Goal: Information Seeking & Learning: Learn about a topic

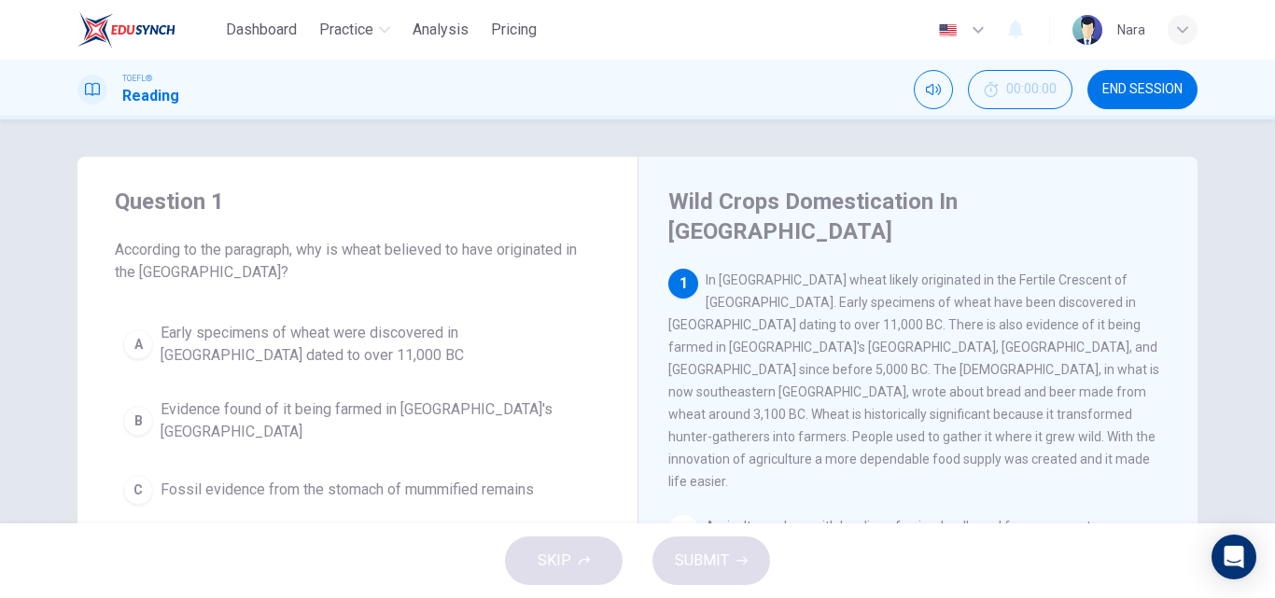
drag, startPoint x: 1159, startPoint y: 80, endPoint x: 717, endPoint y: 111, distance: 443.5
click at [1159, 81] on button "END SESSION" at bounding box center [1142, 89] width 110 height 39
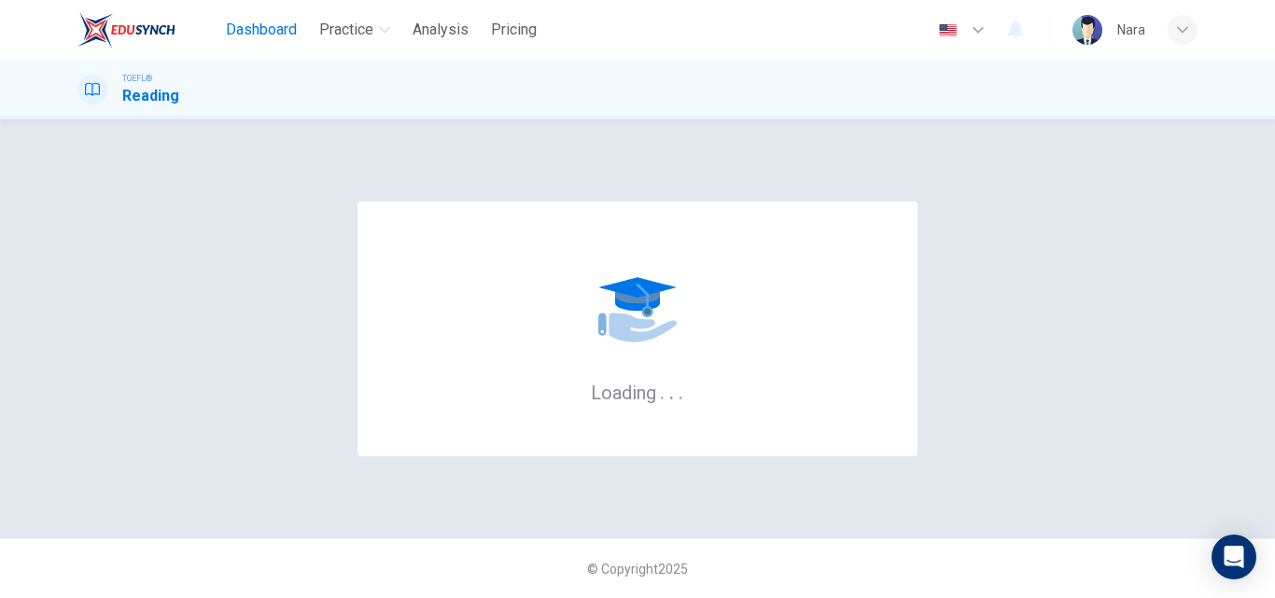
click at [257, 21] on span "Dashboard" at bounding box center [261, 30] width 71 height 22
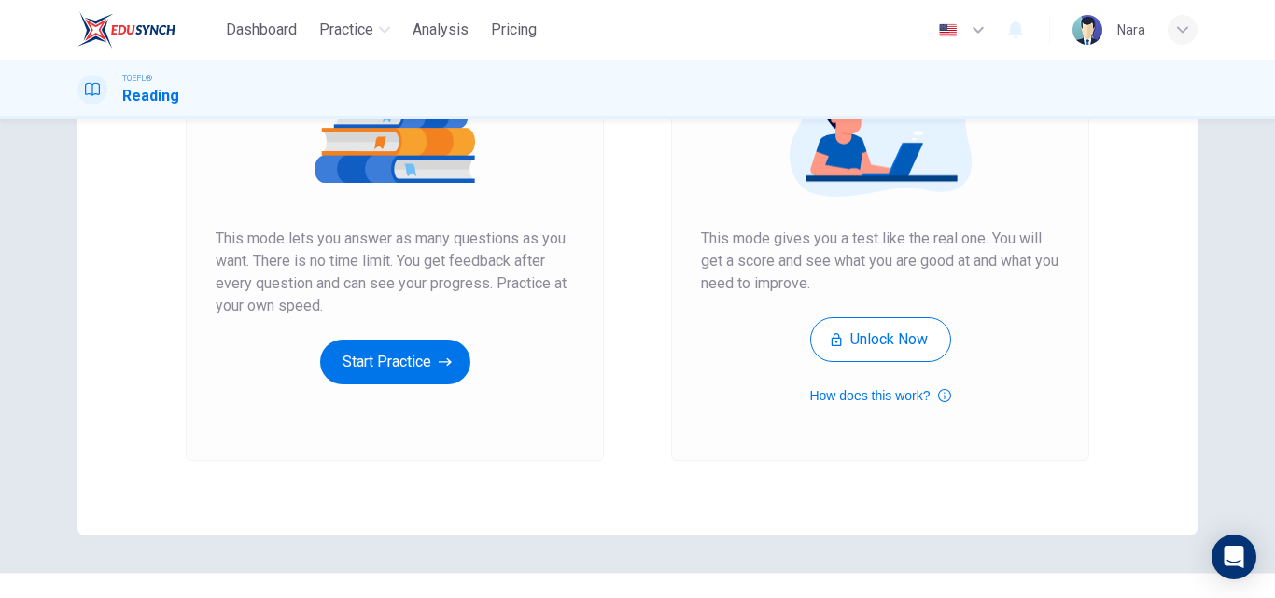
scroll to position [304, 0]
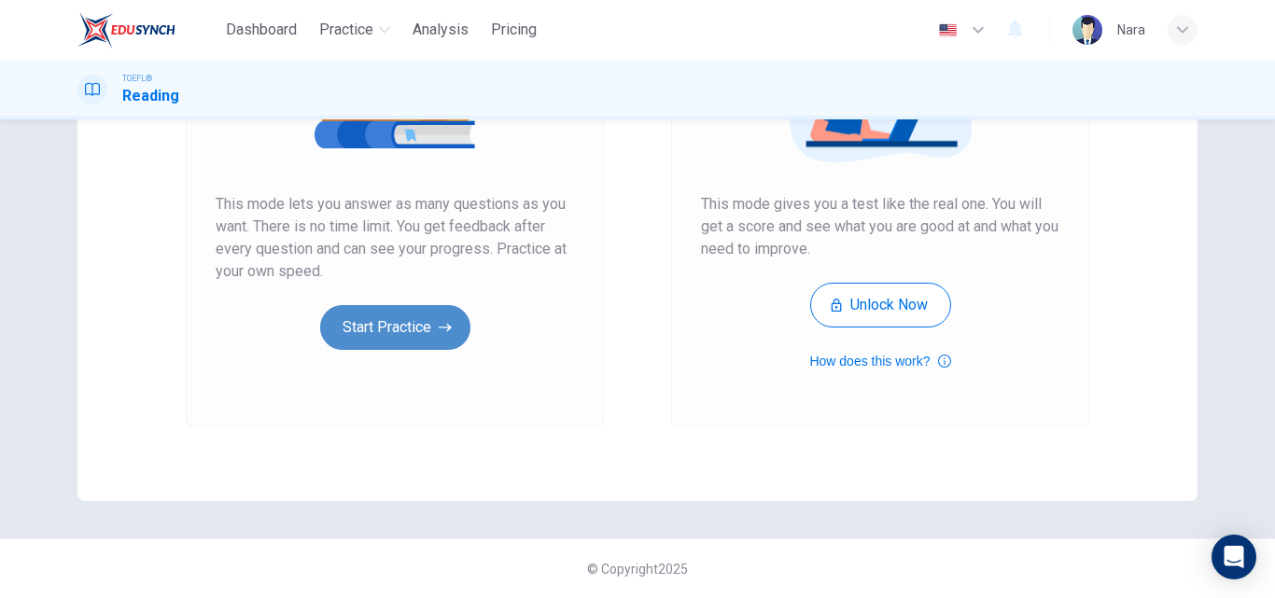
click at [379, 322] on button "Start Practice" at bounding box center [395, 327] width 150 height 45
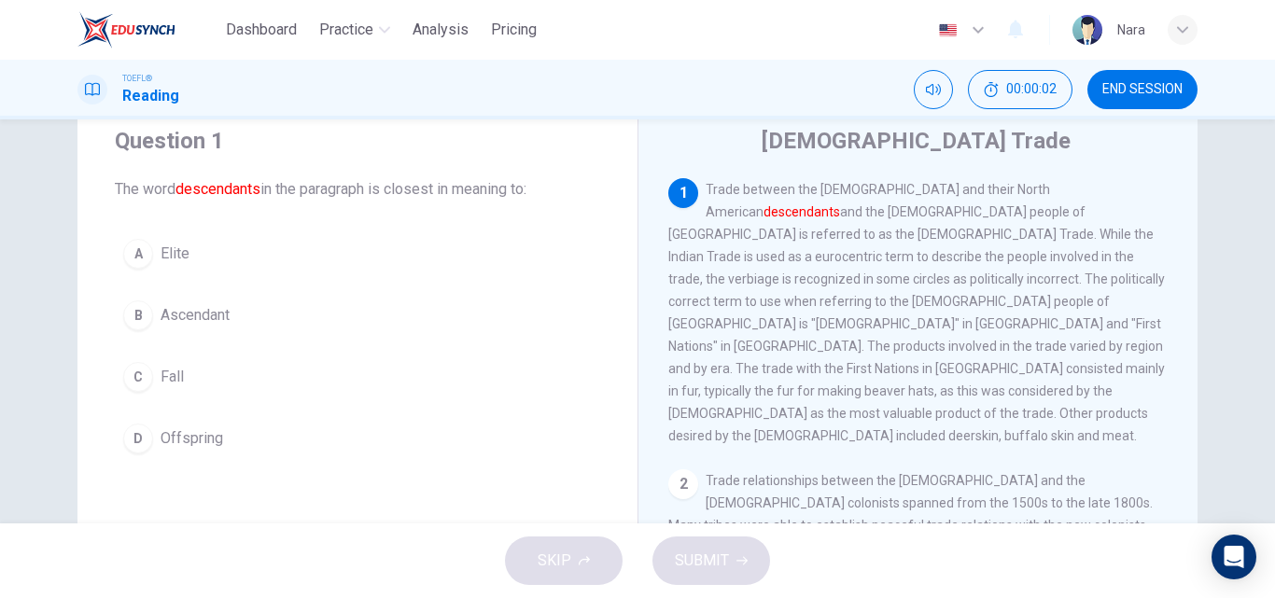
scroll to position [93, 0]
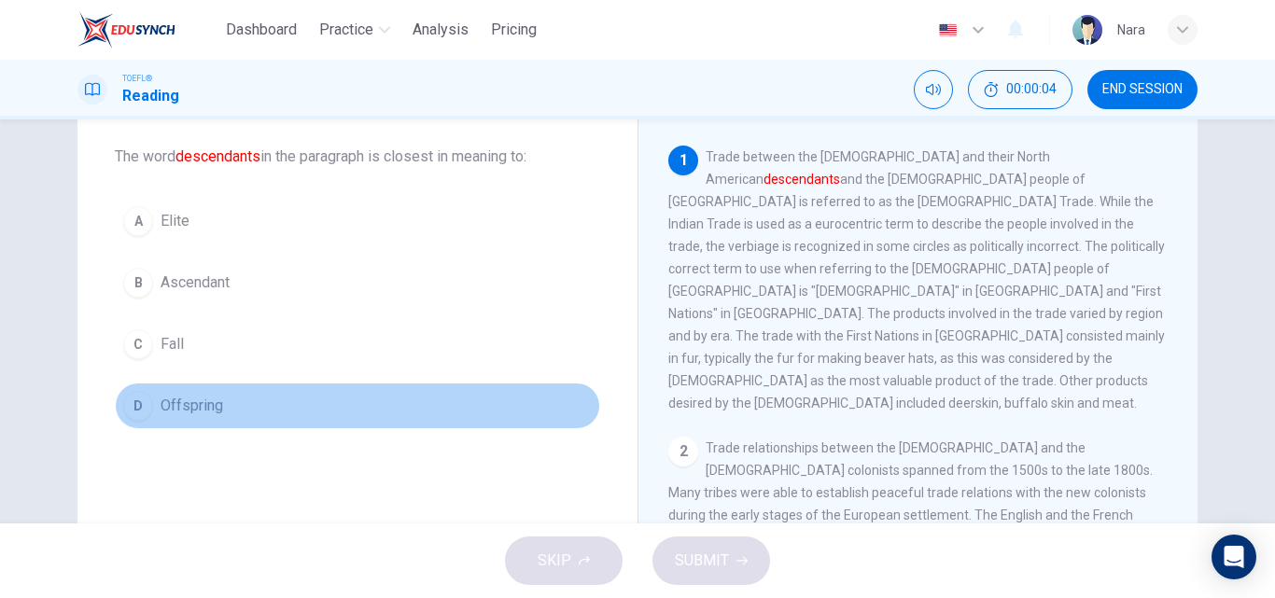
click at [244, 419] on button "D Offspring" at bounding box center [357, 406] width 485 height 47
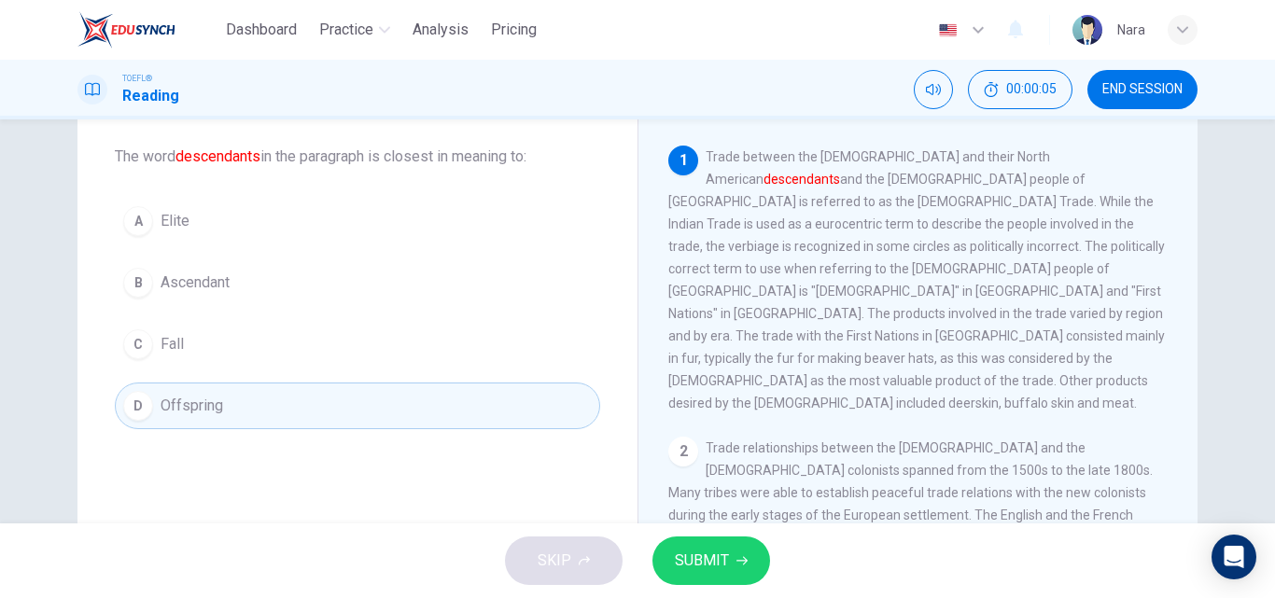
click at [683, 568] on span "SUBMIT" at bounding box center [702, 561] width 54 height 26
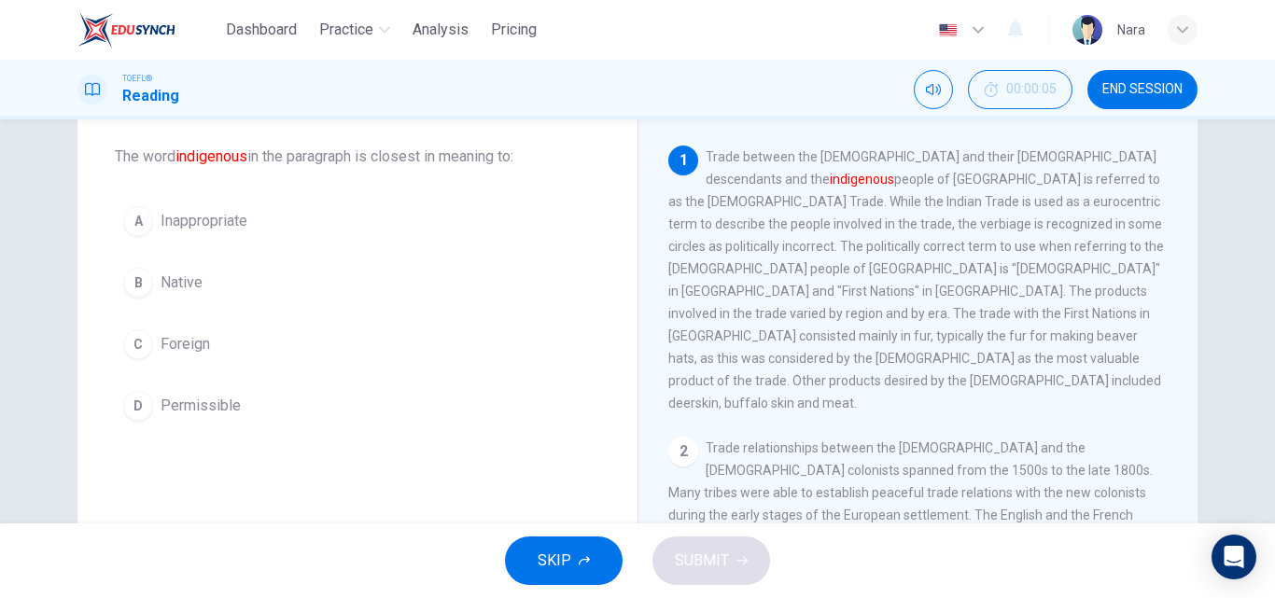
click at [1096, 90] on button "END SESSION" at bounding box center [1142, 89] width 110 height 39
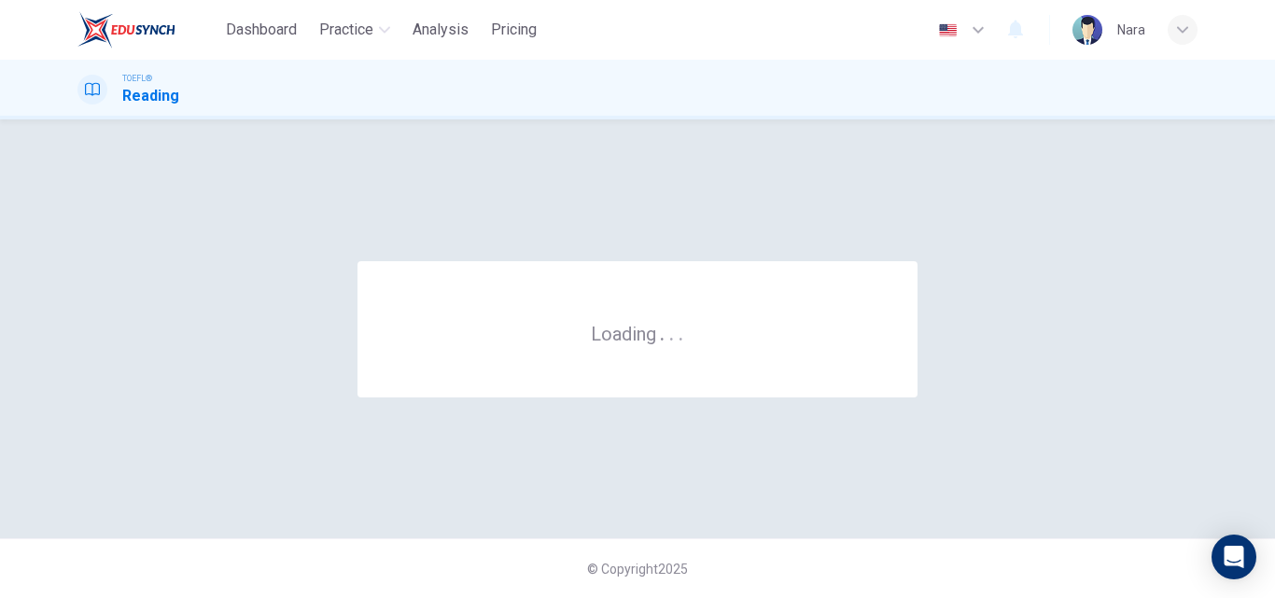
scroll to position [0, 0]
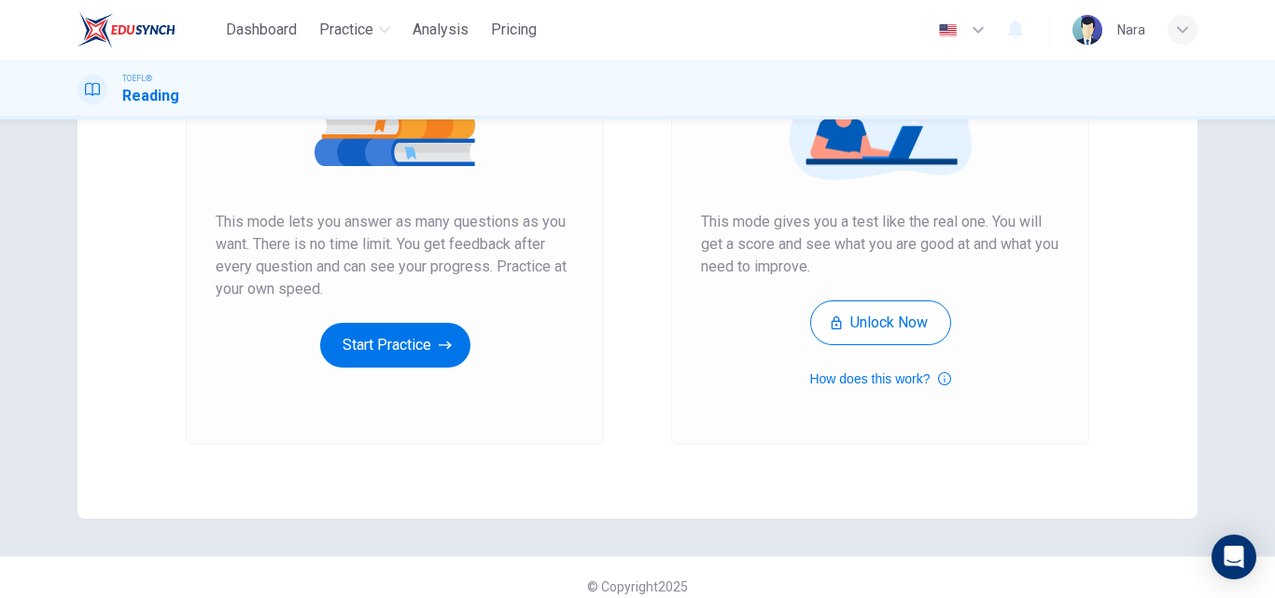
scroll to position [304, 0]
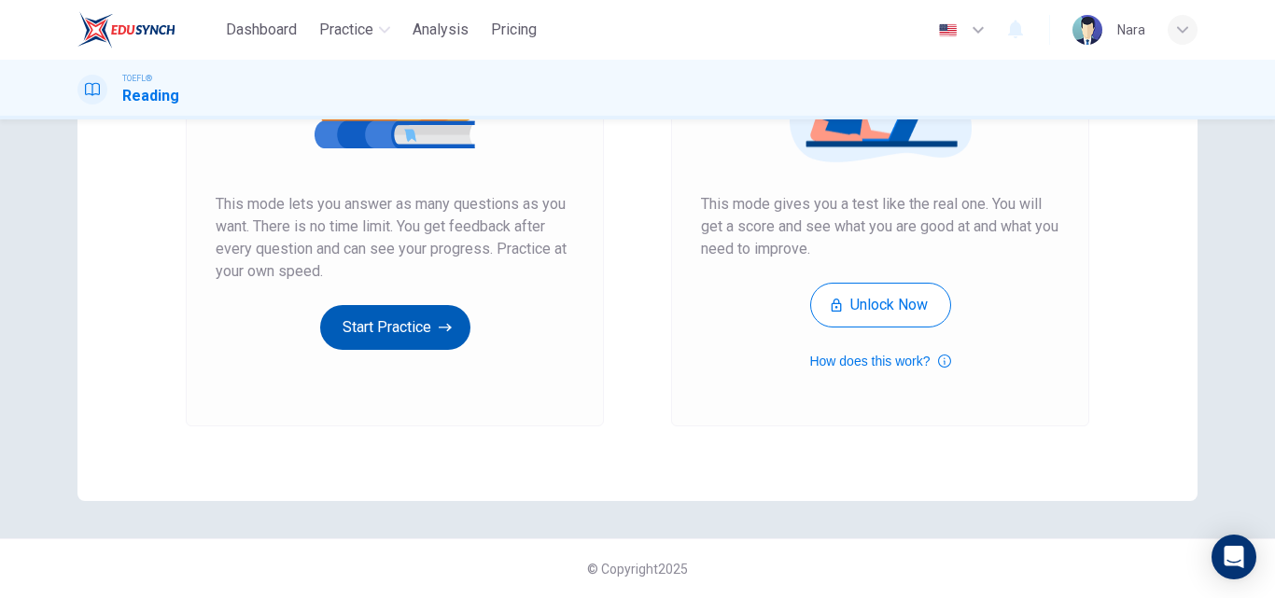
click at [358, 311] on button "Start Practice" at bounding box center [395, 327] width 150 height 45
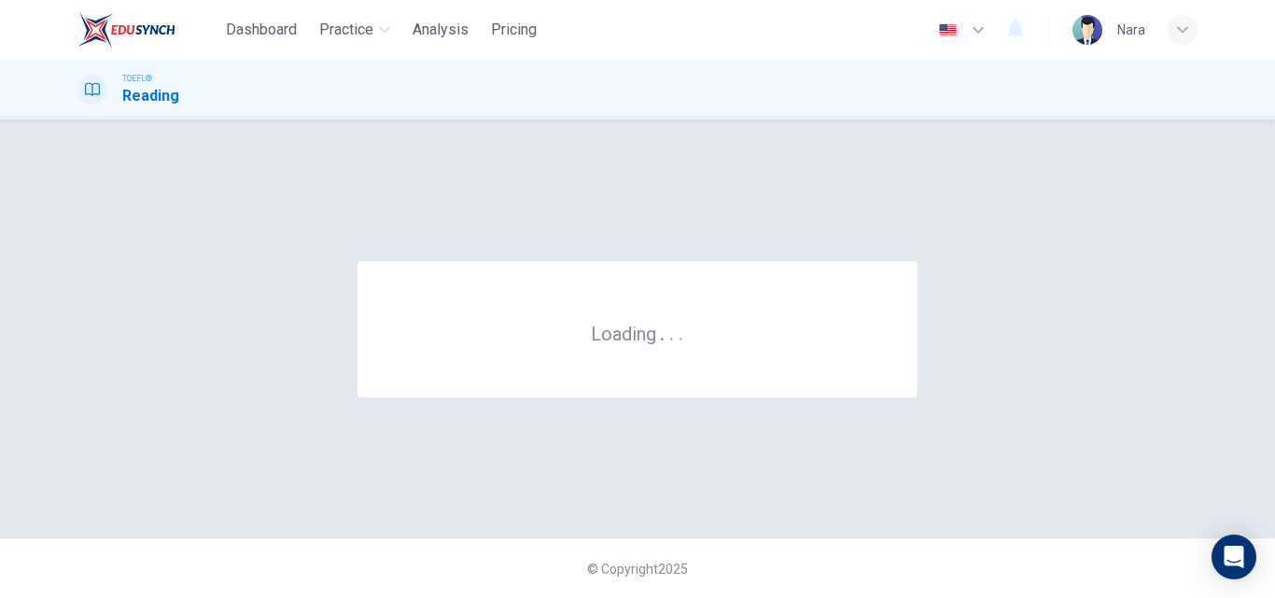
scroll to position [0, 0]
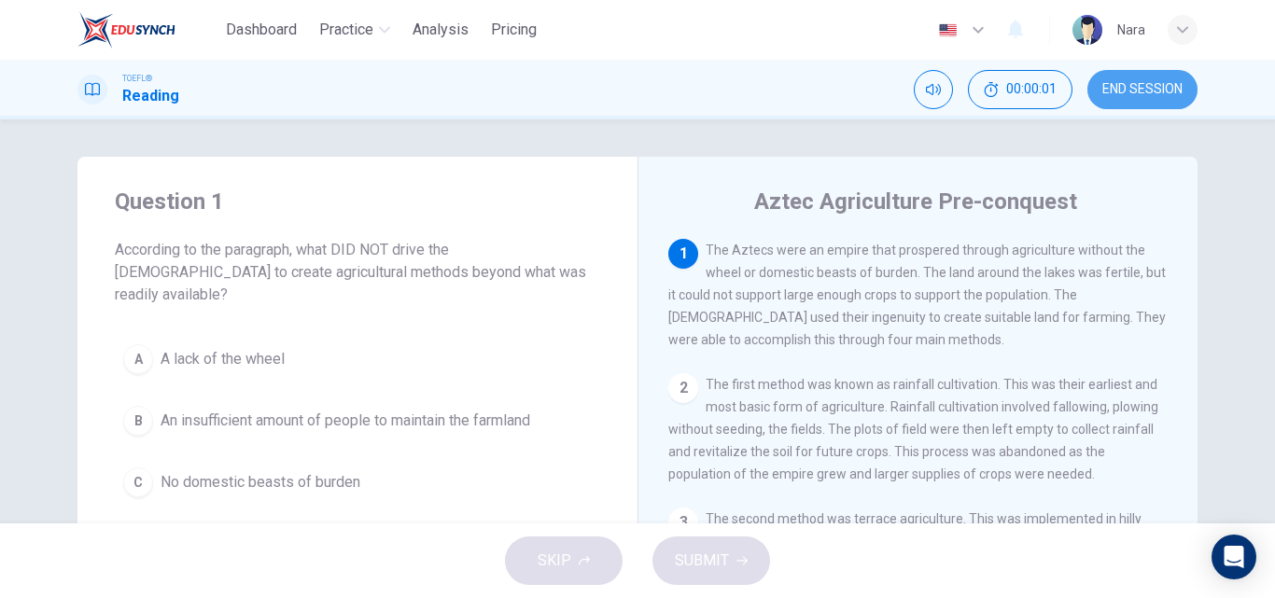
click at [1152, 76] on button "END SESSION" at bounding box center [1142, 89] width 110 height 39
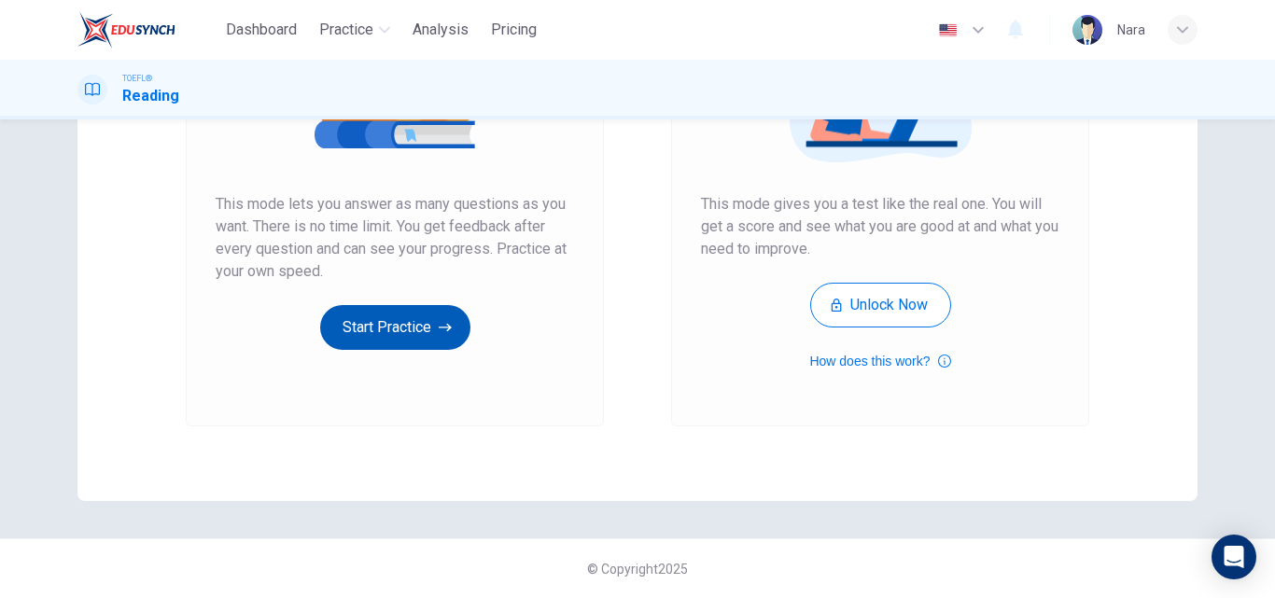
click at [345, 337] on button "Start Practice" at bounding box center [395, 327] width 150 height 45
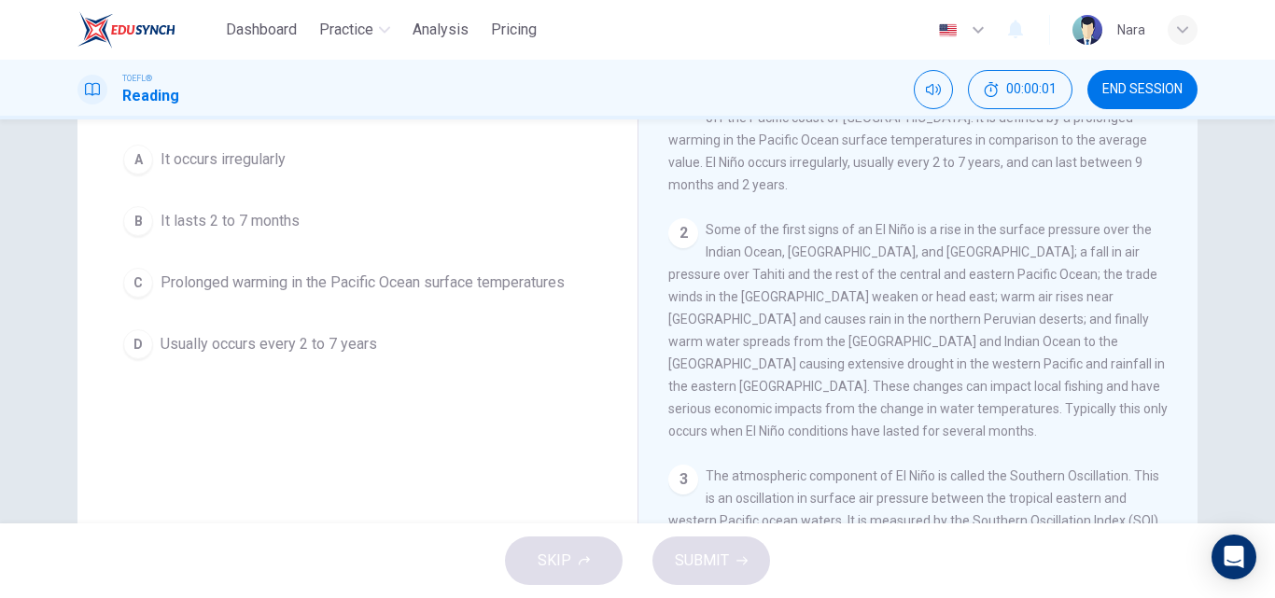
scroll to position [319, 0]
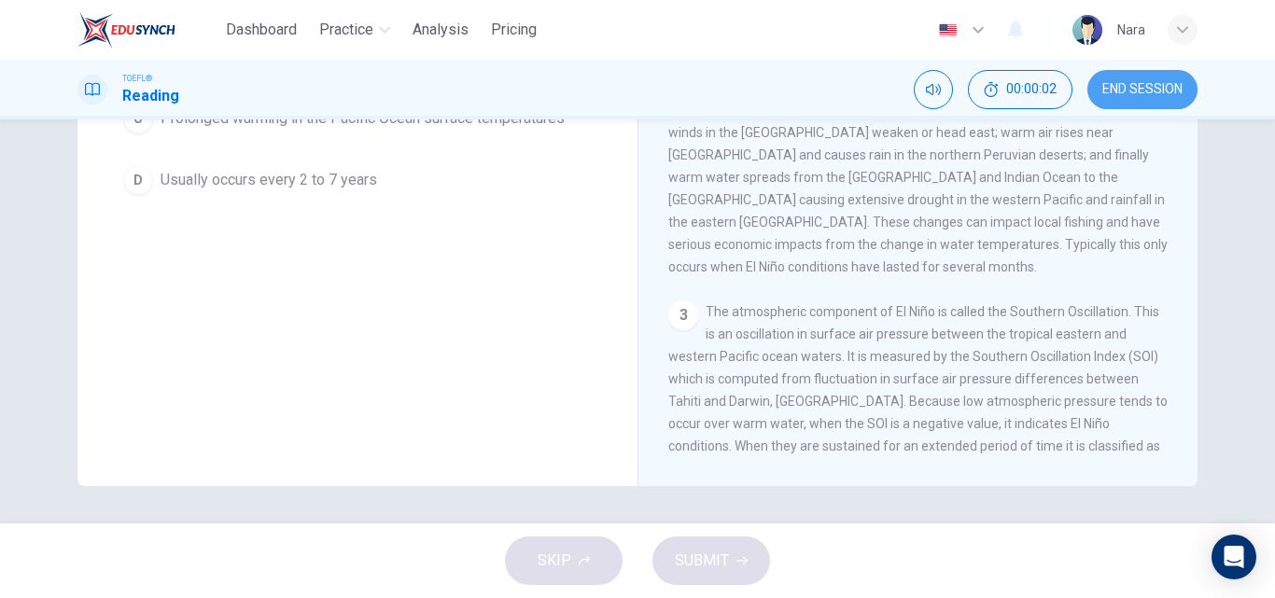
click at [1174, 96] on span "END SESSION" at bounding box center [1142, 89] width 80 height 15
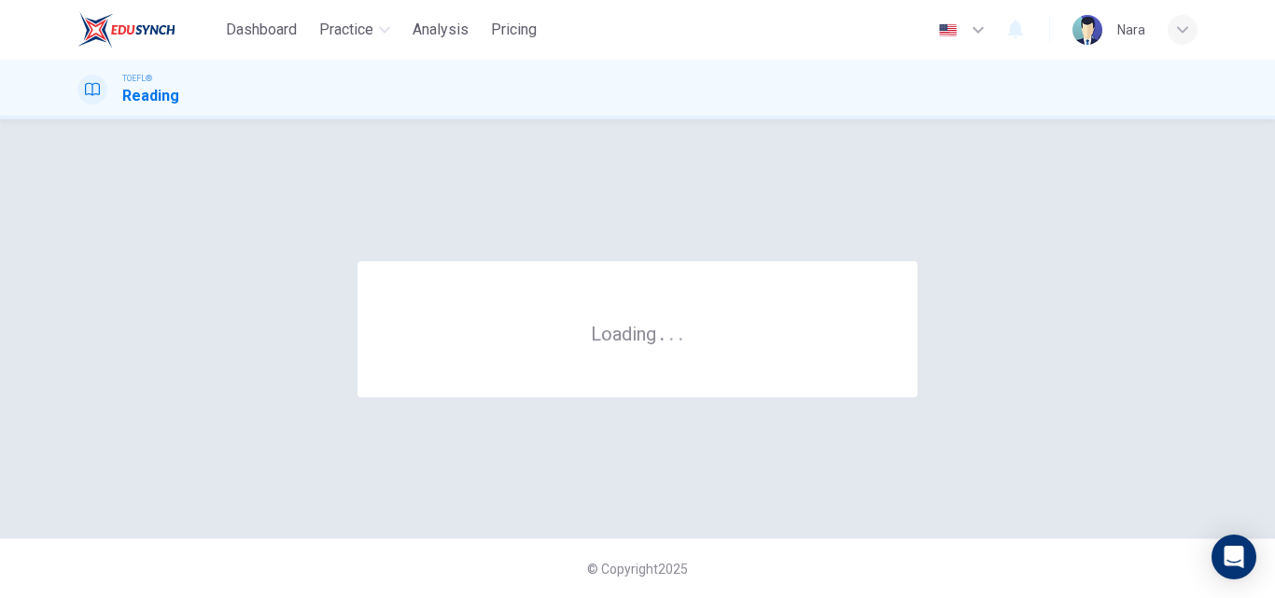
scroll to position [0, 0]
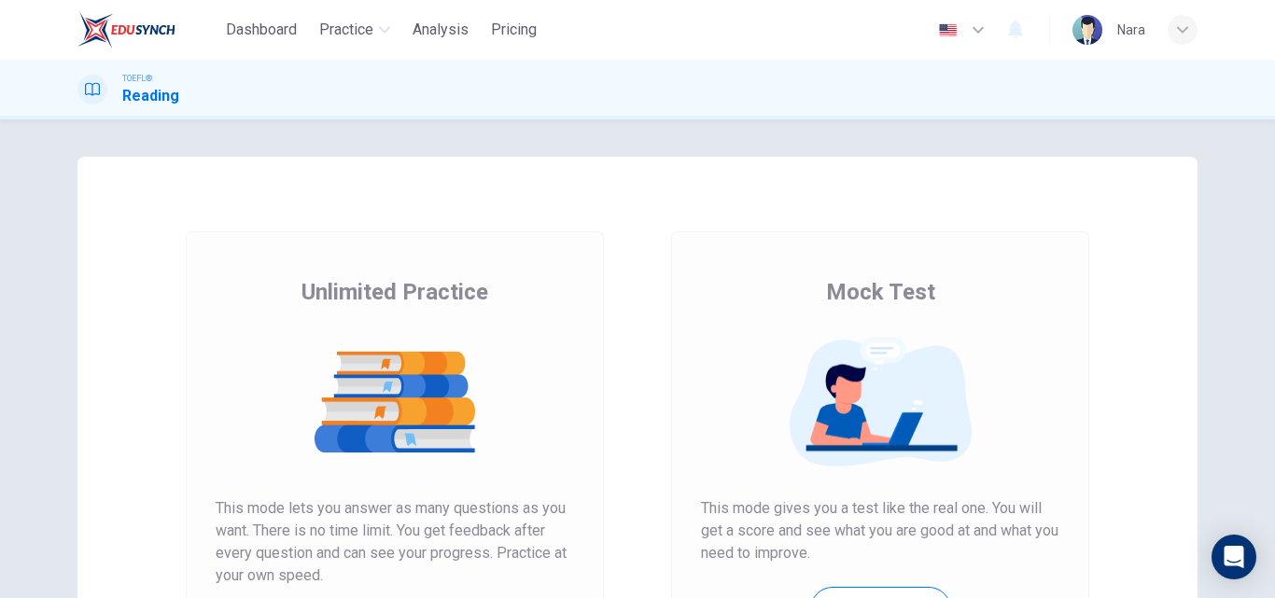
drag, startPoint x: 184, startPoint y: 357, endPoint x: 199, endPoint y: 357, distance: 15.0
click at [194, 357] on div "Unlimited Practice This mode lets you answer as many questions as you want. The…" at bounding box center [394, 480] width 485 height 499
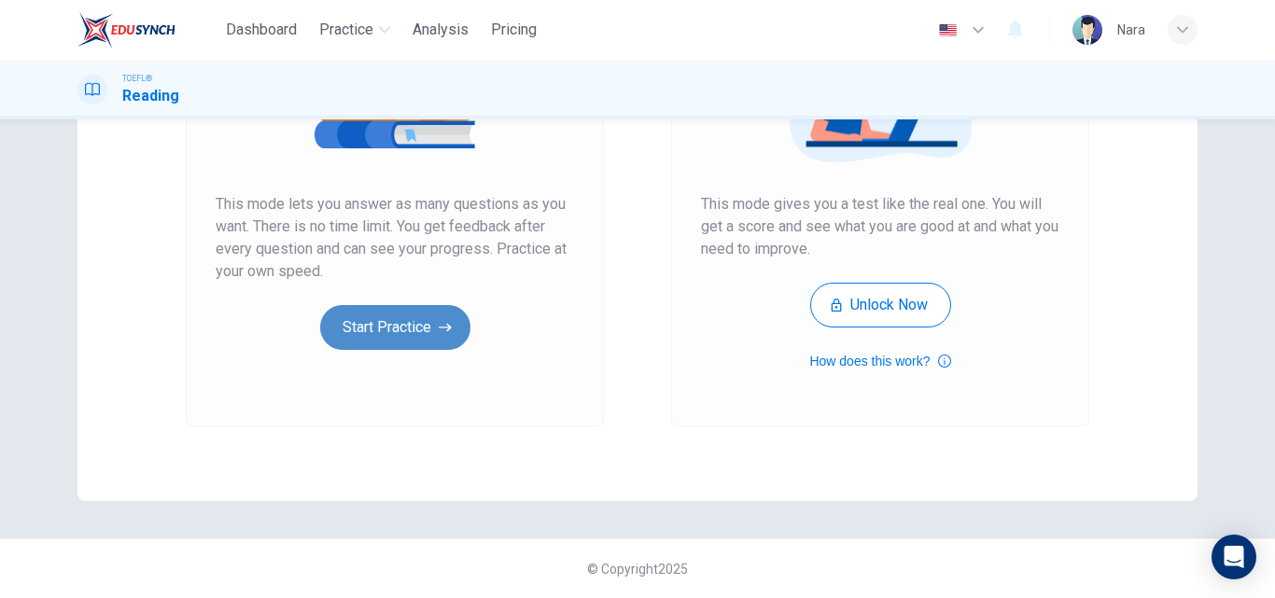
click at [346, 336] on button "Start Practice" at bounding box center [395, 327] width 150 height 45
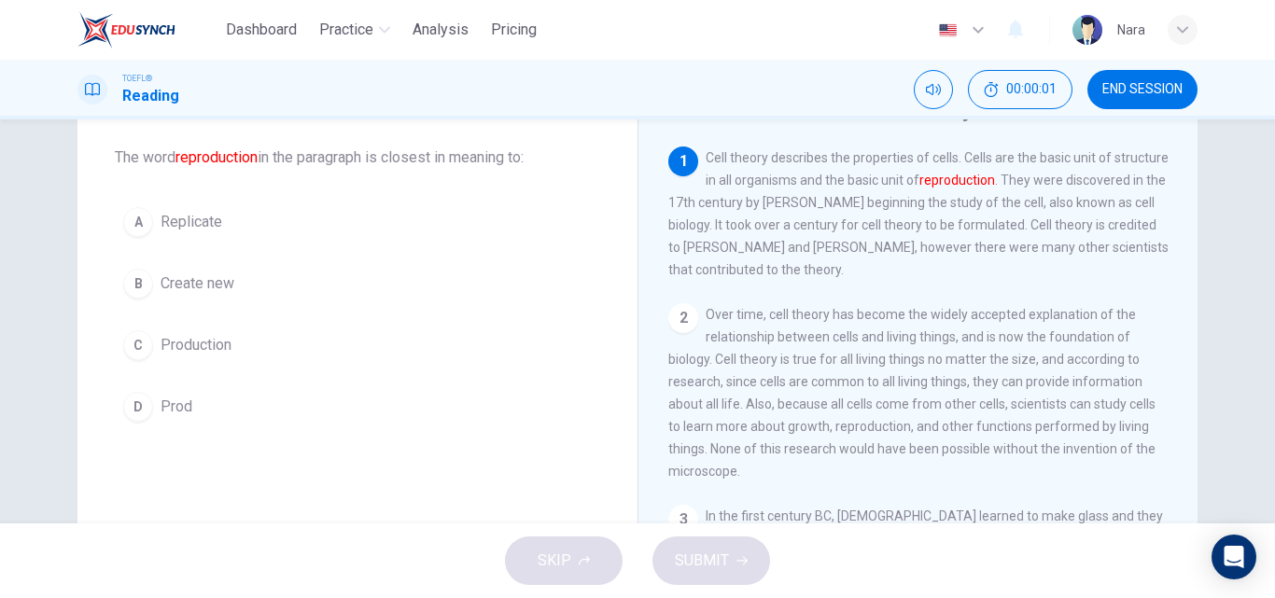
scroll to position [93, 0]
click at [315, 281] on button "B Create new" at bounding box center [357, 282] width 485 height 47
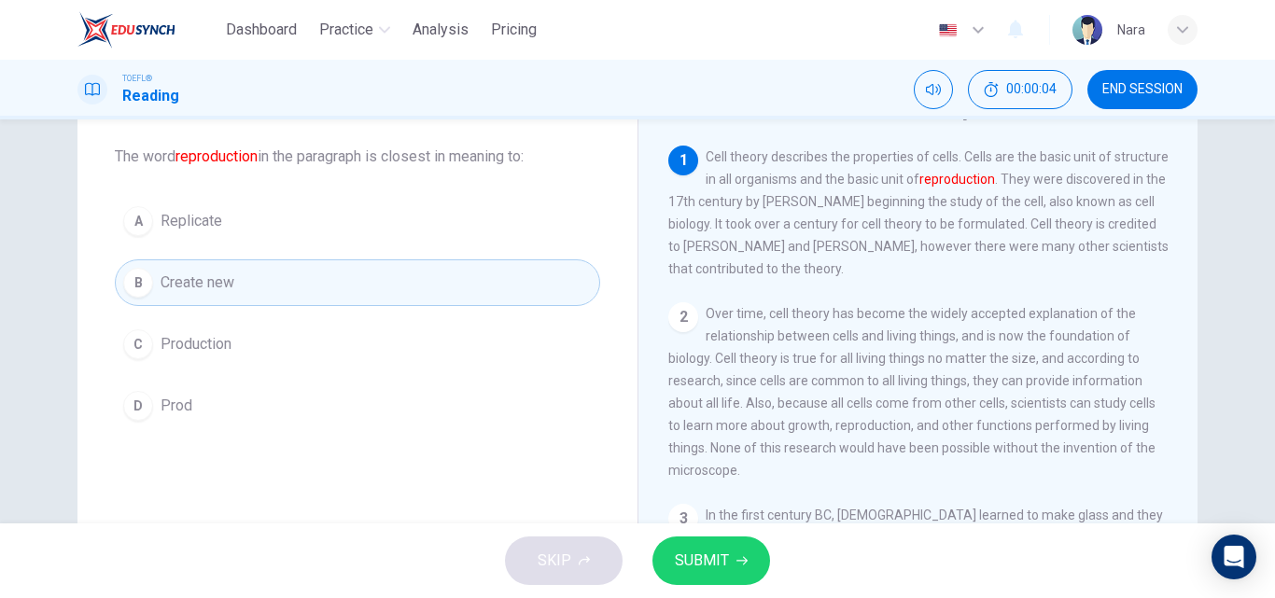
click at [703, 566] on span "SUBMIT" at bounding box center [702, 561] width 54 height 26
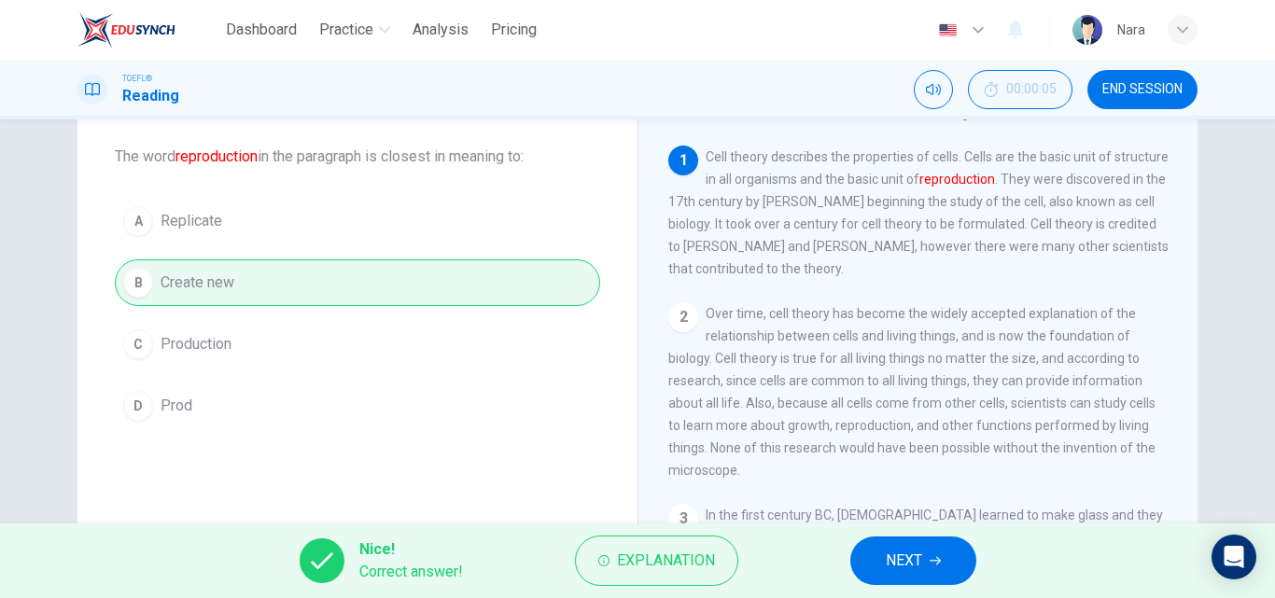
click at [930, 560] on icon "button" at bounding box center [935, 560] width 11 height 11
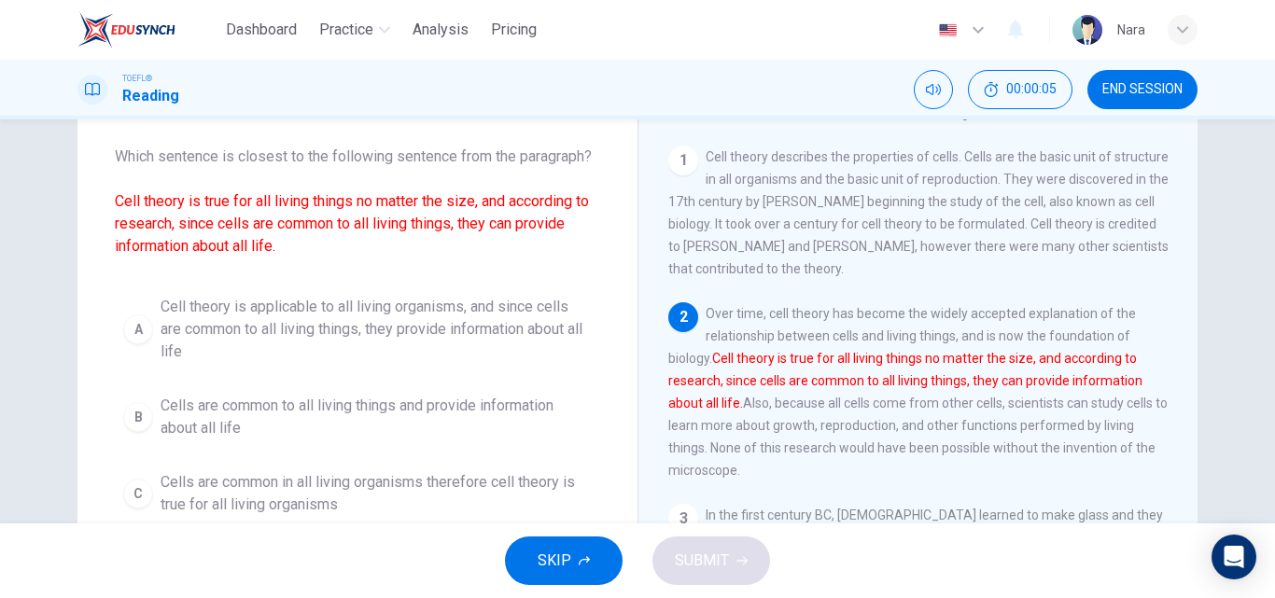
scroll to position [162, 0]
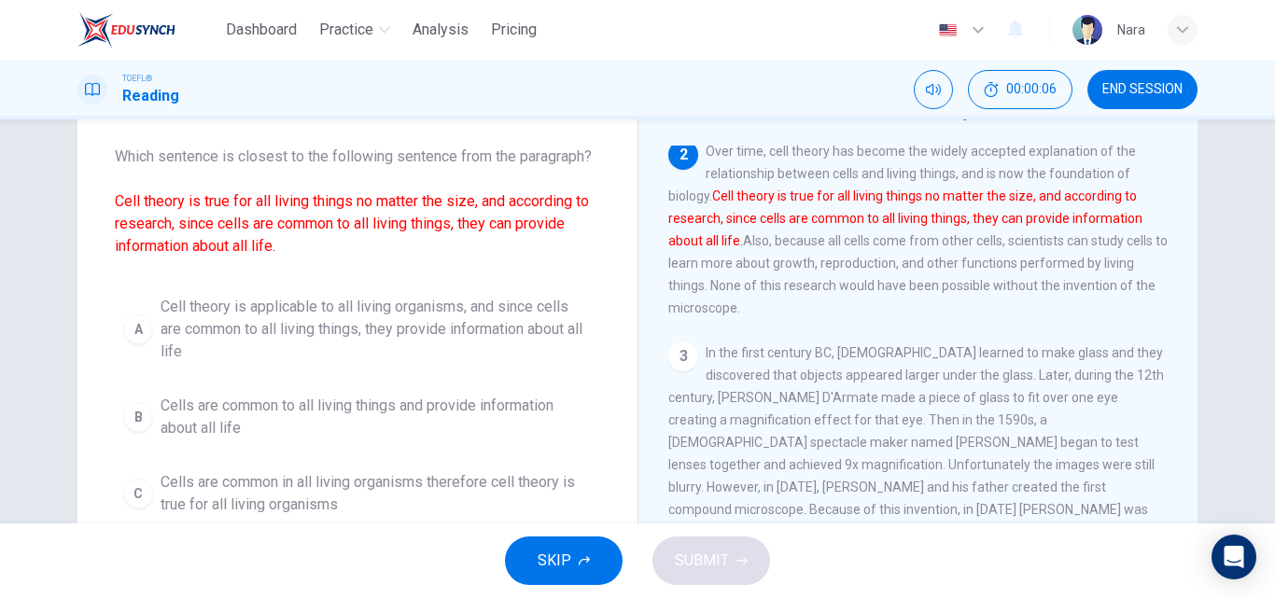
click at [1156, 95] on span "END SESSION" at bounding box center [1142, 89] width 80 height 15
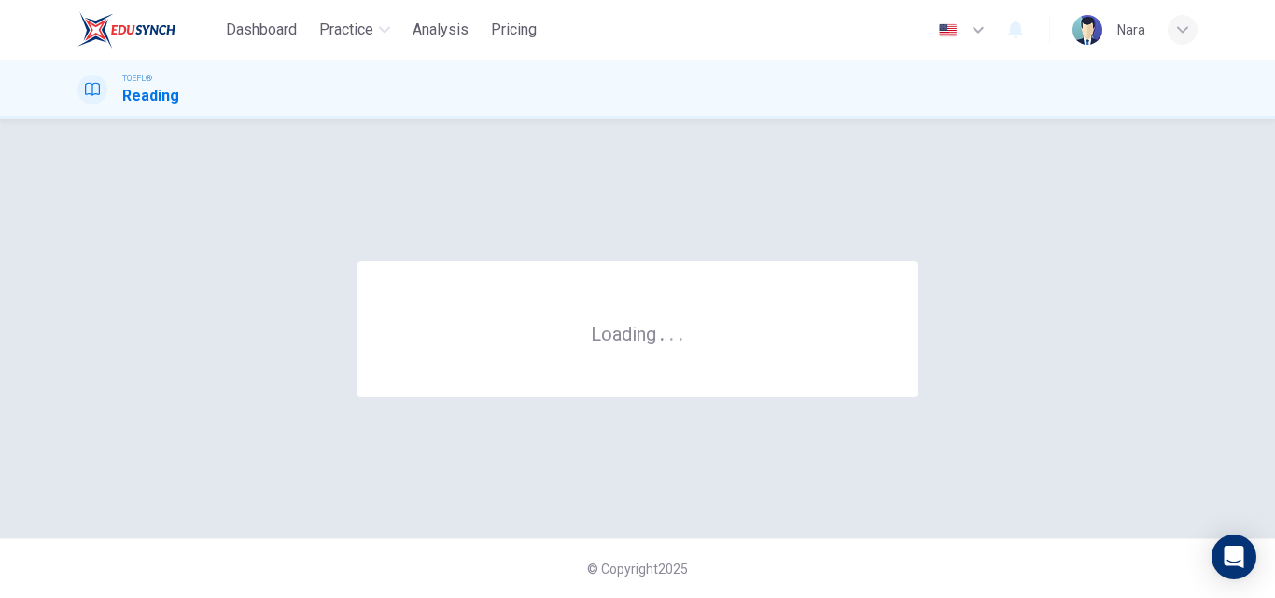
scroll to position [0, 0]
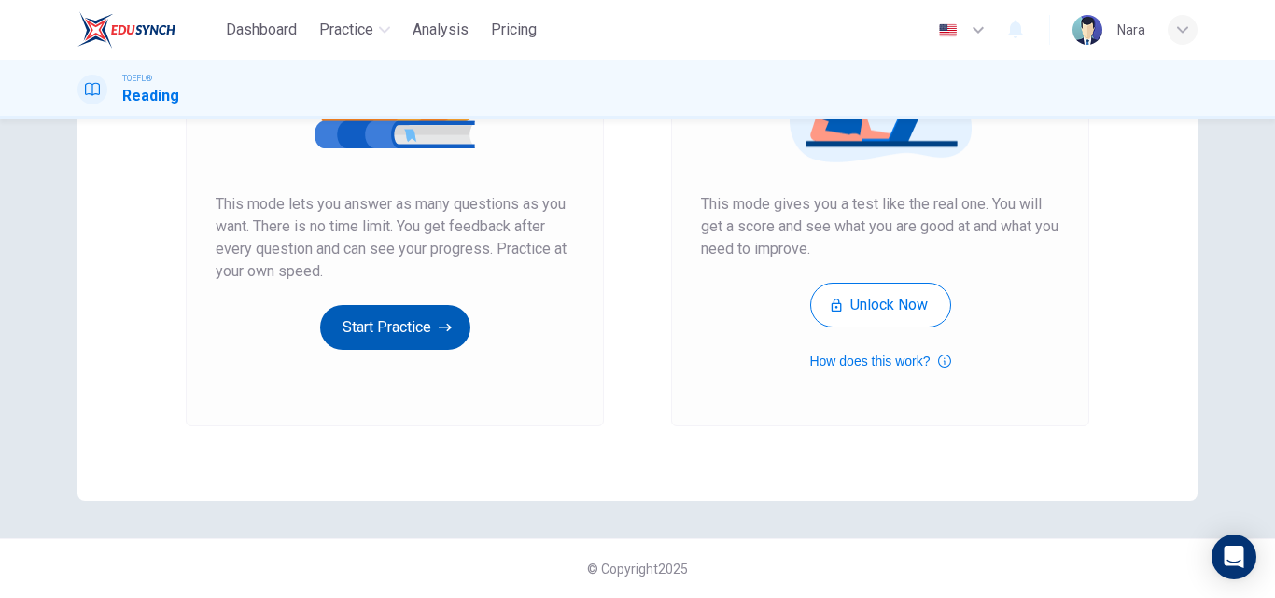
click at [390, 323] on button "Start Practice" at bounding box center [395, 327] width 150 height 45
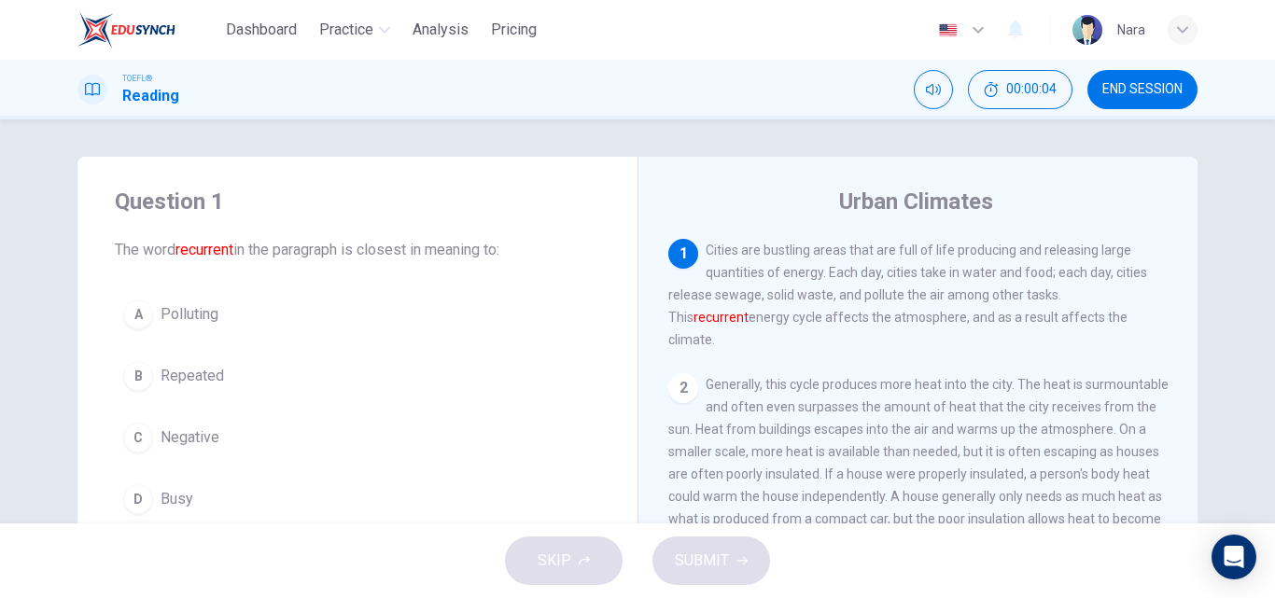
scroll to position [93, 0]
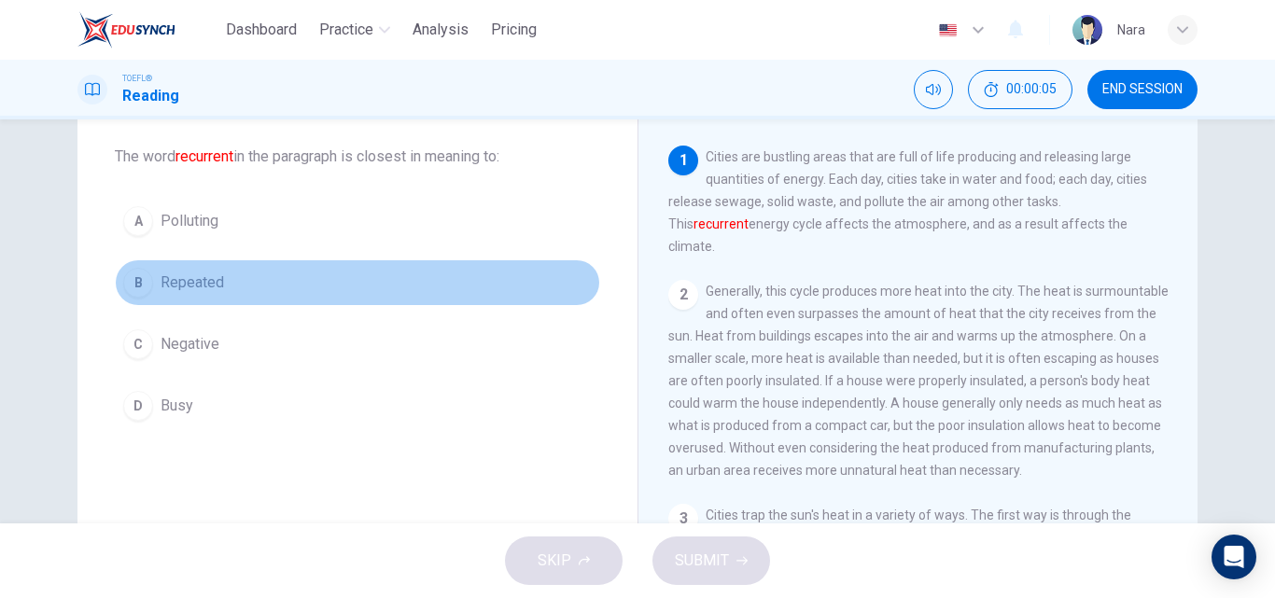
click at [318, 282] on button "B Repeated" at bounding box center [357, 282] width 485 height 47
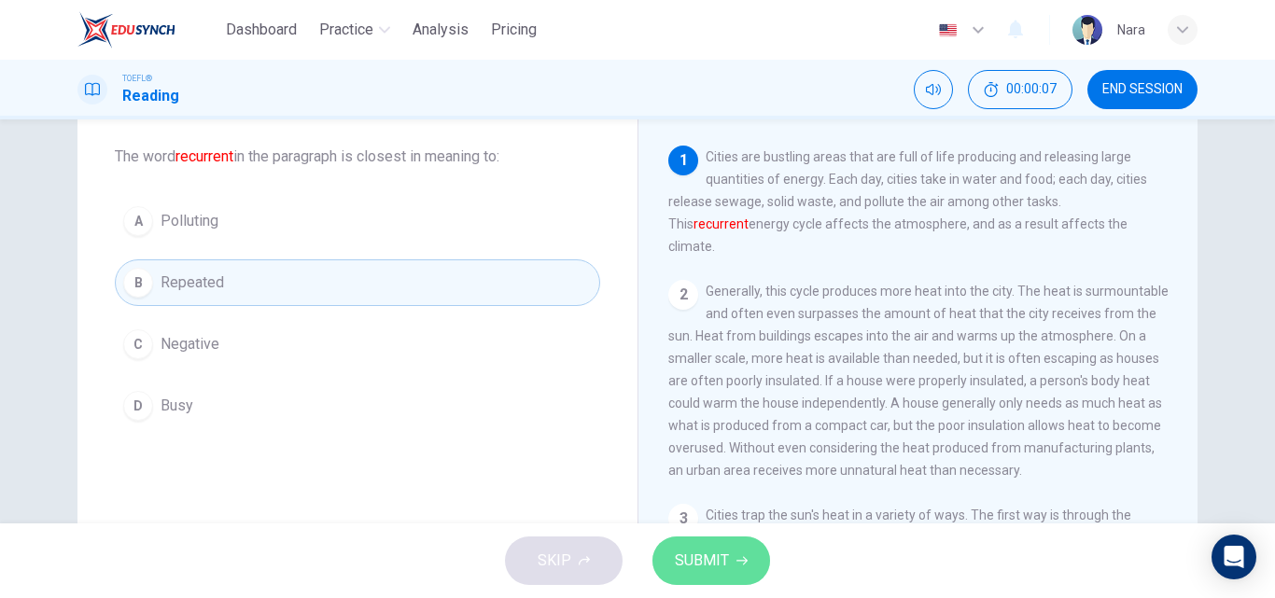
click at [684, 563] on span "SUBMIT" at bounding box center [702, 561] width 54 height 26
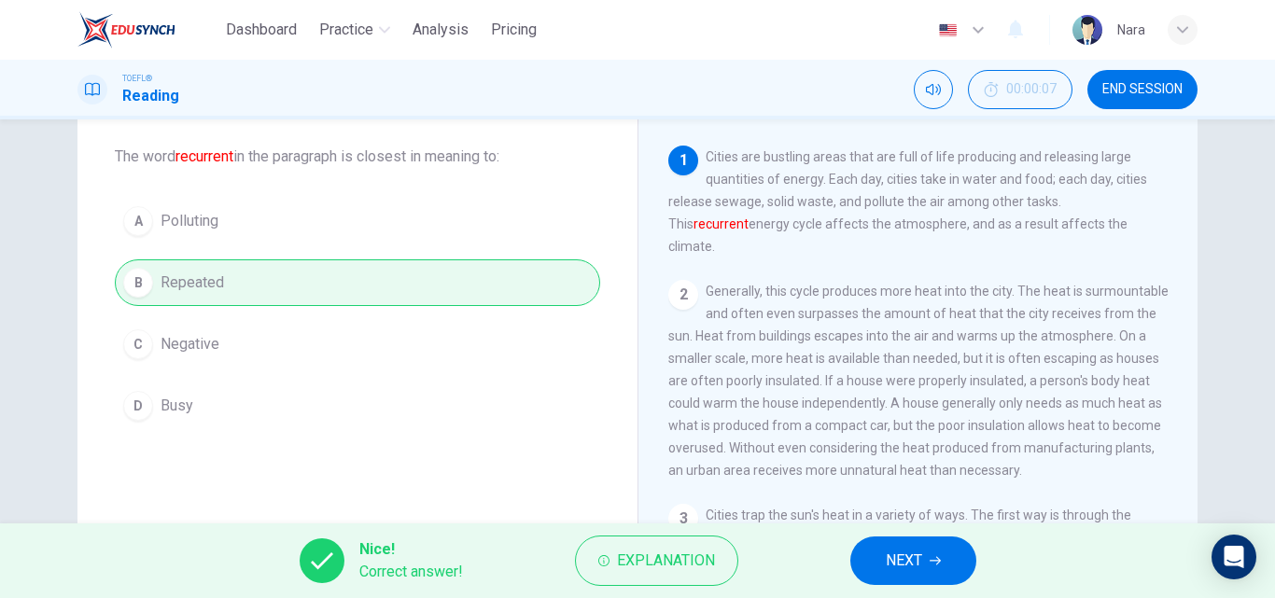
click at [894, 554] on span "NEXT" at bounding box center [904, 561] width 36 height 26
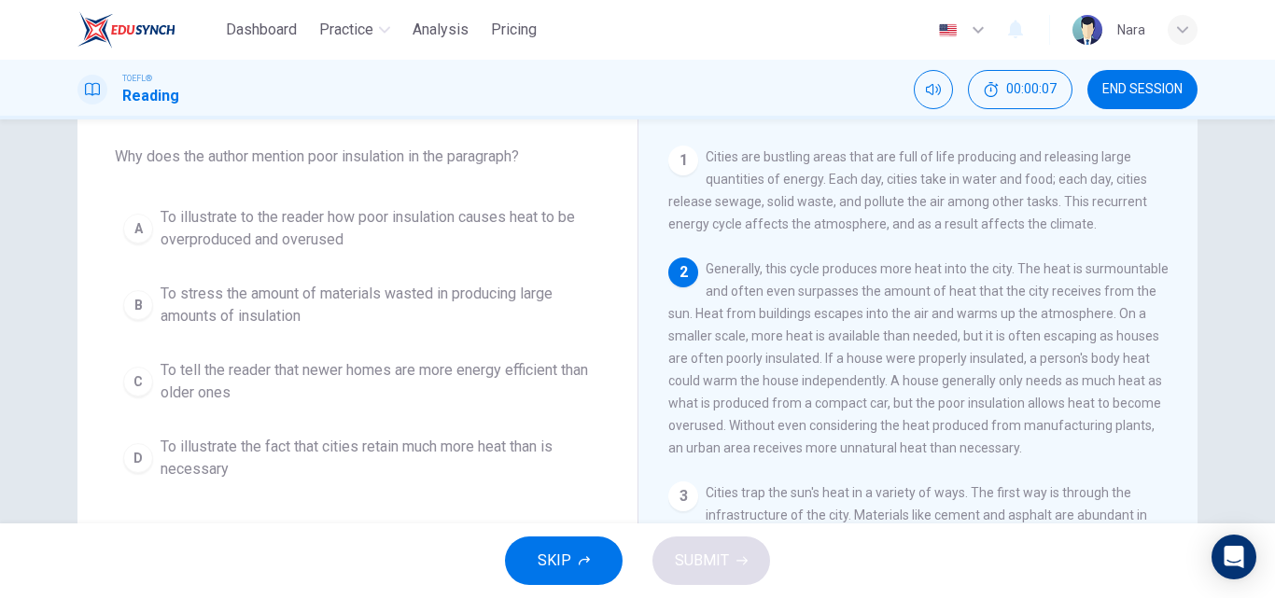
scroll to position [116, 0]
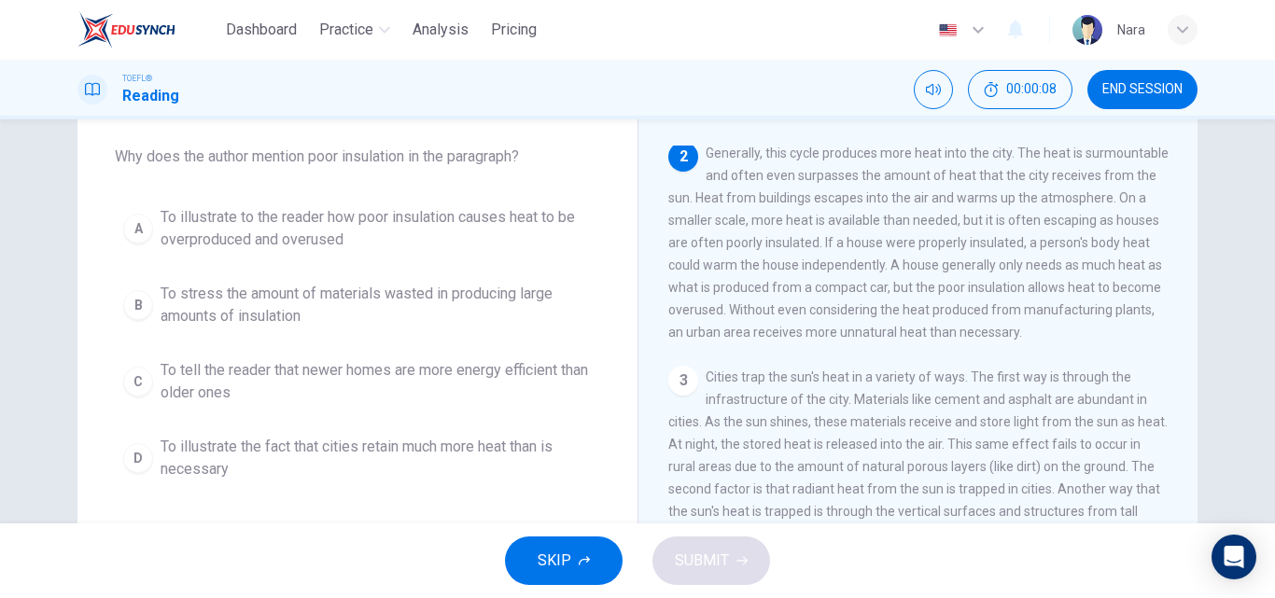
click at [1146, 74] on button "END SESSION" at bounding box center [1142, 89] width 110 height 39
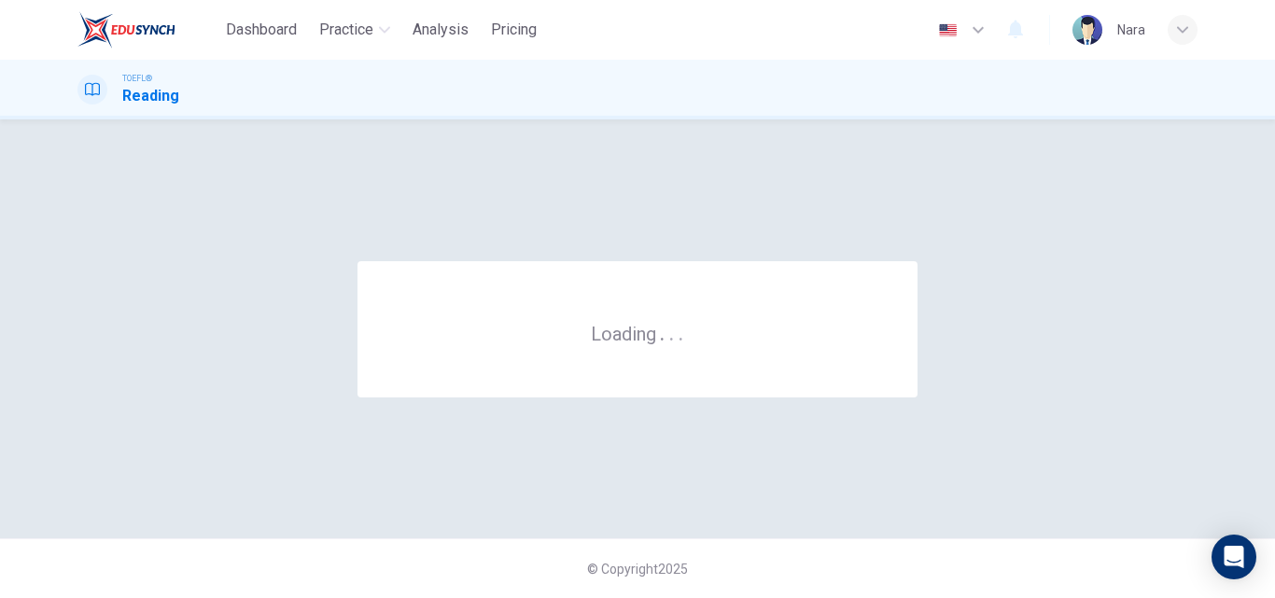
scroll to position [0, 0]
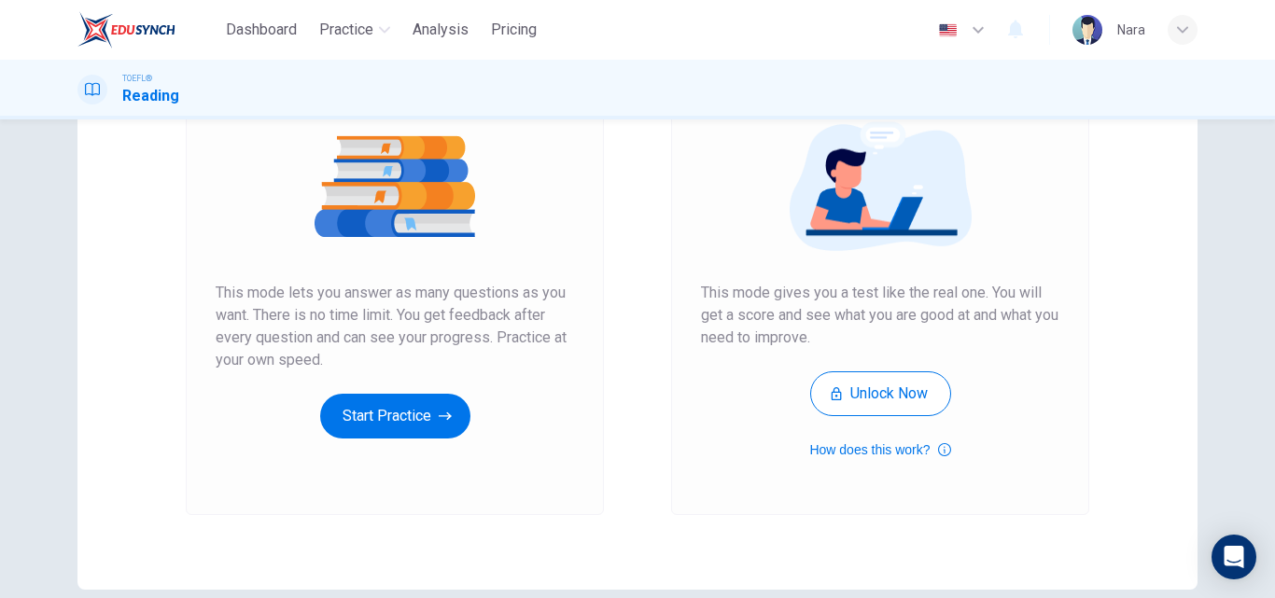
scroll to position [304, 0]
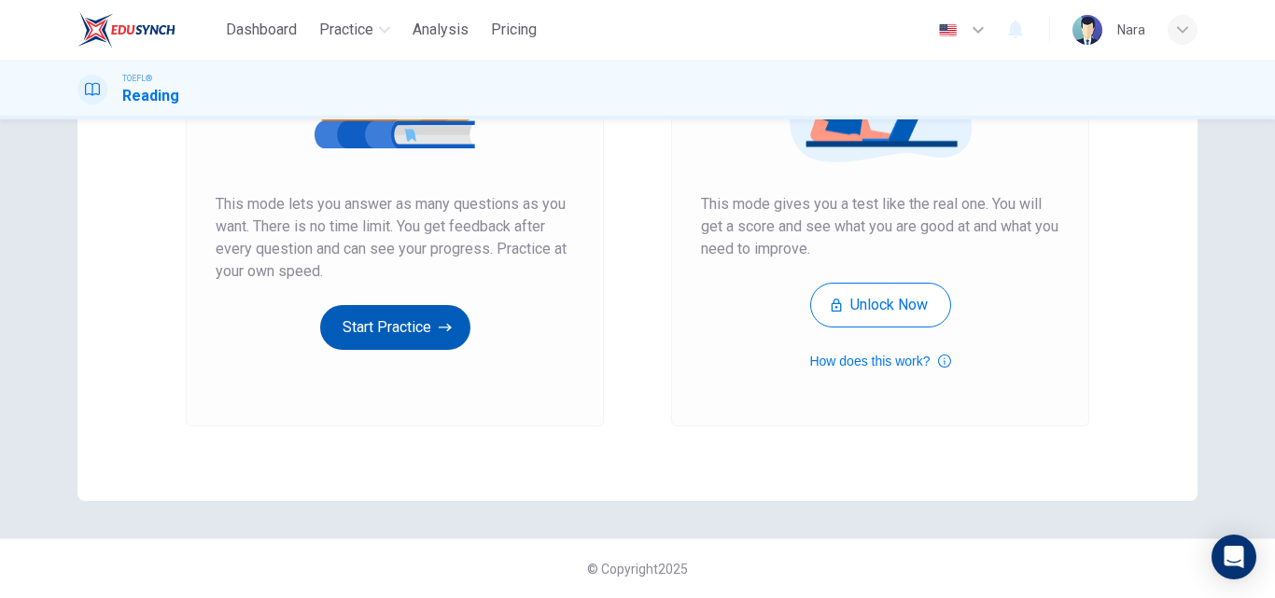
click at [370, 329] on button "Start Practice" at bounding box center [395, 327] width 150 height 45
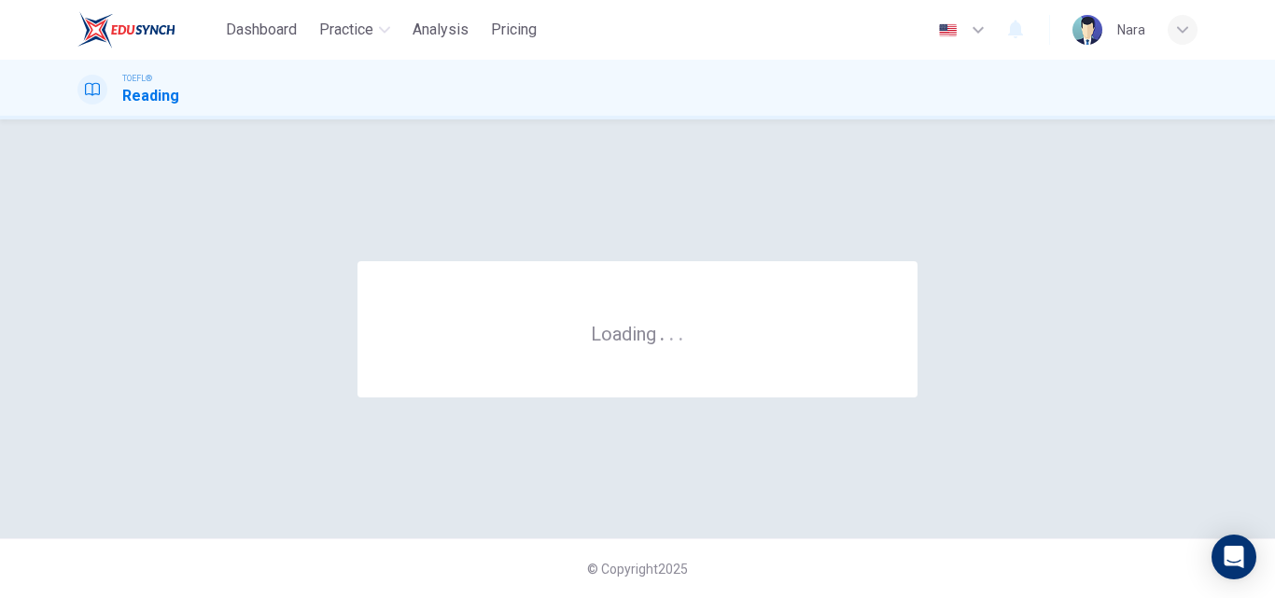
scroll to position [0, 0]
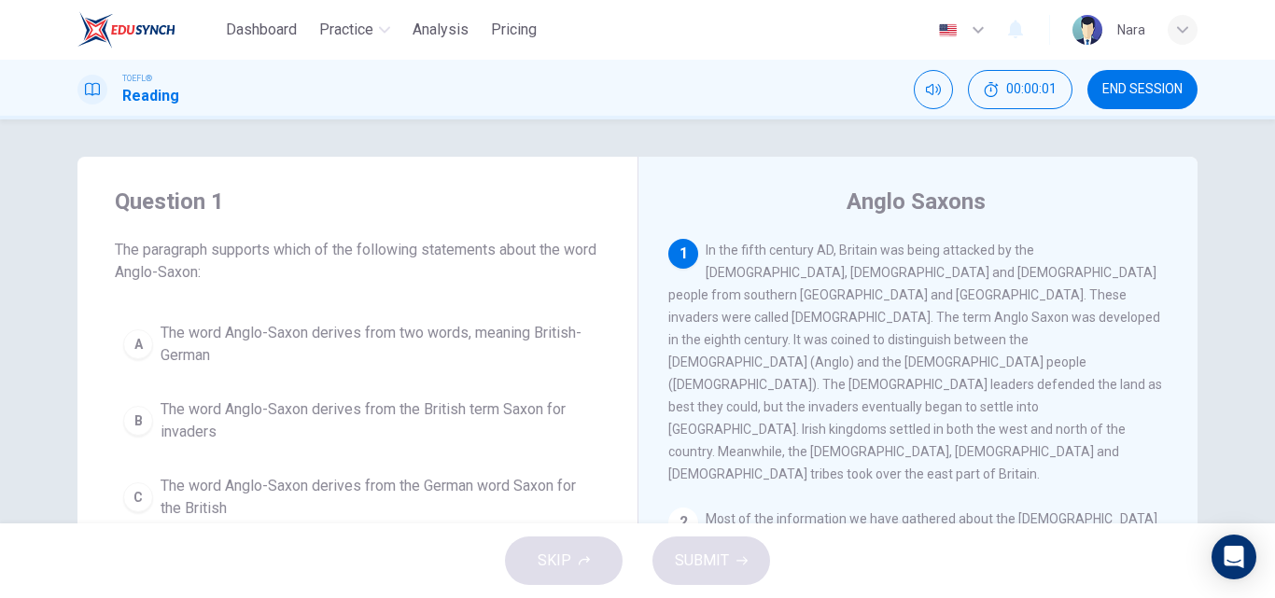
click at [1182, 85] on span "END SESSION" at bounding box center [1142, 89] width 80 height 15
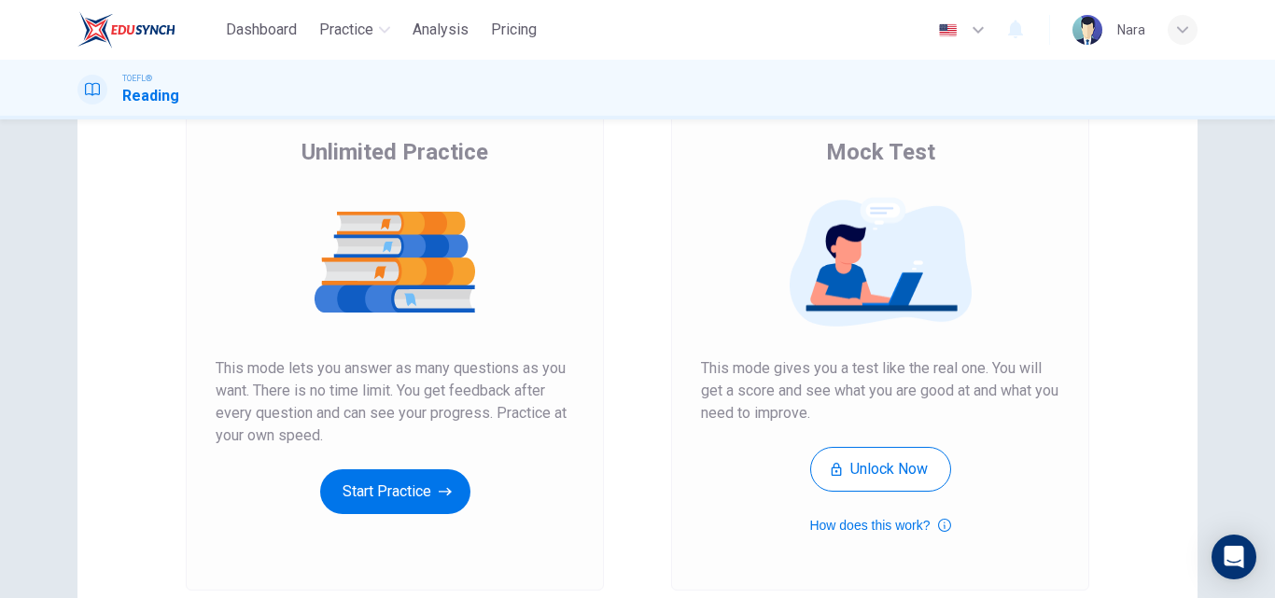
scroll to position [304, 0]
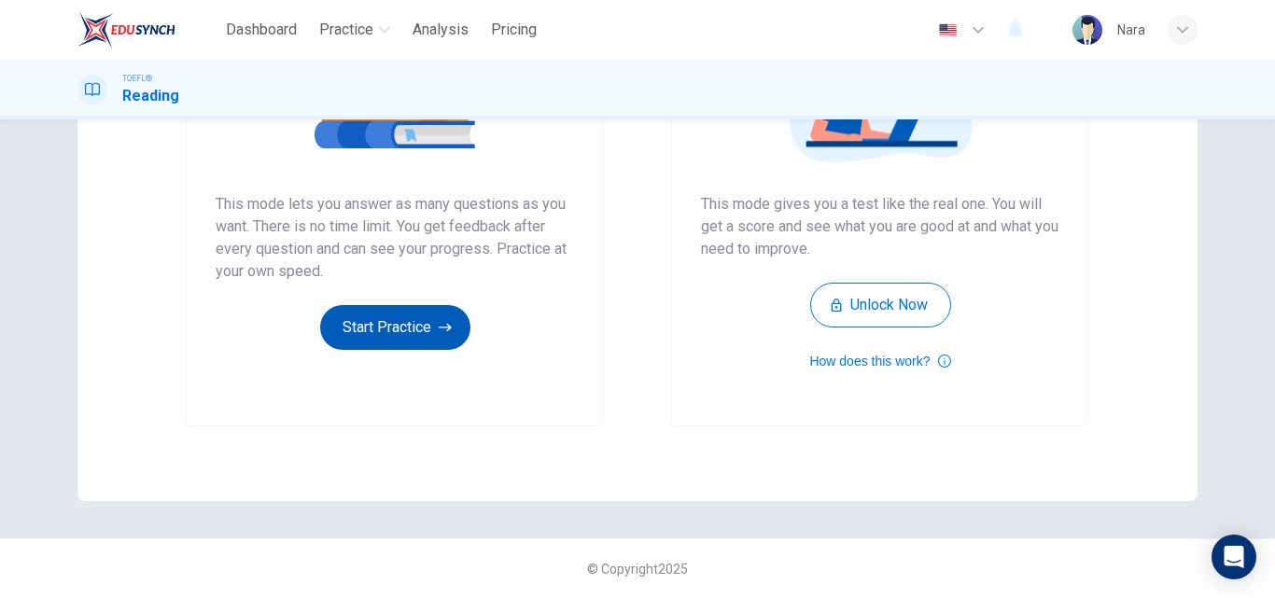
click at [402, 343] on button "Start Practice" at bounding box center [395, 327] width 150 height 45
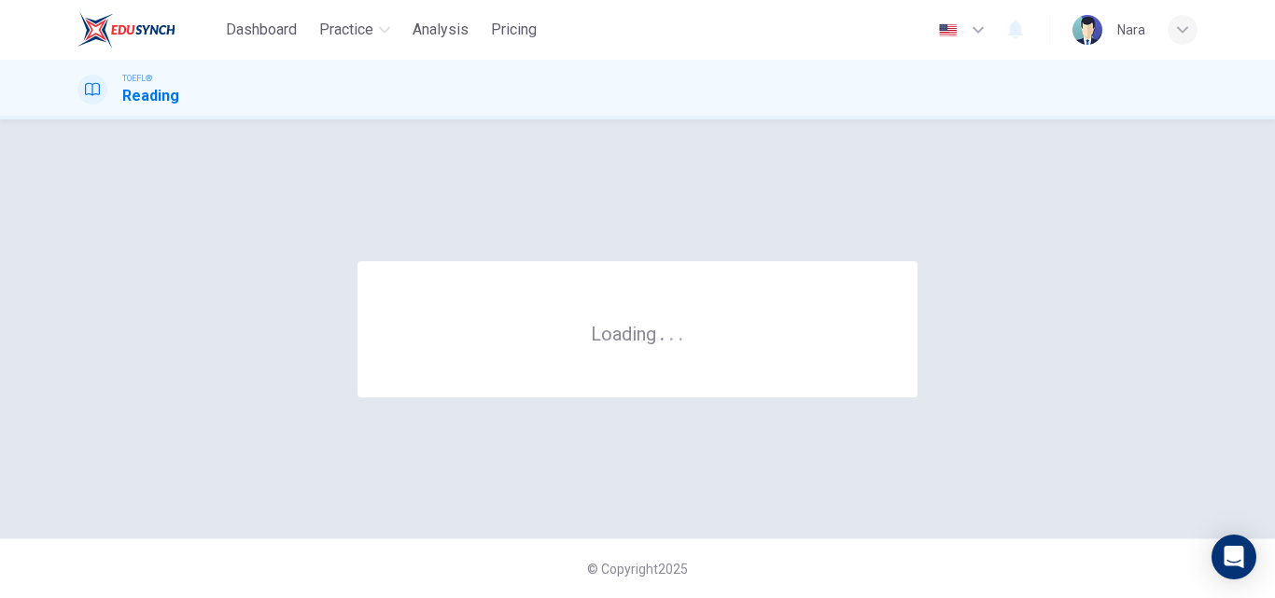
scroll to position [0, 0]
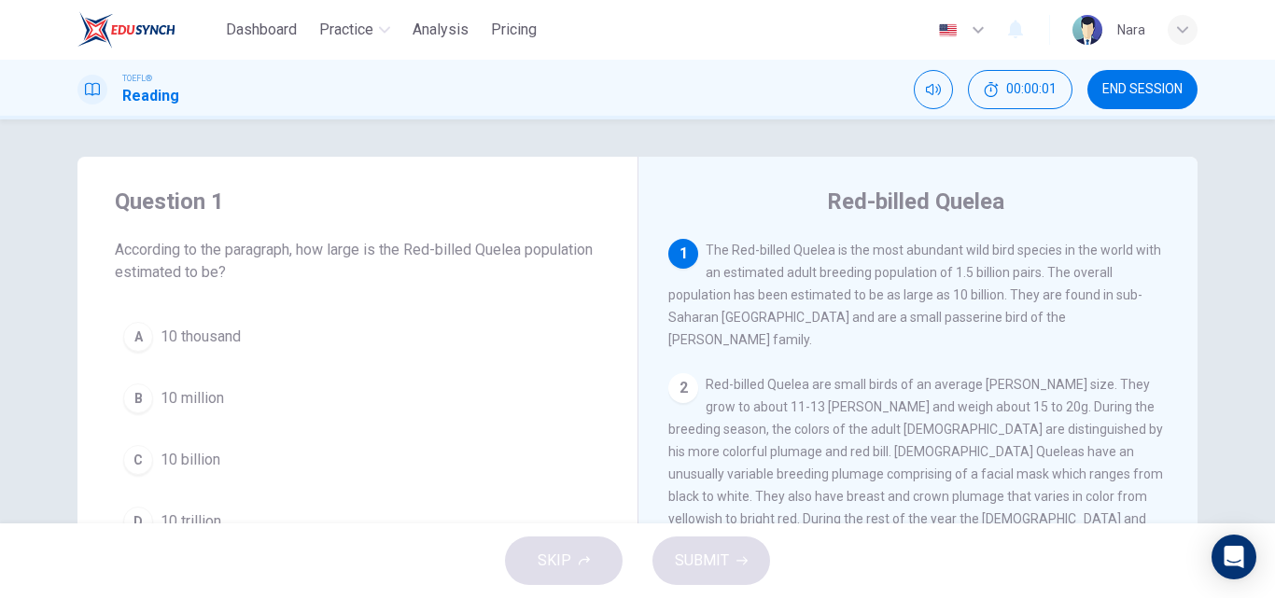
click at [1153, 90] on span "END SESSION" at bounding box center [1142, 89] width 80 height 15
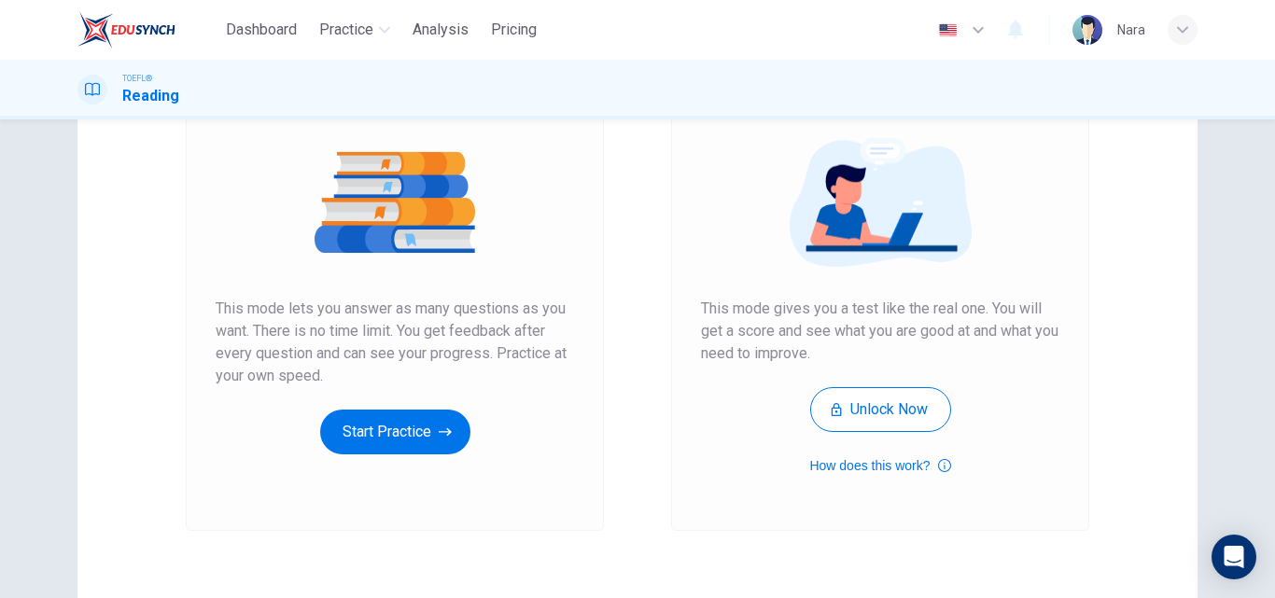
scroll to position [304, 0]
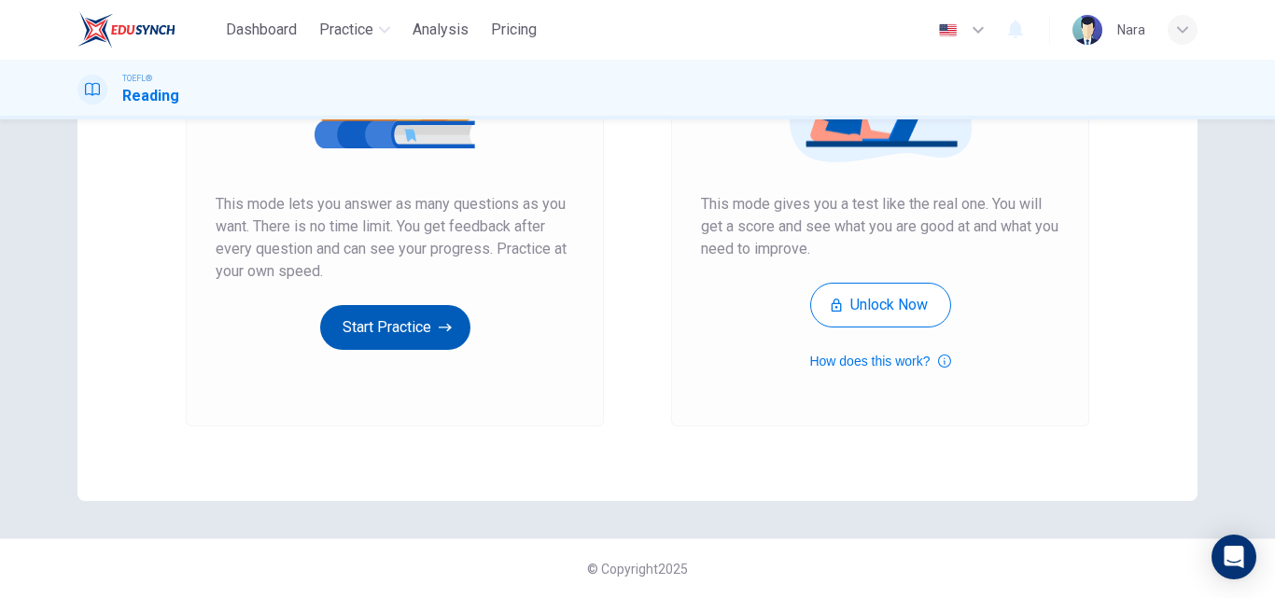
click at [376, 330] on button "Start Practice" at bounding box center [395, 327] width 150 height 45
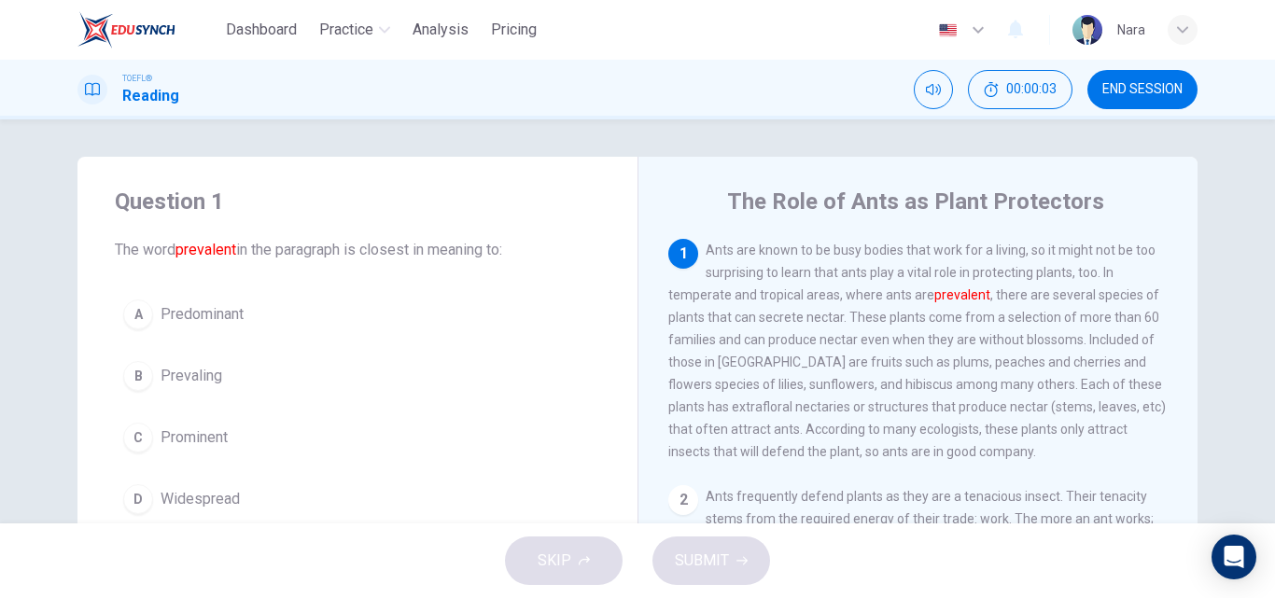
scroll to position [93, 0]
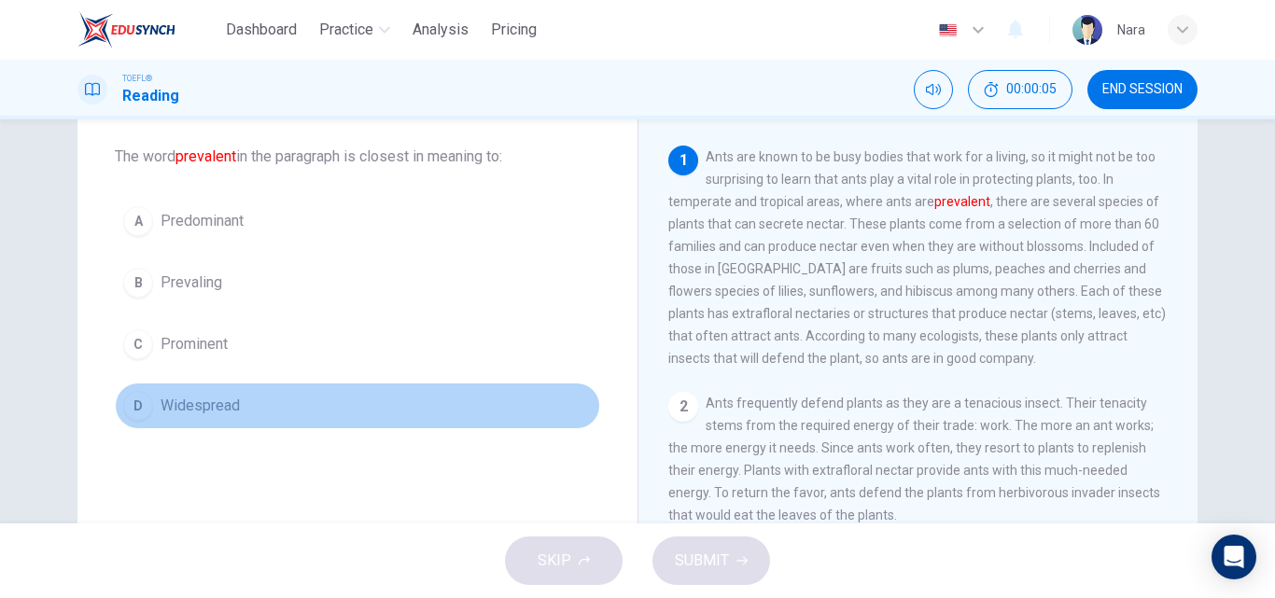
click at [279, 413] on button "D Widespread" at bounding box center [357, 406] width 485 height 47
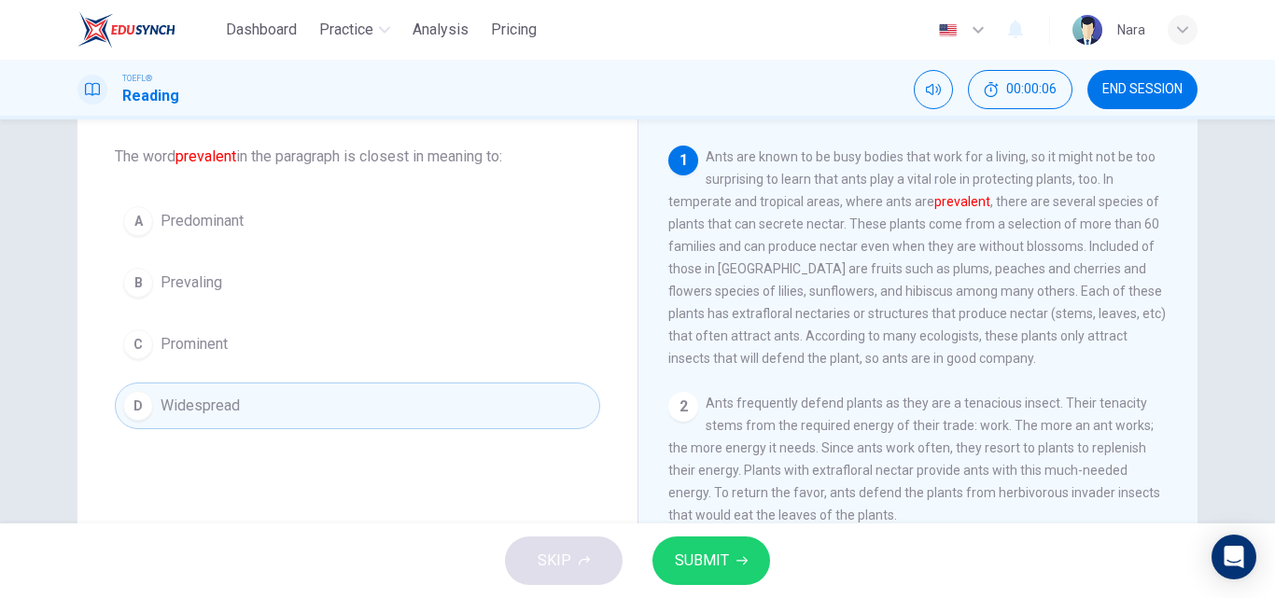
click at [732, 570] on button "SUBMIT" at bounding box center [711, 561] width 118 height 49
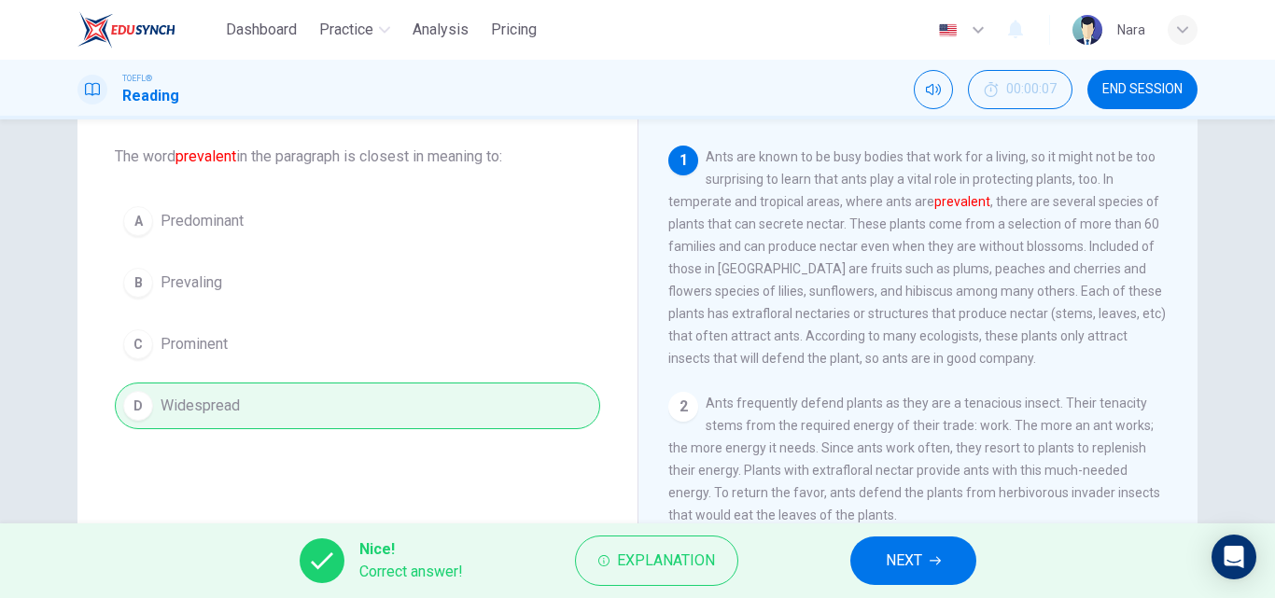
click at [915, 556] on span "NEXT" at bounding box center [904, 561] width 36 height 26
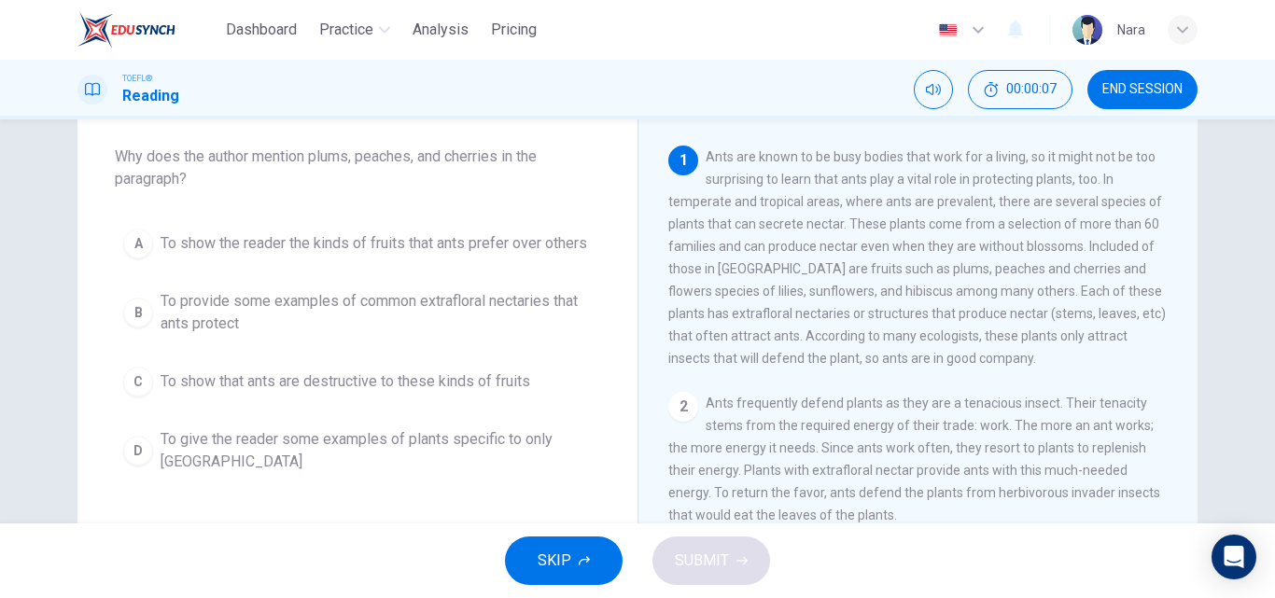
click at [1147, 86] on span "END SESSION" at bounding box center [1142, 89] width 80 height 15
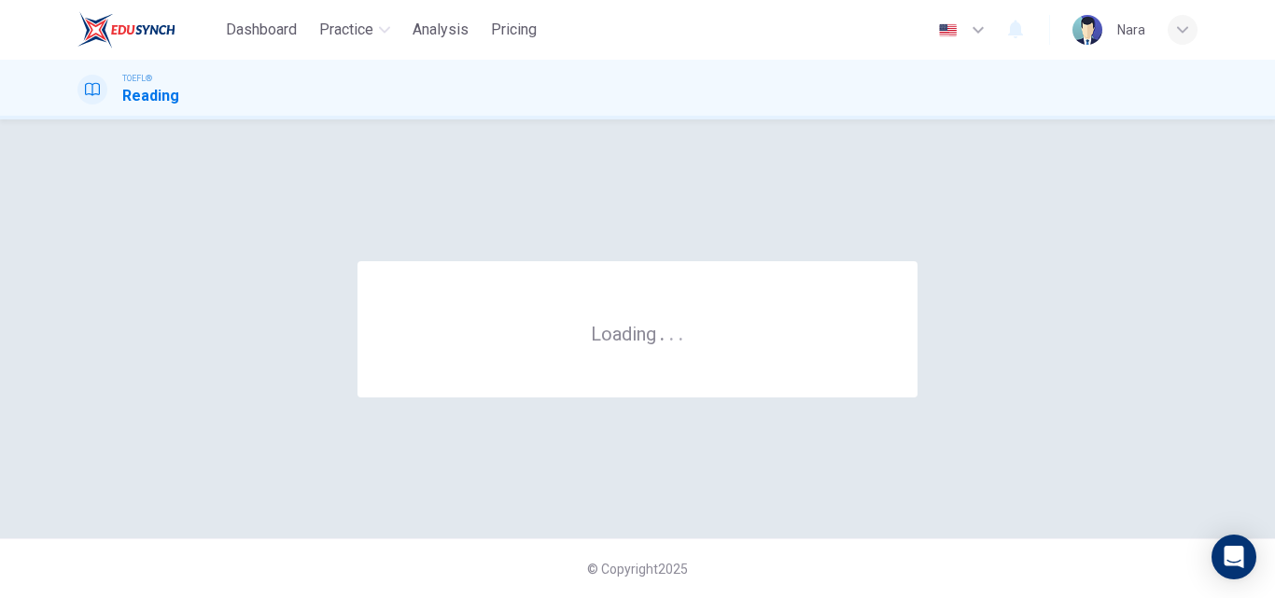
scroll to position [0, 0]
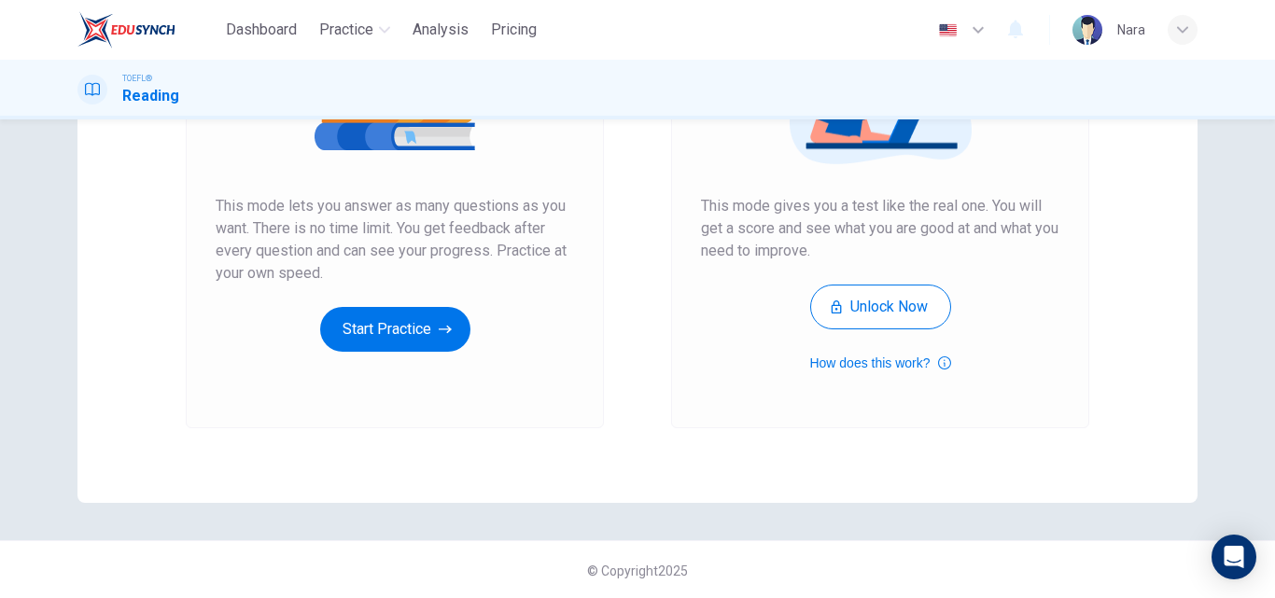
scroll to position [304, 0]
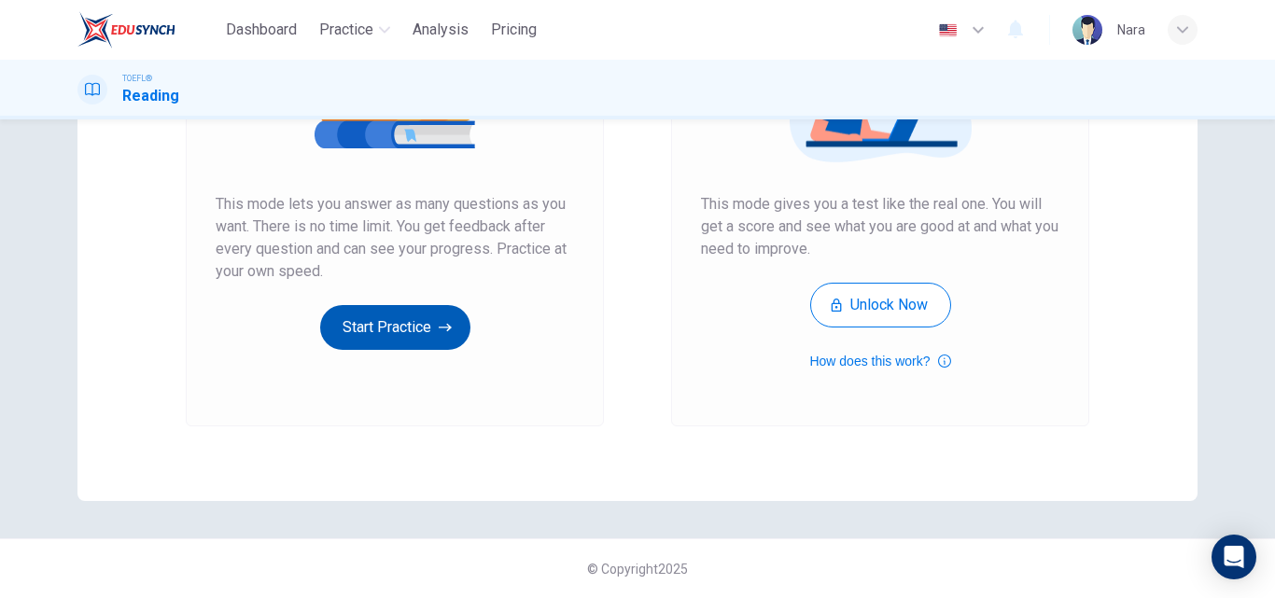
click at [423, 333] on button "Start Practice" at bounding box center [395, 327] width 150 height 45
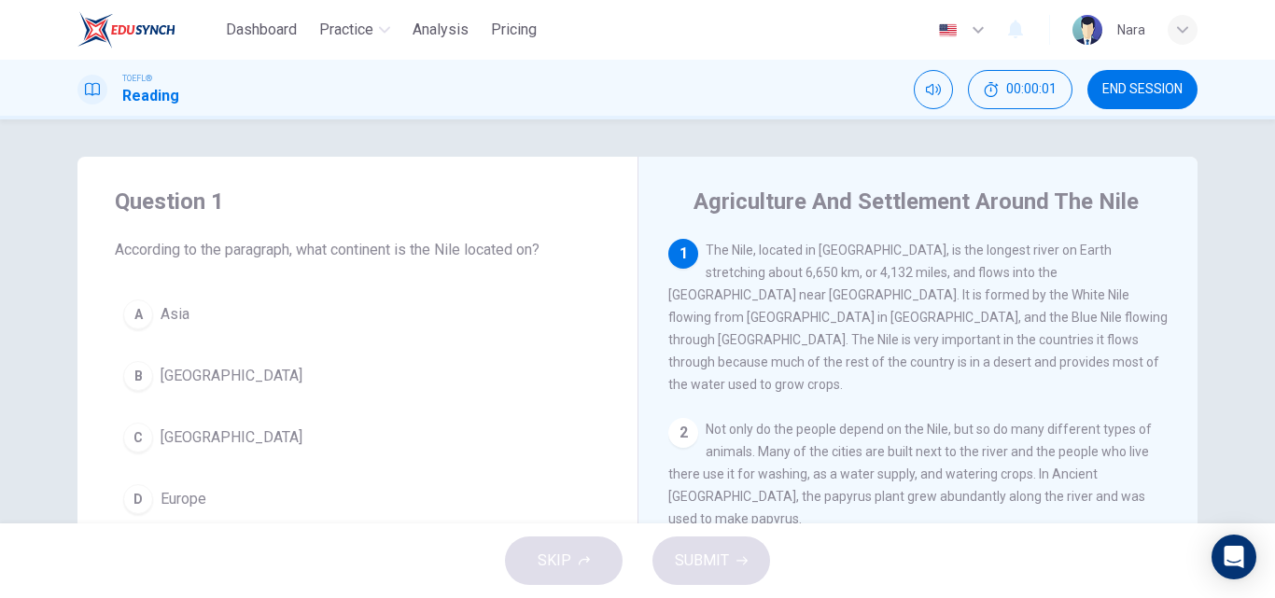
scroll to position [93, 0]
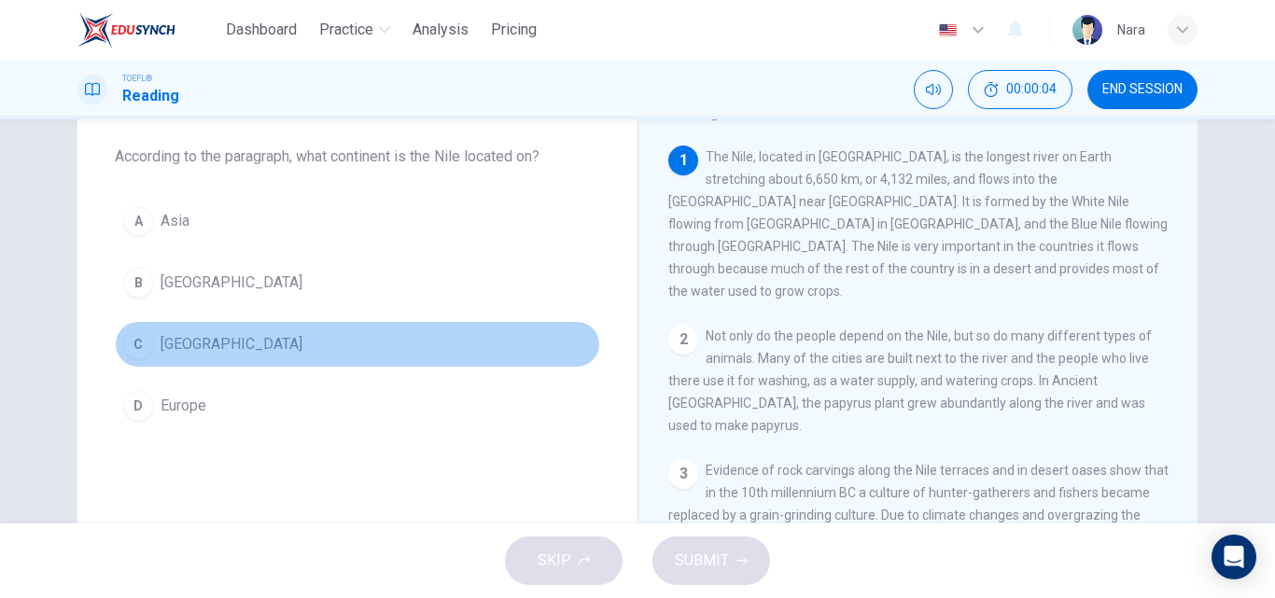
click at [297, 355] on button "C Africa" at bounding box center [357, 344] width 485 height 47
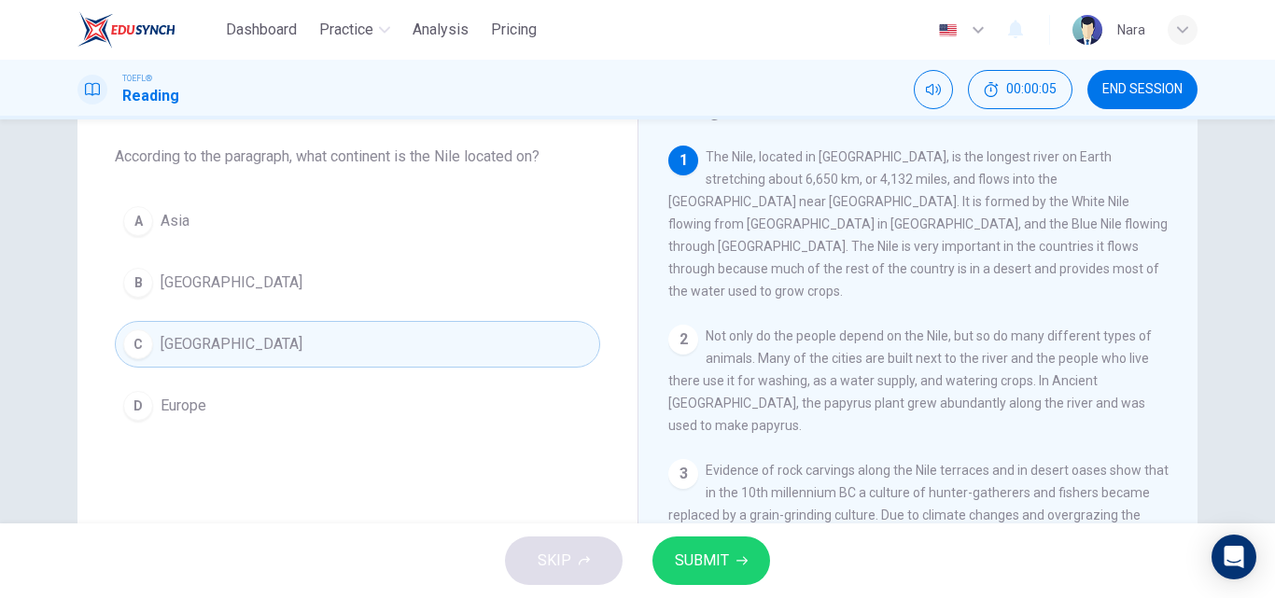
click at [675, 551] on span "SUBMIT" at bounding box center [702, 561] width 54 height 26
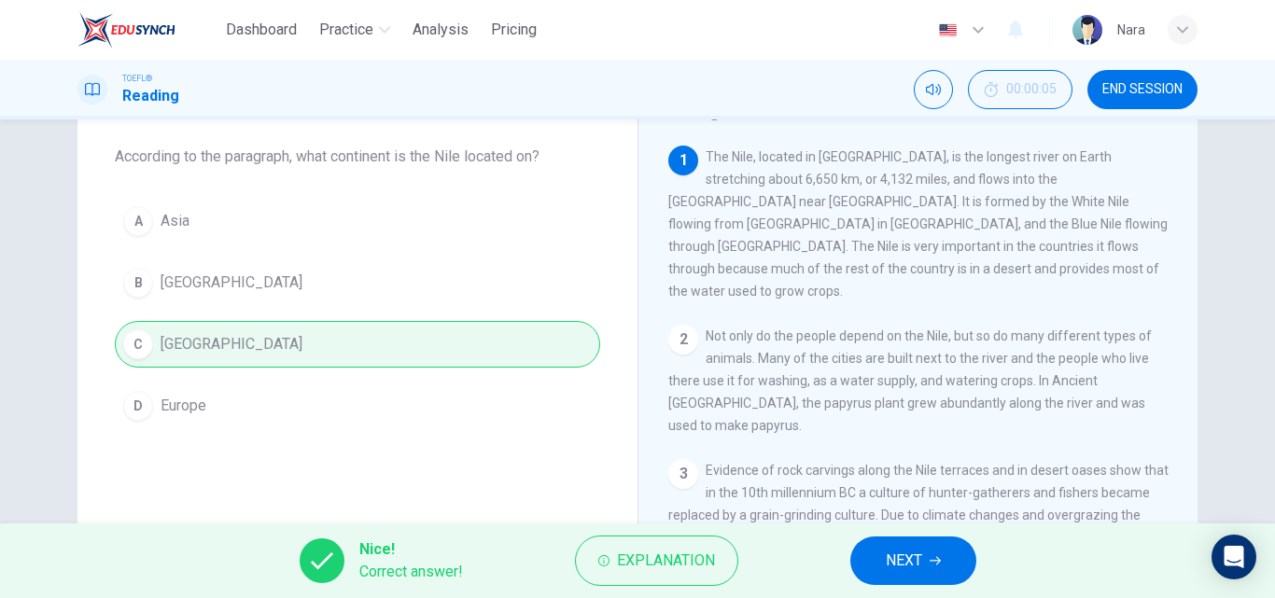
click at [908, 567] on span "NEXT" at bounding box center [904, 561] width 36 height 26
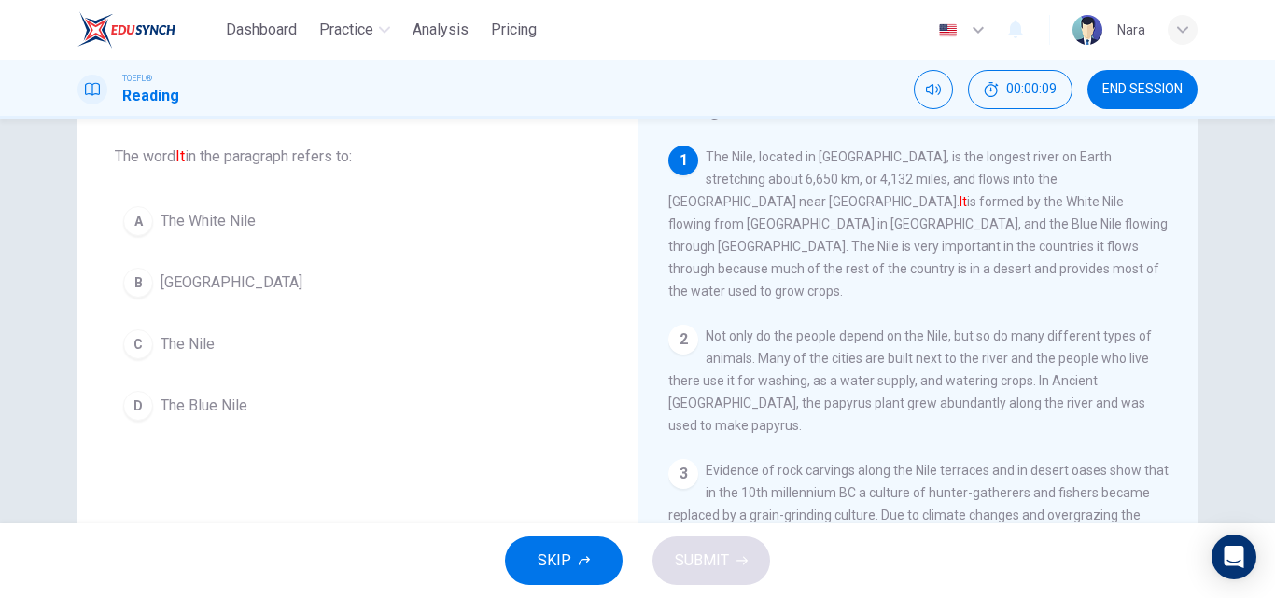
click at [282, 345] on button "C The Nile" at bounding box center [357, 344] width 485 height 47
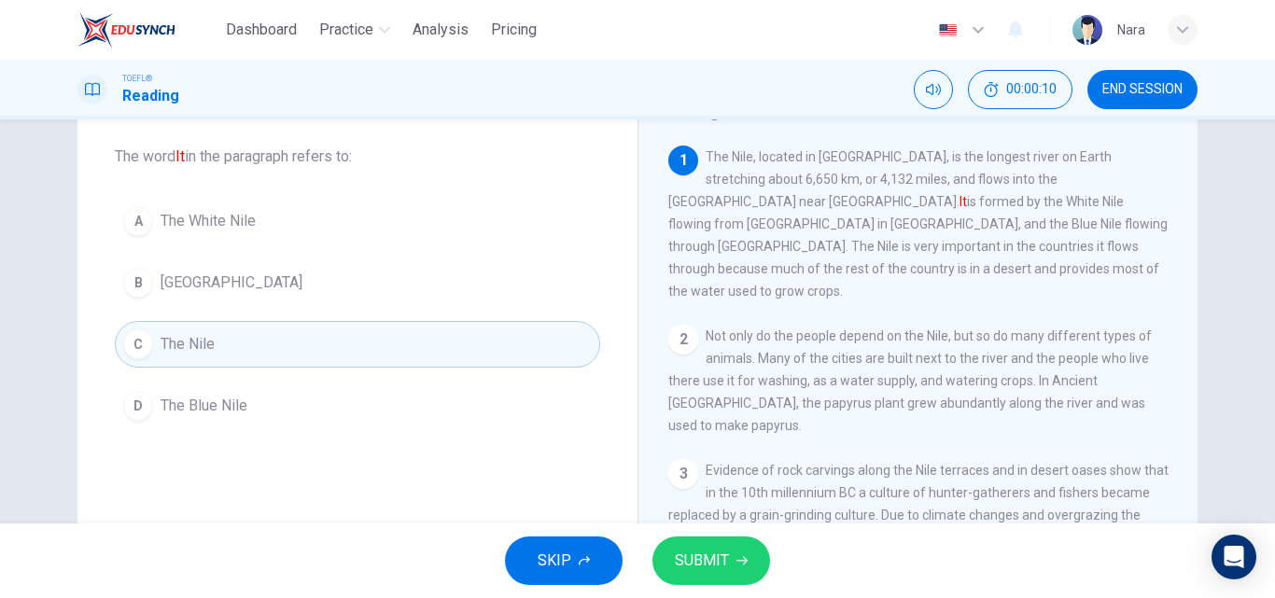
click at [708, 567] on span "SUBMIT" at bounding box center [702, 561] width 54 height 26
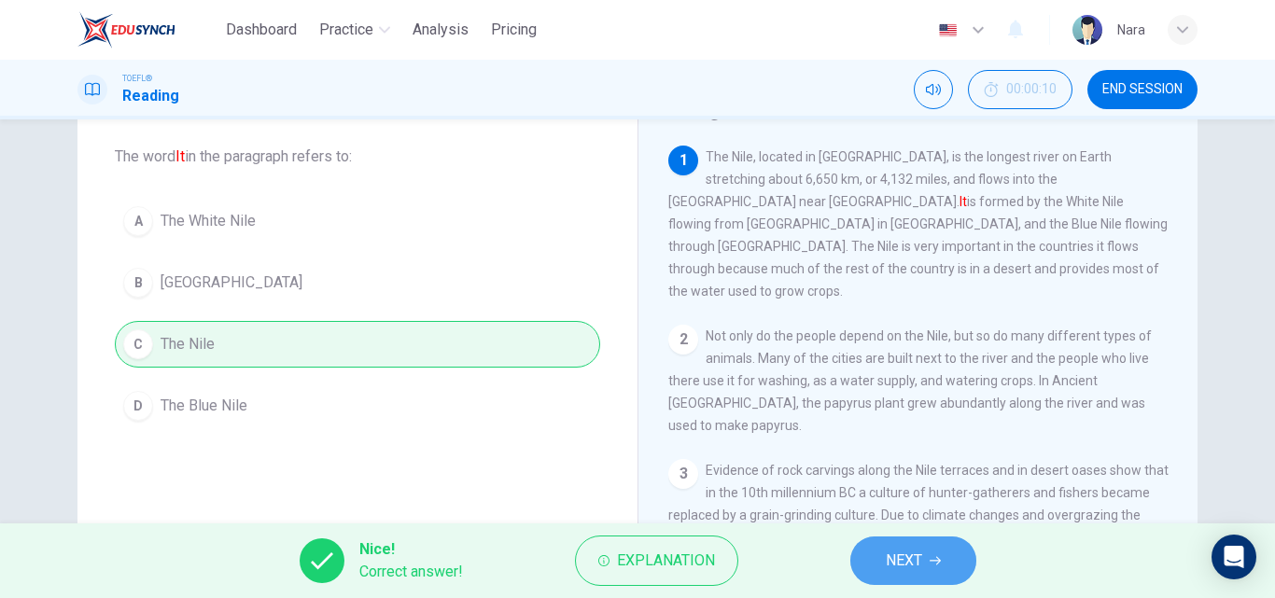
click at [923, 565] on button "NEXT" at bounding box center [913, 561] width 126 height 49
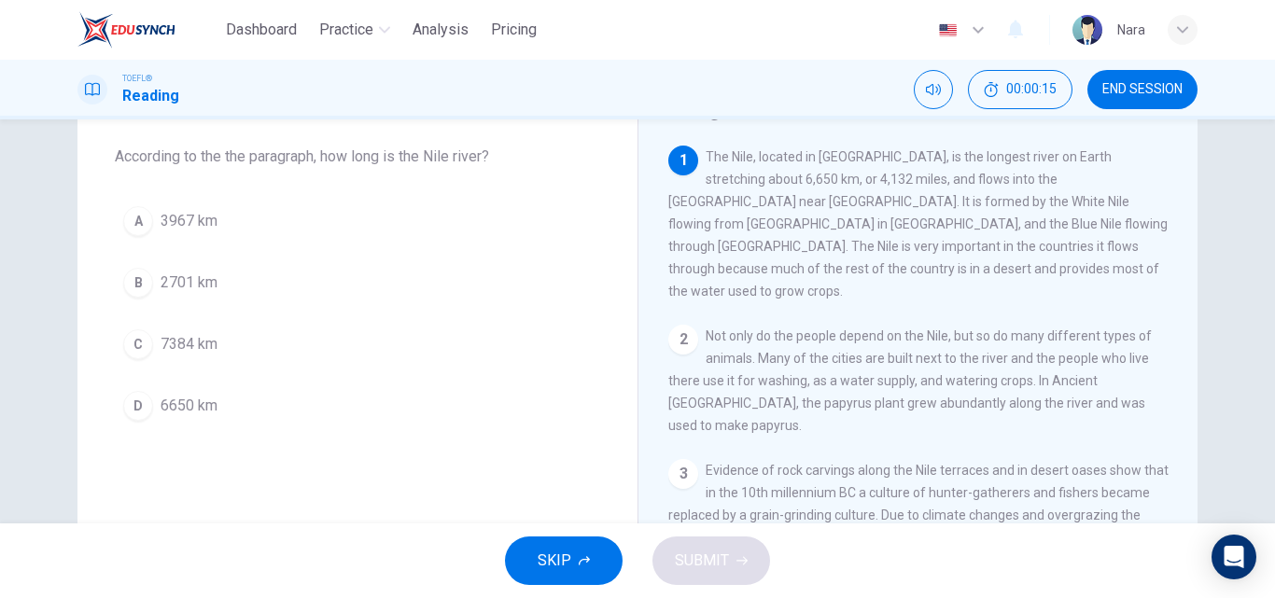
click at [238, 399] on button "D 6650 km" at bounding box center [357, 406] width 485 height 47
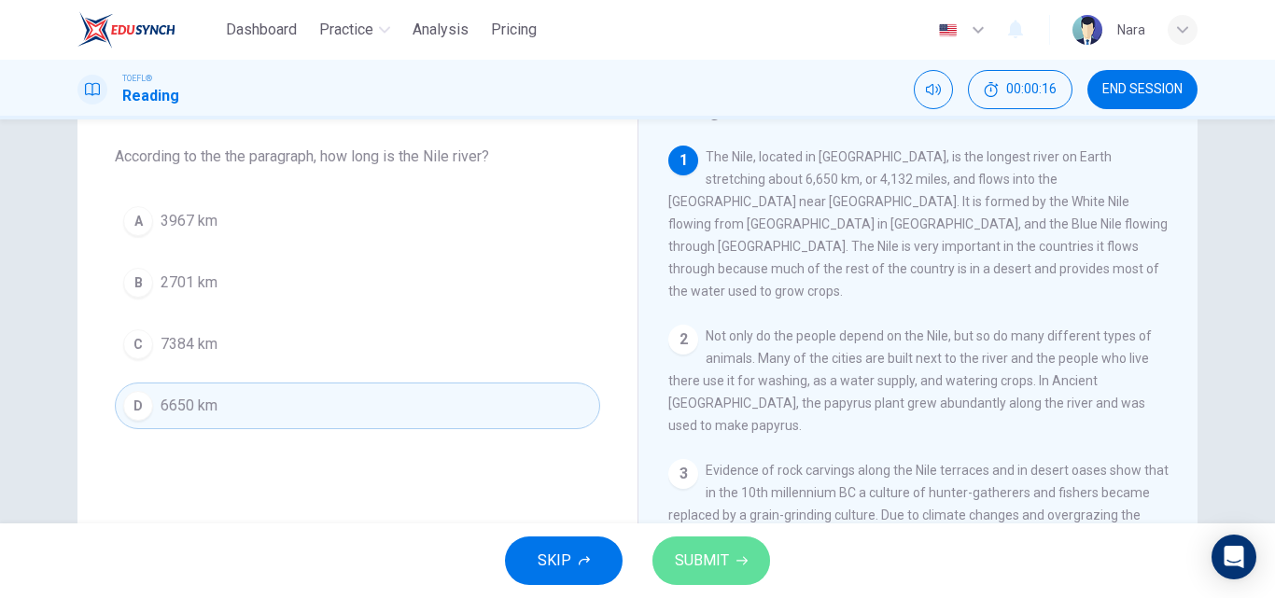
click at [692, 567] on span "SUBMIT" at bounding box center [702, 561] width 54 height 26
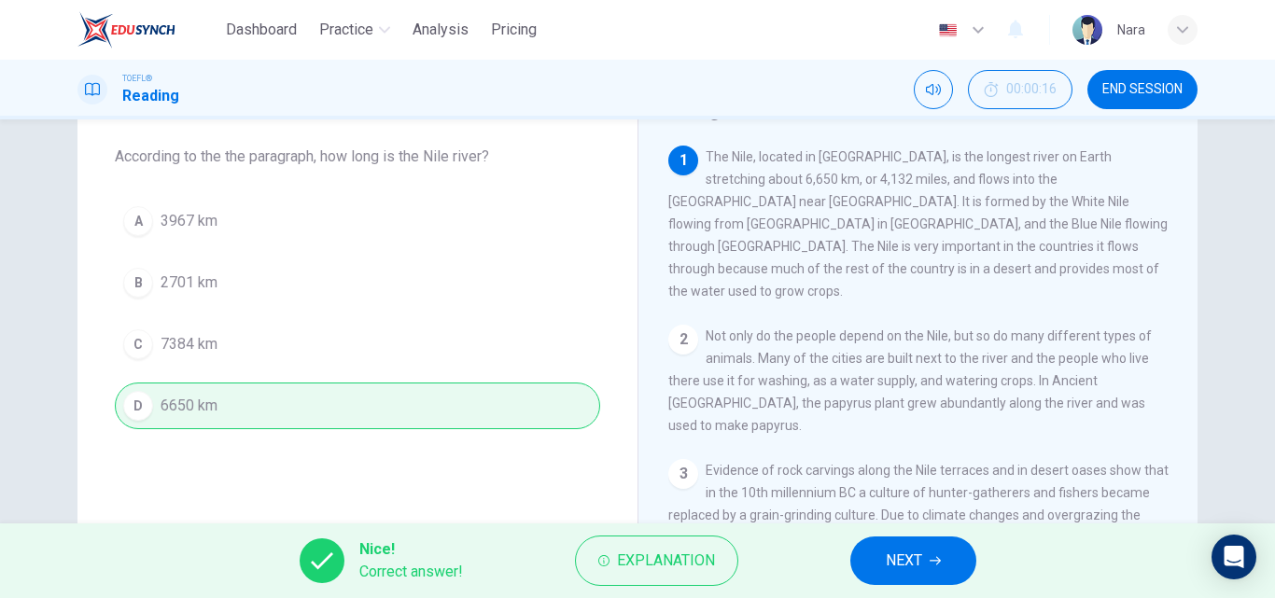
drag, startPoint x: 924, startPoint y: 564, endPoint x: 906, endPoint y: 557, distance: 18.9
click at [925, 565] on button "NEXT" at bounding box center [913, 561] width 126 height 49
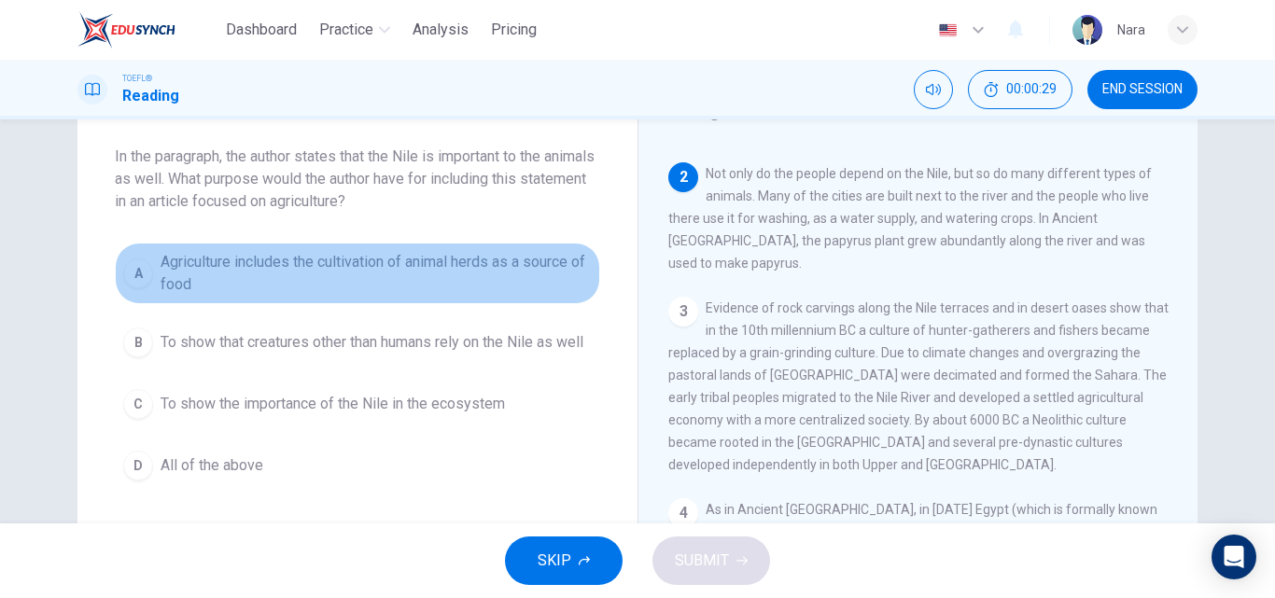
click at [356, 289] on span "Agriculture includes the cultivation of animal herds as a source of food" at bounding box center [376, 273] width 431 height 45
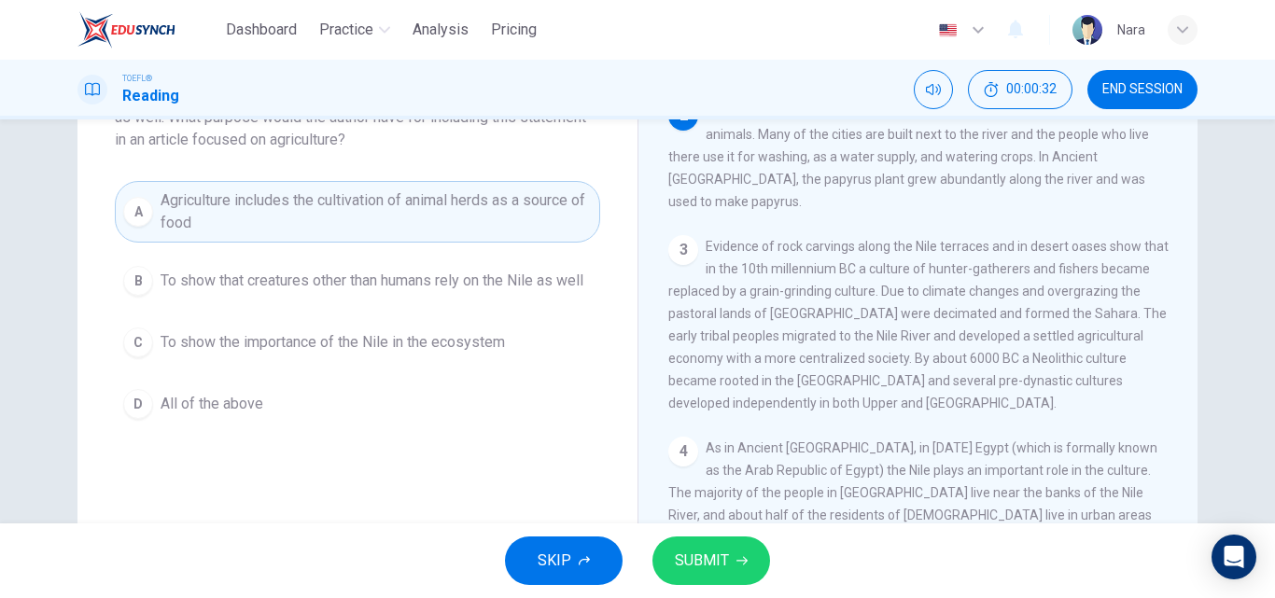
scroll to position [187, 0]
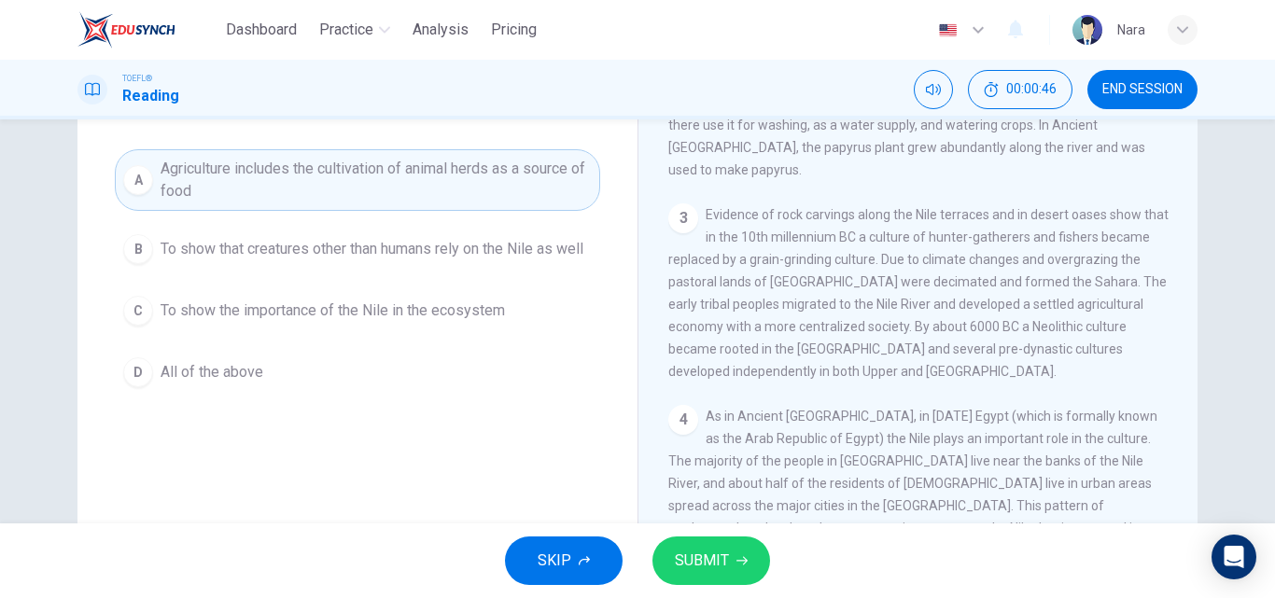
click at [182, 384] on span "All of the above" at bounding box center [212, 372] width 103 height 22
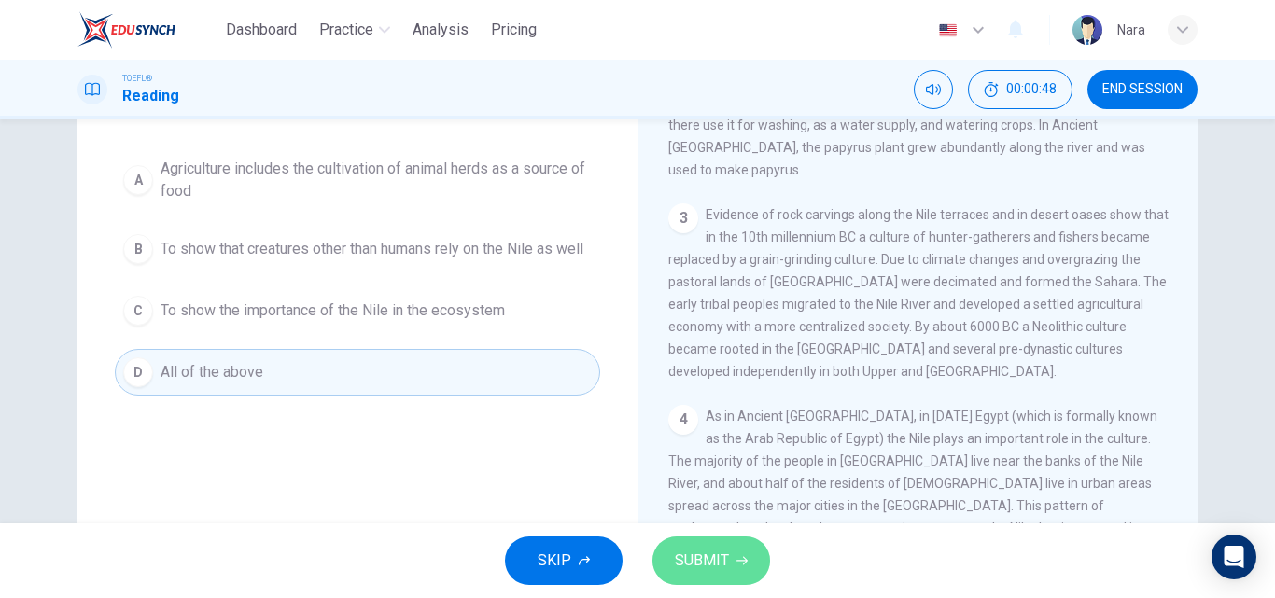
click at [728, 552] on button "SUBMIT" at bounding box center [711, 561] width 118 height 49
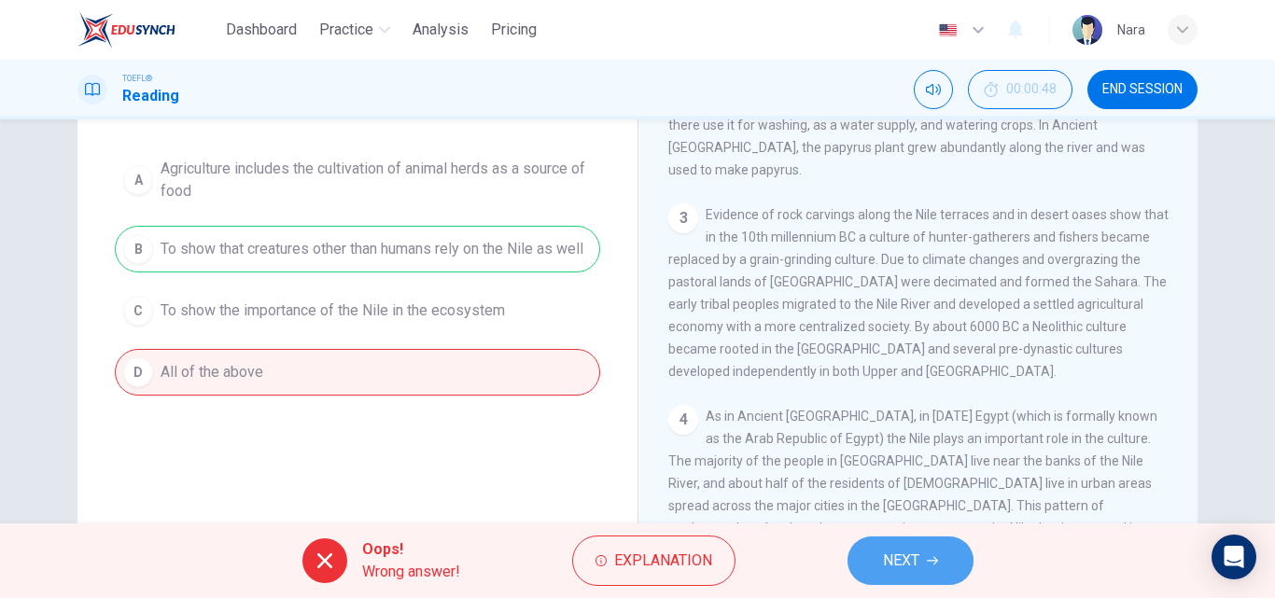
click at [878, 565] on button "NEXT" at bounding box center [910, 561] width 126 height 49
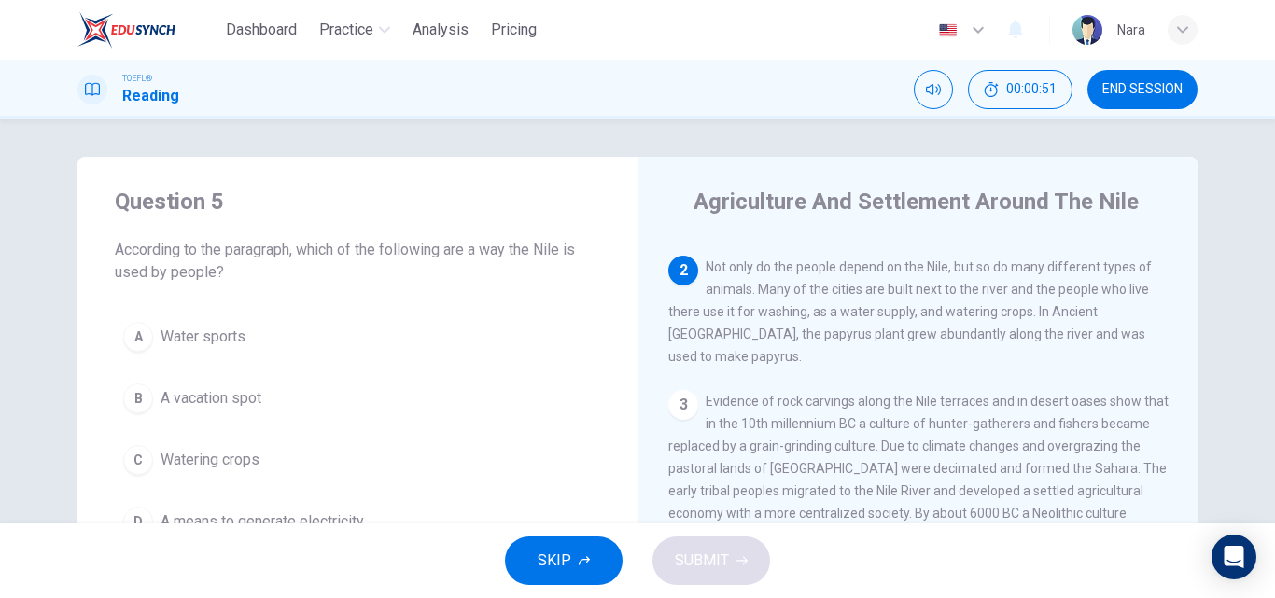
scroll to position [93, 0]
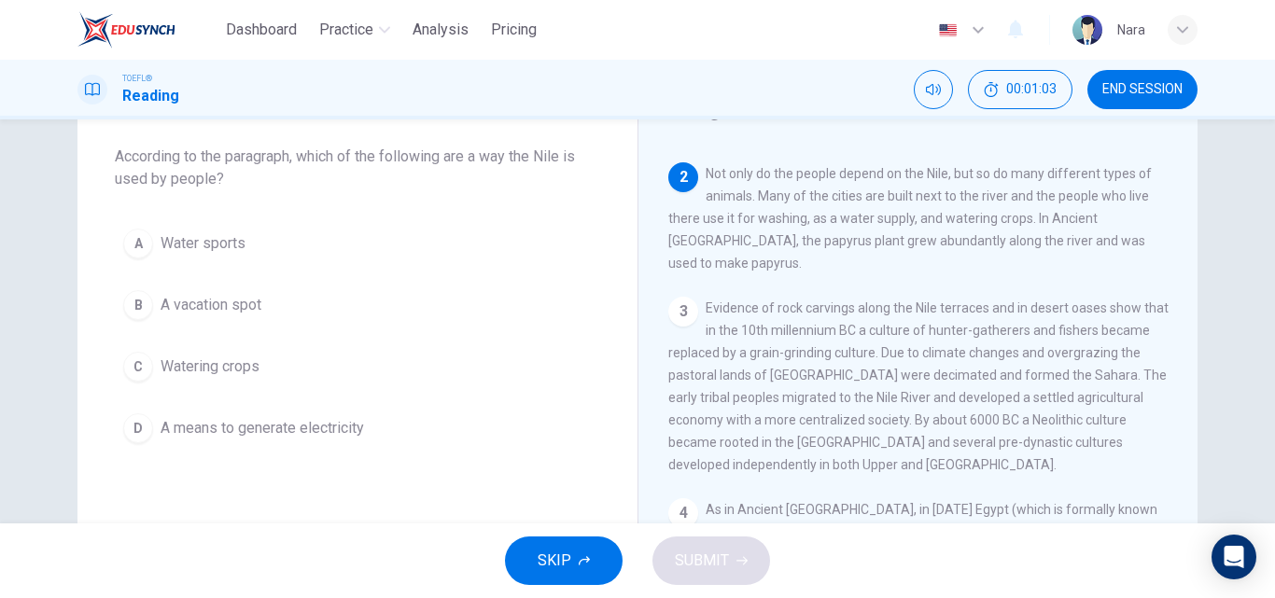
click at [274, 377] on button "C Watering crops" at bounding box center [357, 366] width 485 height 47
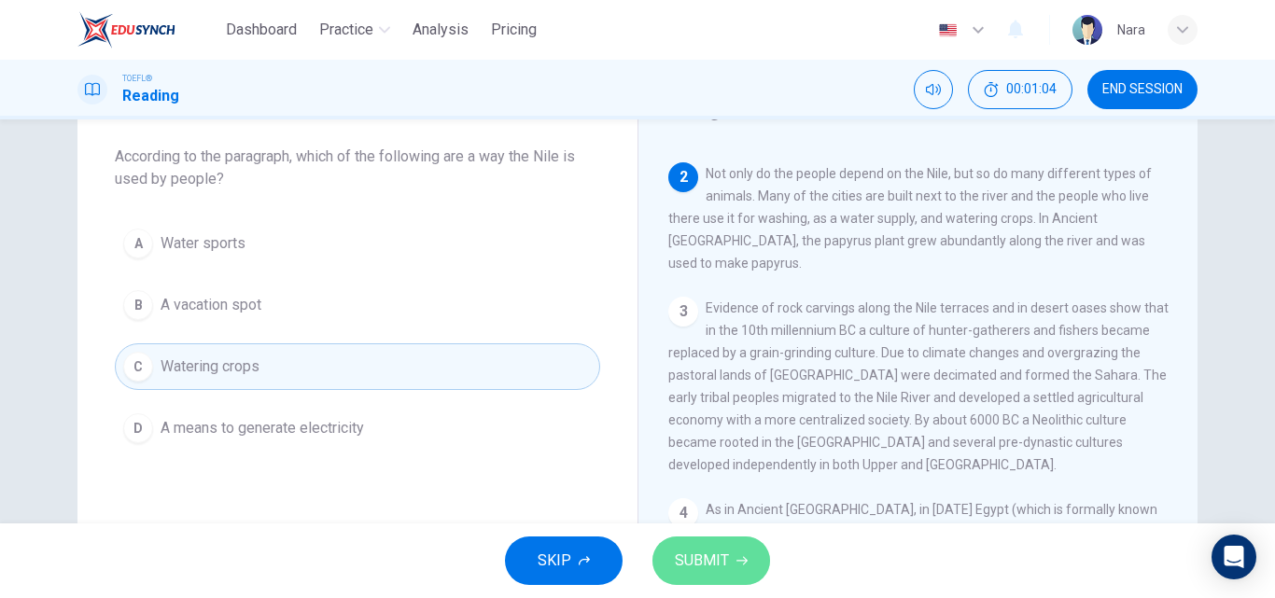
click at [720, 567] on span "SUBMIT" at bounding box center [702, 561] width 54 height 26
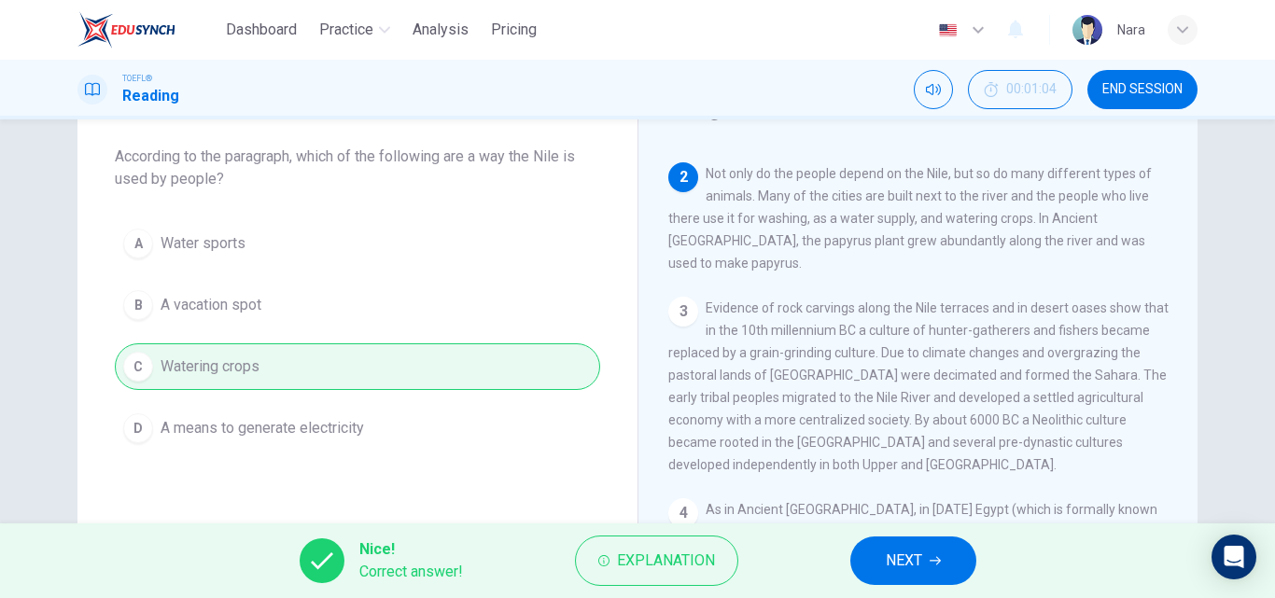
click at [926, 553] on button "NEXT" at bounding box center [913, 561] width 126 height 49
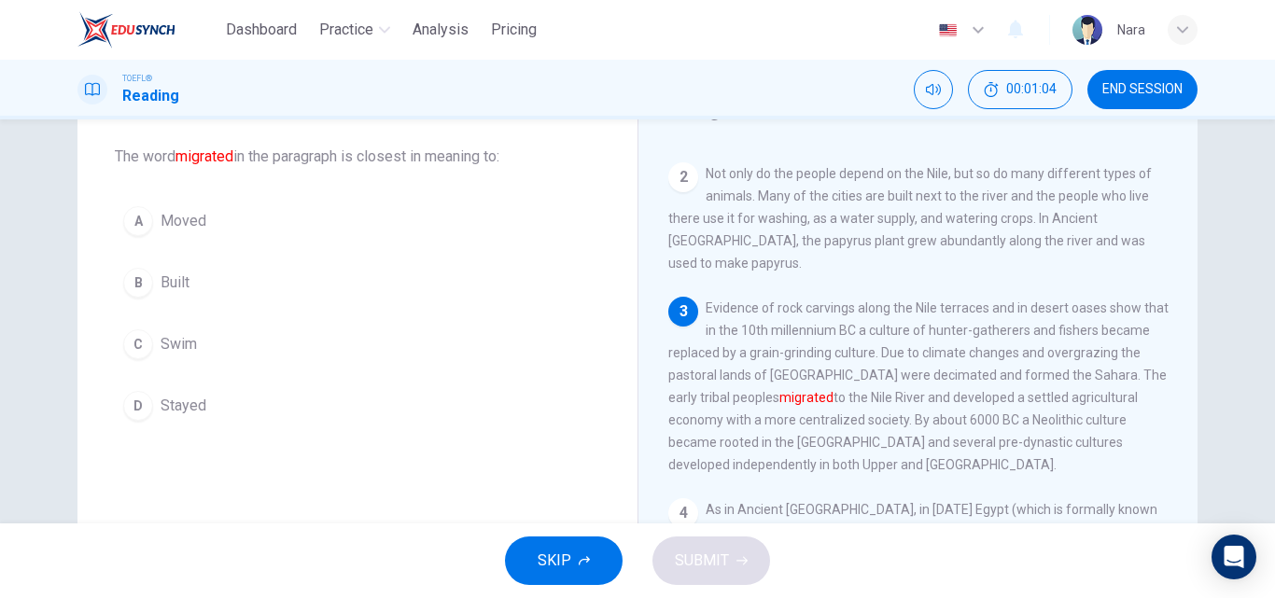
scroll to position [275, 0]
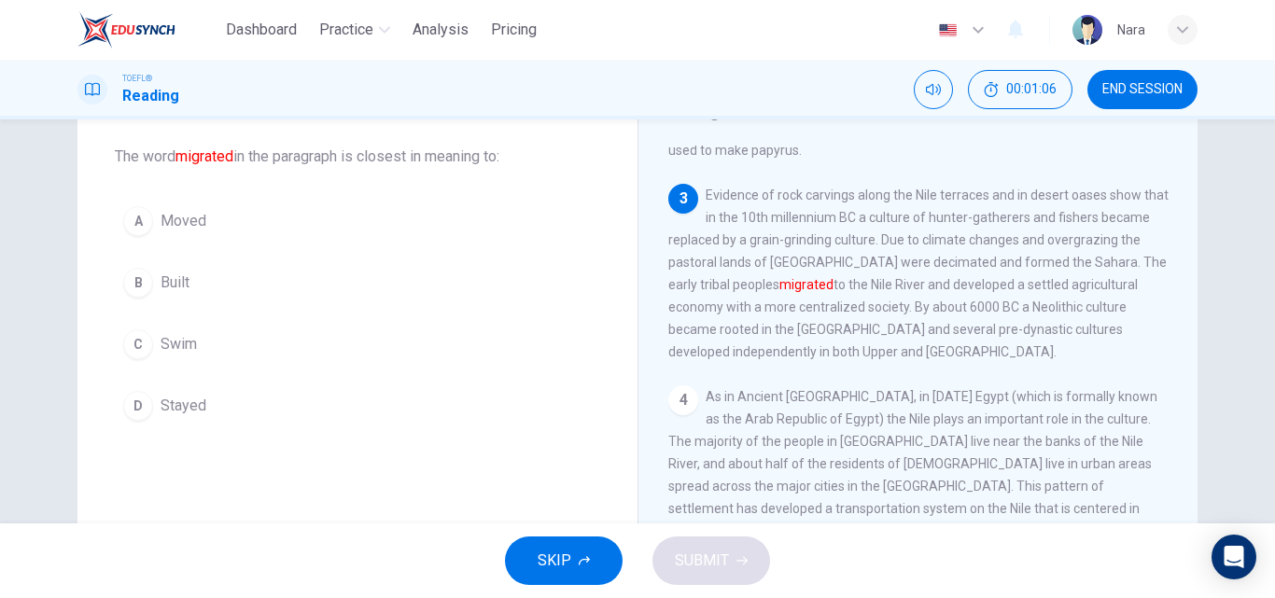
click at [256, 233] on button "A Moved" at bounding box center [357, 221] width 485 height 47
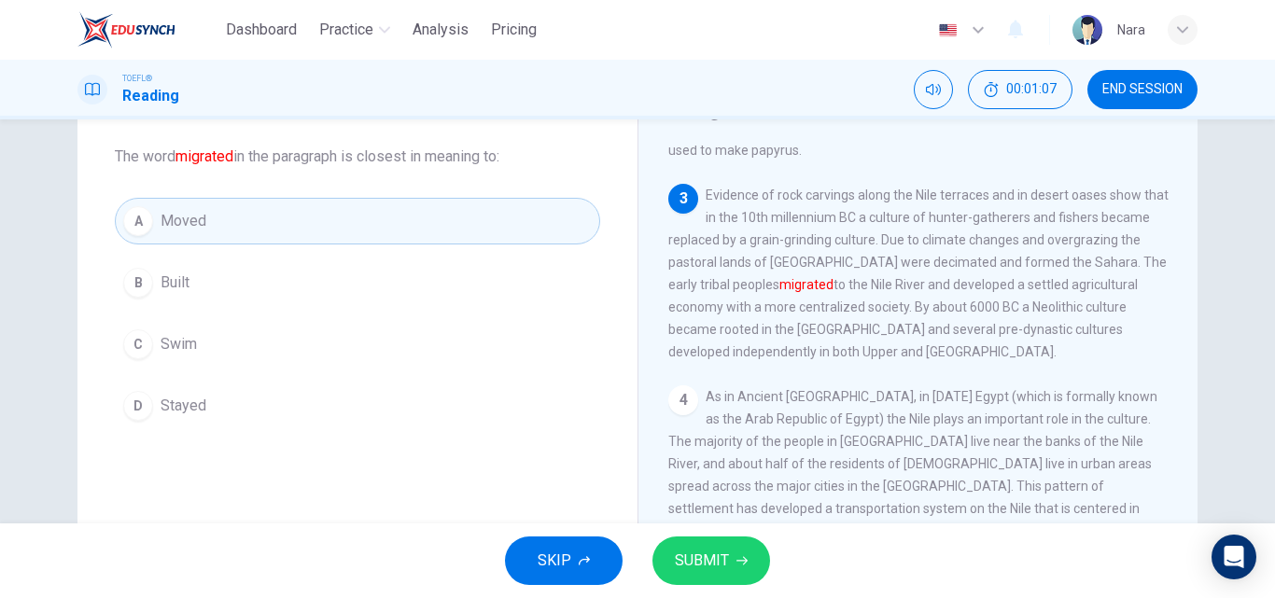
click at [714, 562] on span "SUBMIT" at bounding box center [702, 561] width 54 height 26
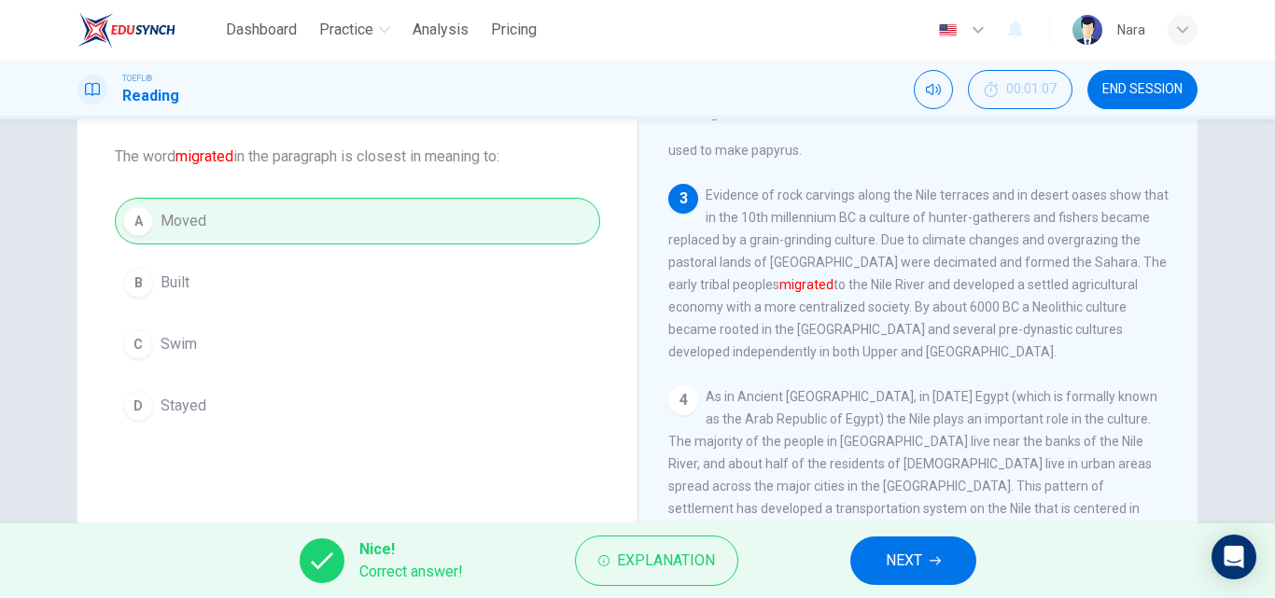
drag, startPoint x: 888, startPoint y: 575, endPoint x: 874, endPoint y: 542, distance: 35.5
click at [889, 575] on button "NEXT" at bounding box center [913, 561] width 126 height 49
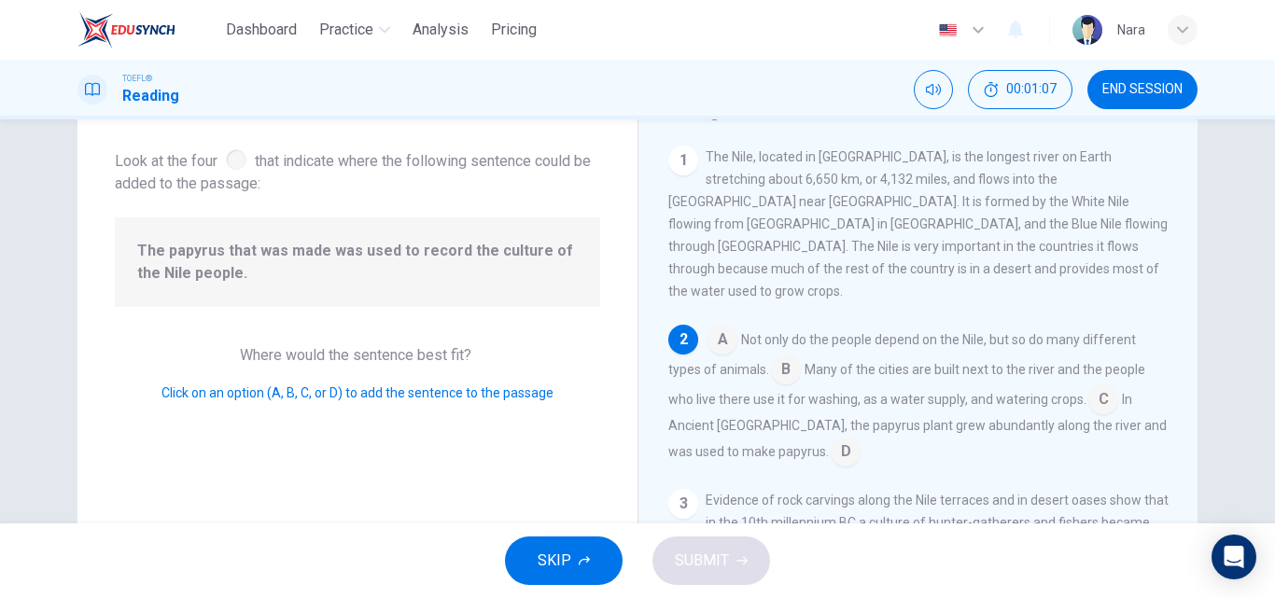
scroll to position [162, 0]
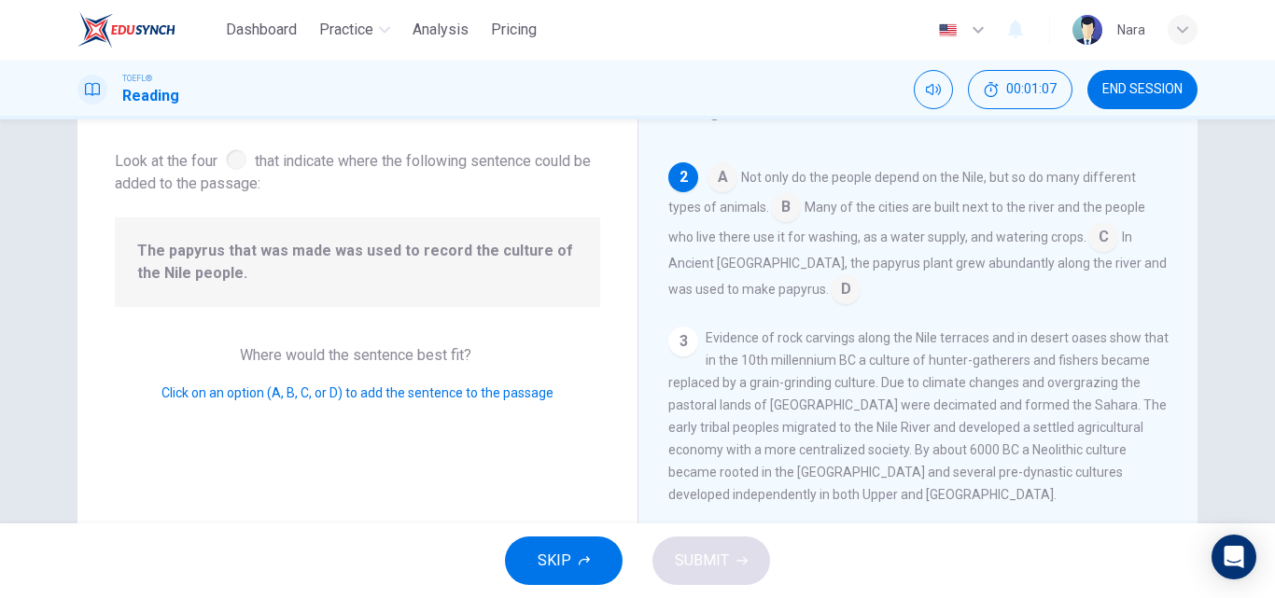
click at [453, 268] on span "The papyrus that was made was used to record the culture of the Nile people." at bounding box center [357, 262] width 441 height 45
click at [831, 276] on input at bounding box center [846, 291] width 30 height 30
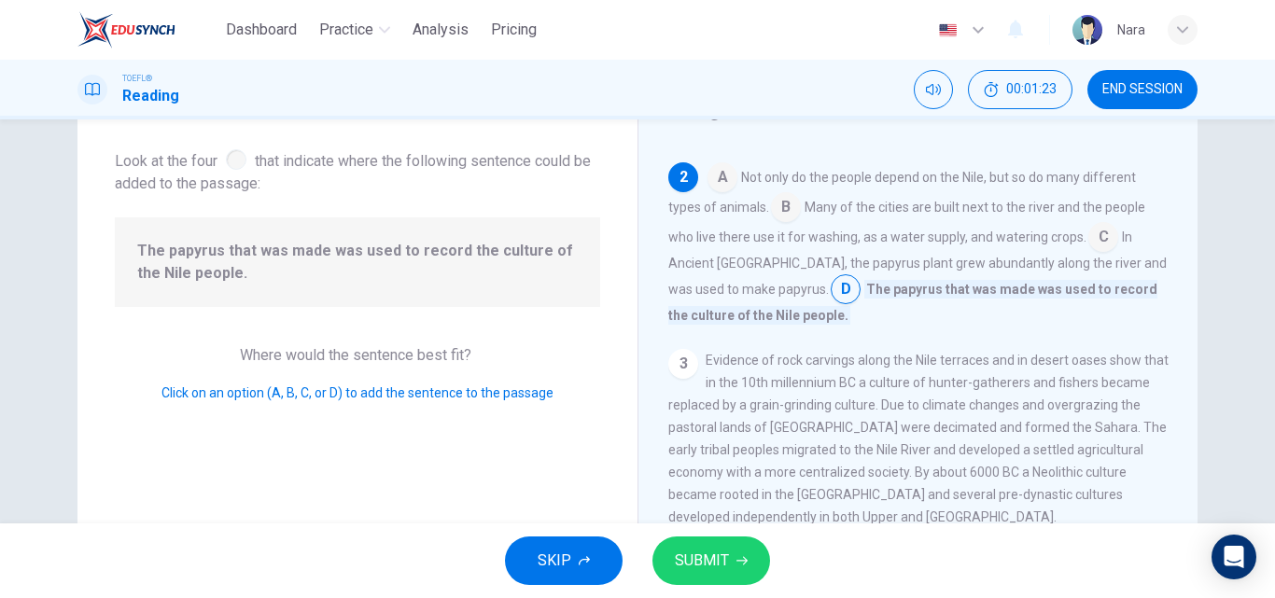
click at [732, 554] on button "SUBMIT" at bounding box center [711, 561] width 118 height 49
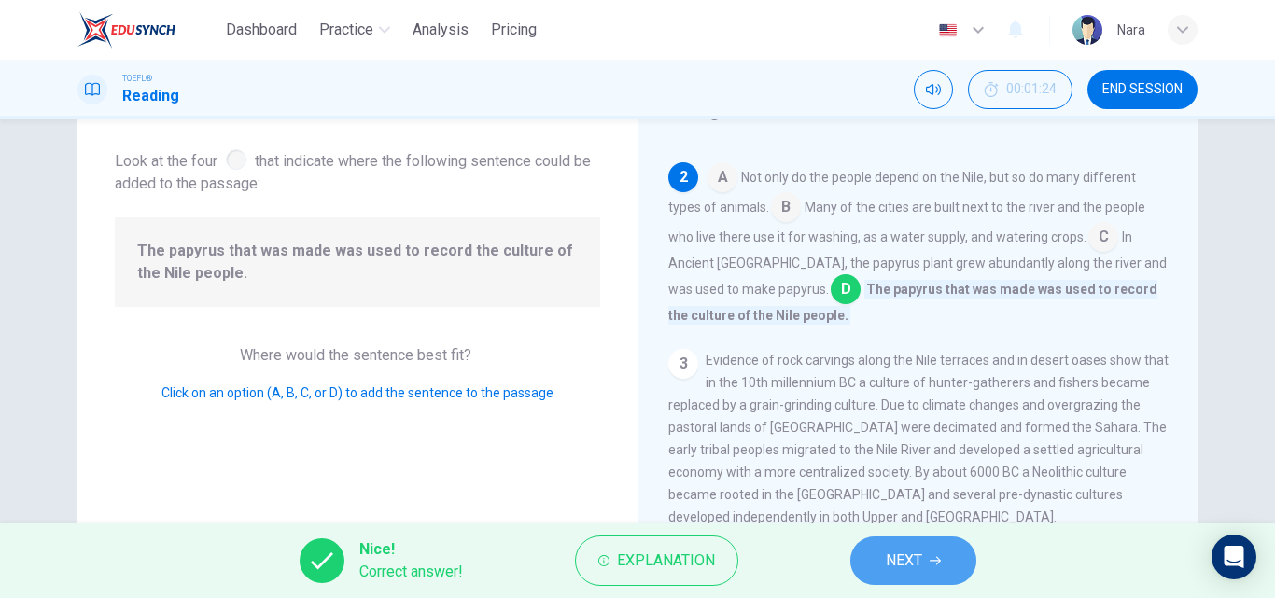
click at [889, 551] on span "NEXT" at bounding box center [904, 561] width 36 height 26
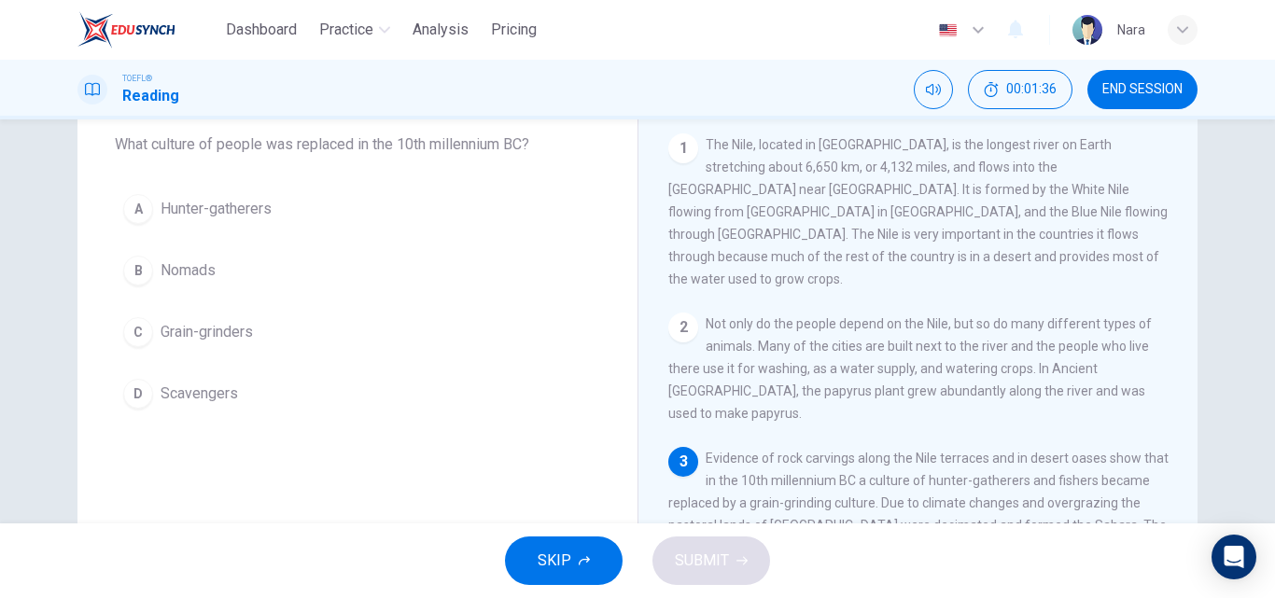
scroll to position [0, 0]
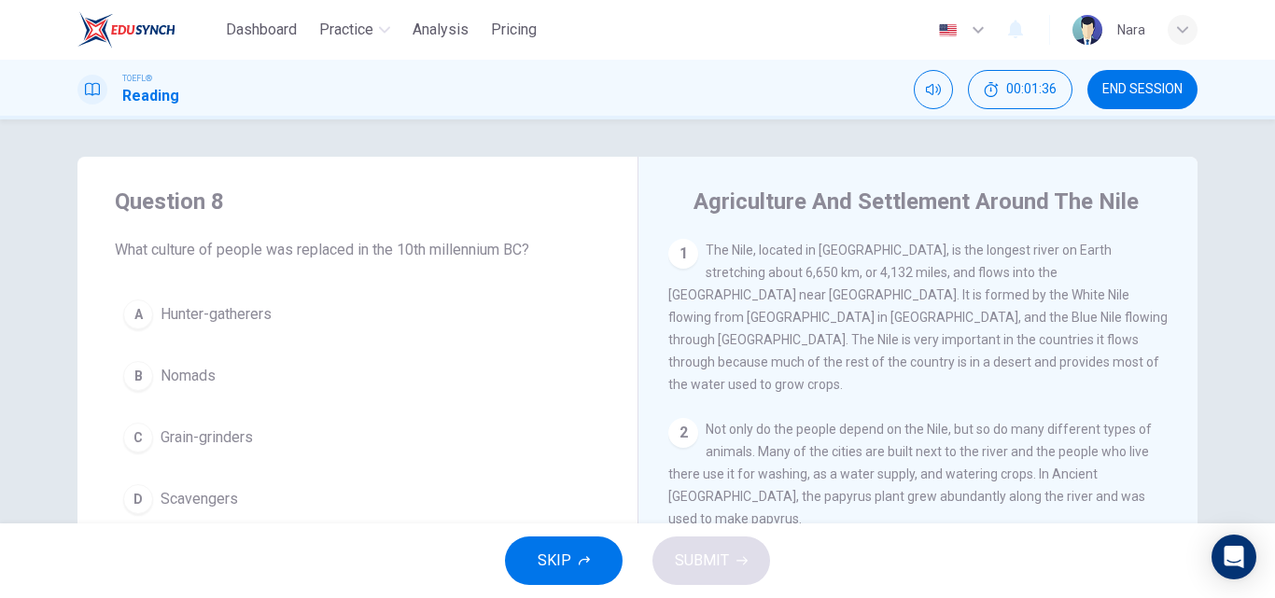
click at [351, 298] on button "A Hunter-gatherers" at bounding box center [357, 314] width 485 height 47
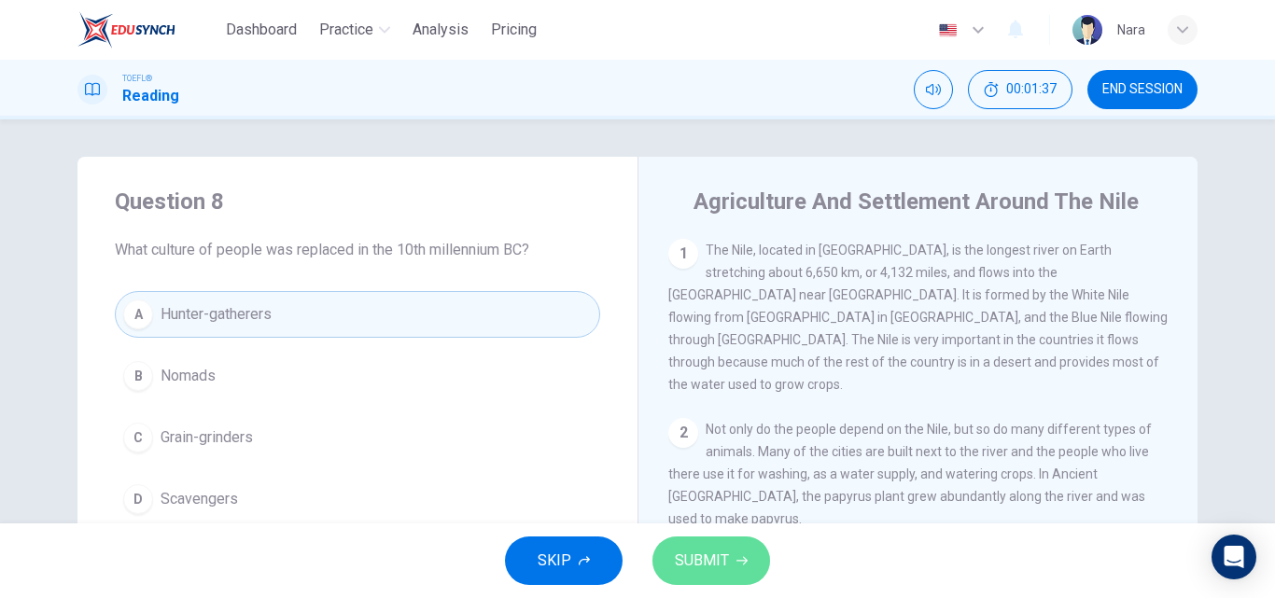
click at [723, 548] on span "SUBMIT" at bounding box center [702, 561] width 54 height 26
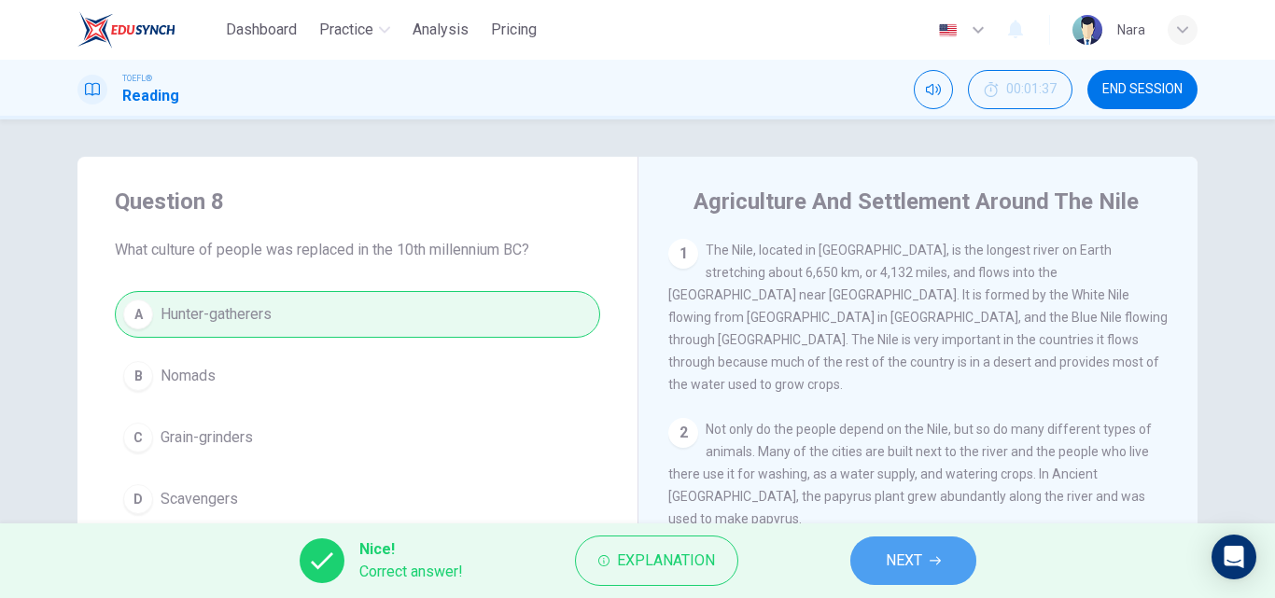
click at [886, 563] on span "NEXT" at bounding box center [904, 561] width 36 height 26
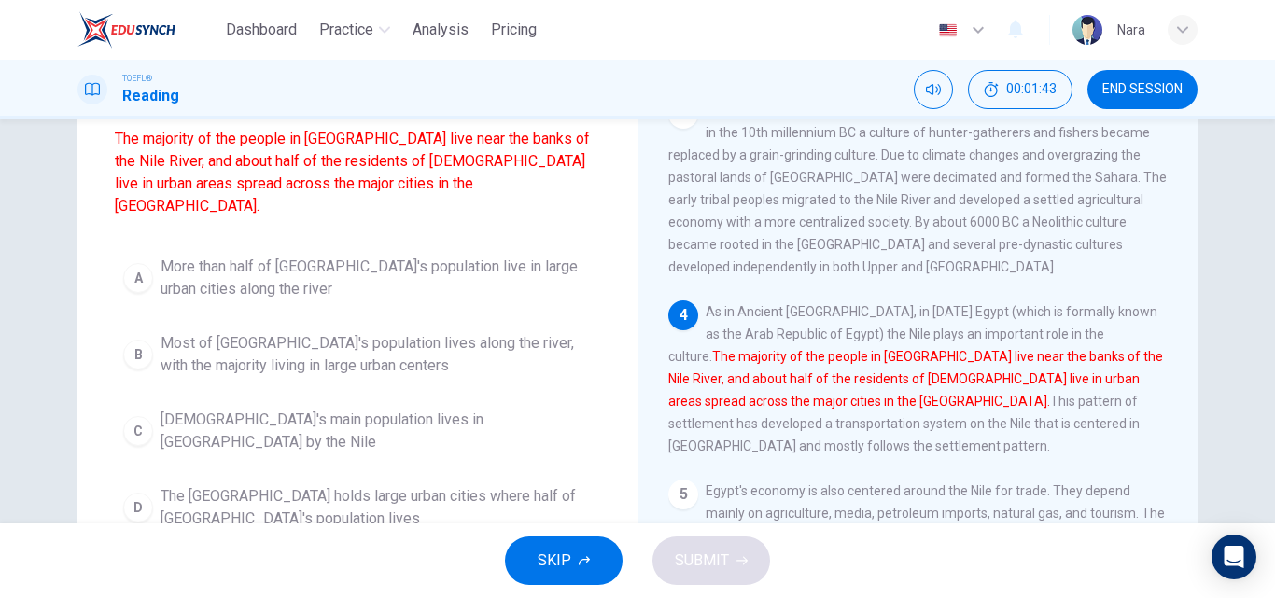
scroll to position [187, 0]
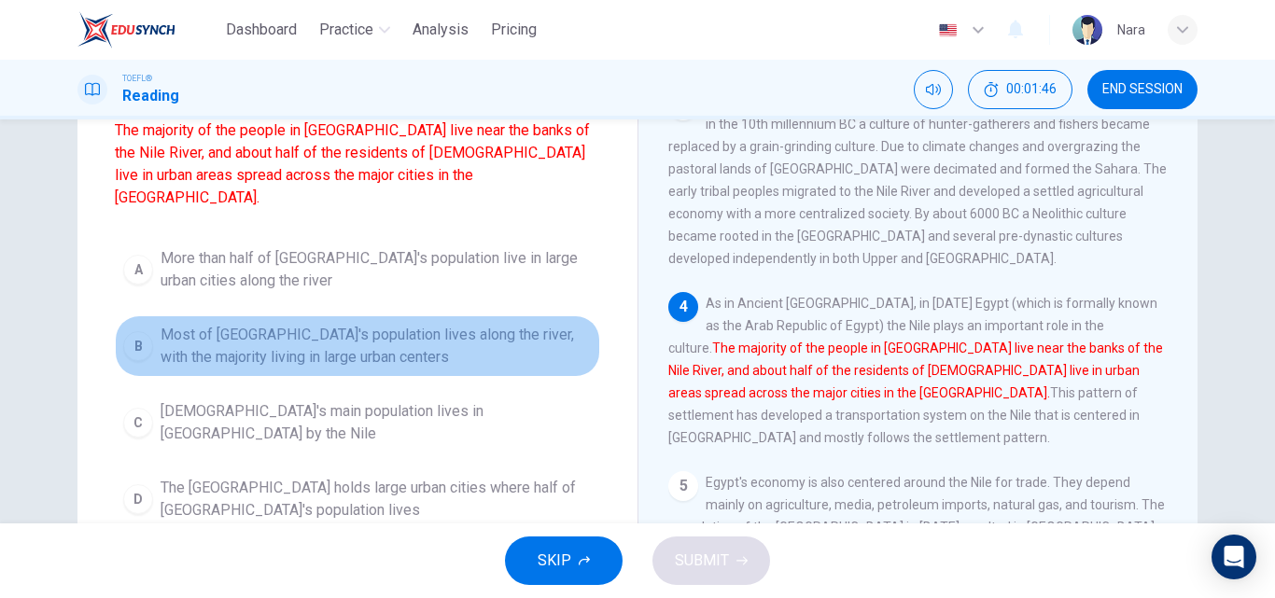
click at [259, 338] on span "Most of Egypt's population lives along the river, with the majority living in l…" at bounding box center [376, 346] width 431 height 45
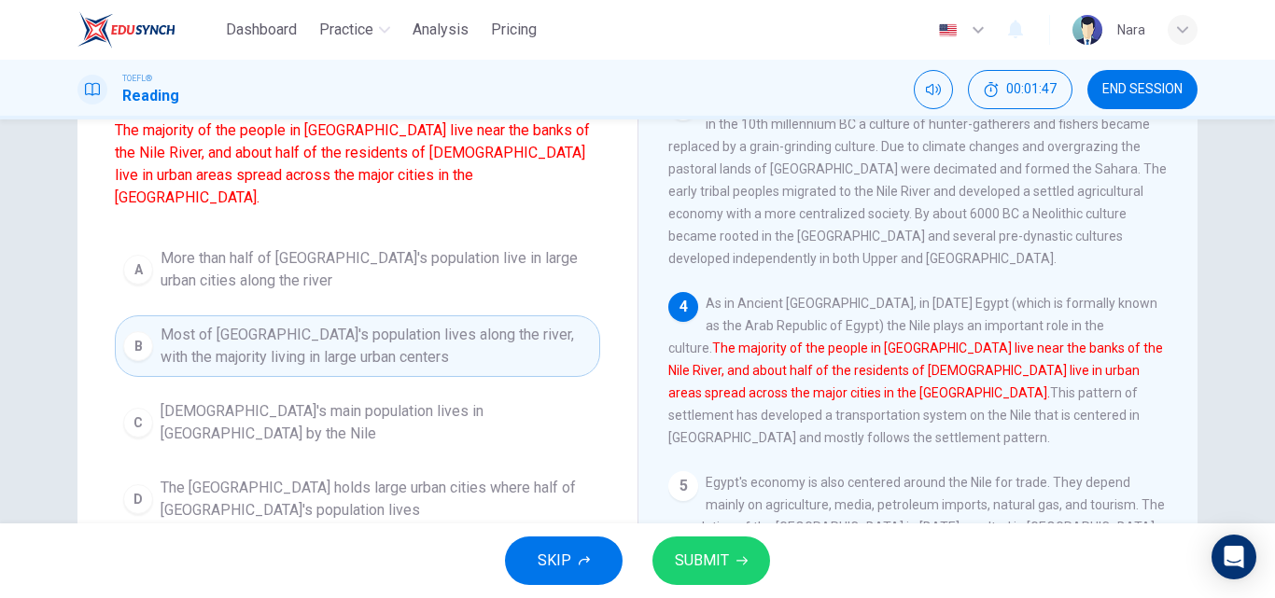
scroll to position [93, 0]
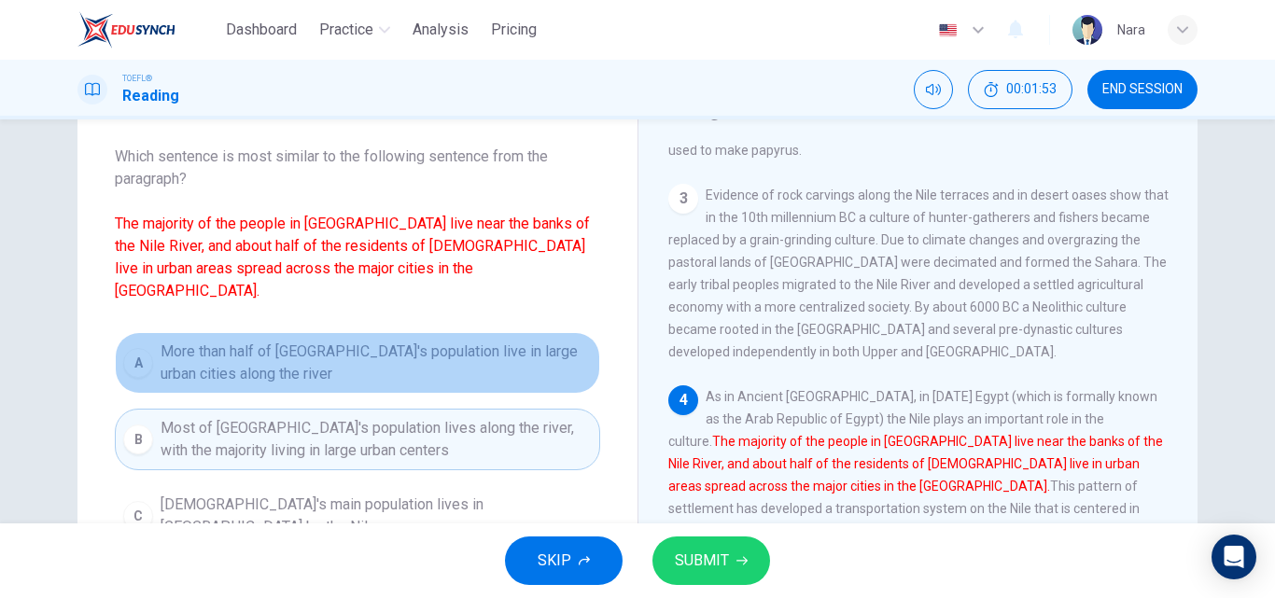
click at [260, 341] on span "More than half of Egypt's population live in large urban cities along the river" at bounding box center [376, 363] width 431 height 45
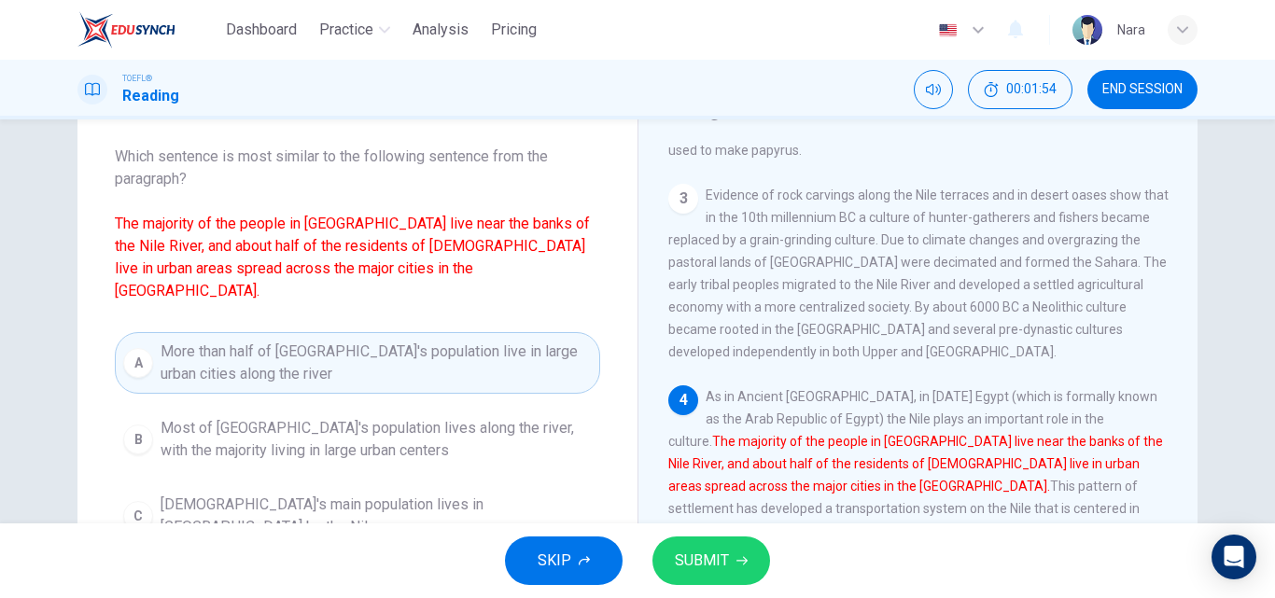
click at [739, 560] on icon "button" at bounding box center [741, 560] width 11 height 11
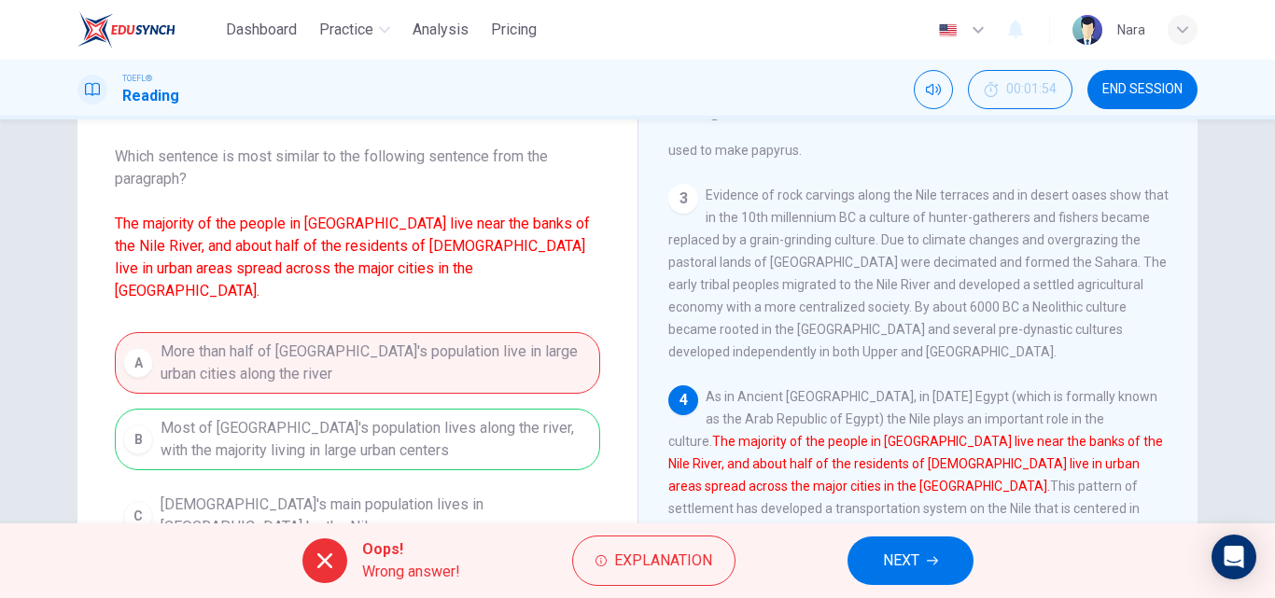
click at [877, 555] on button "NEXT" at bounding box center [910, 561] width 126 height 49
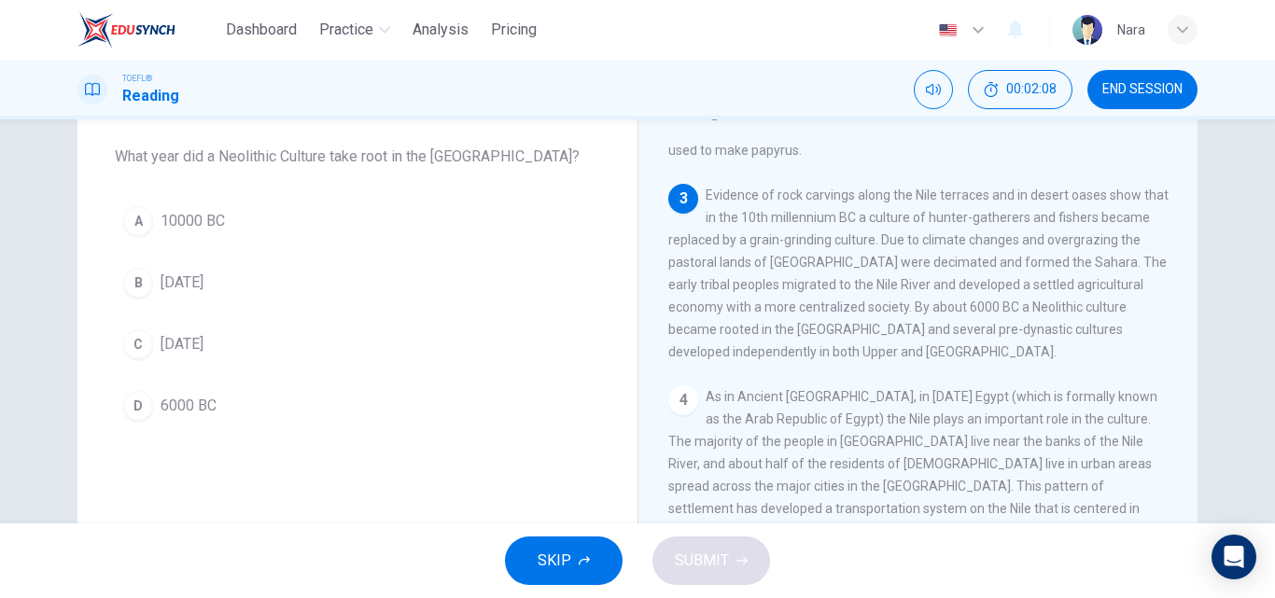
click at [271, 405] on button "D 6000 BC" at bounding box center [357, 406] width 485 height 47
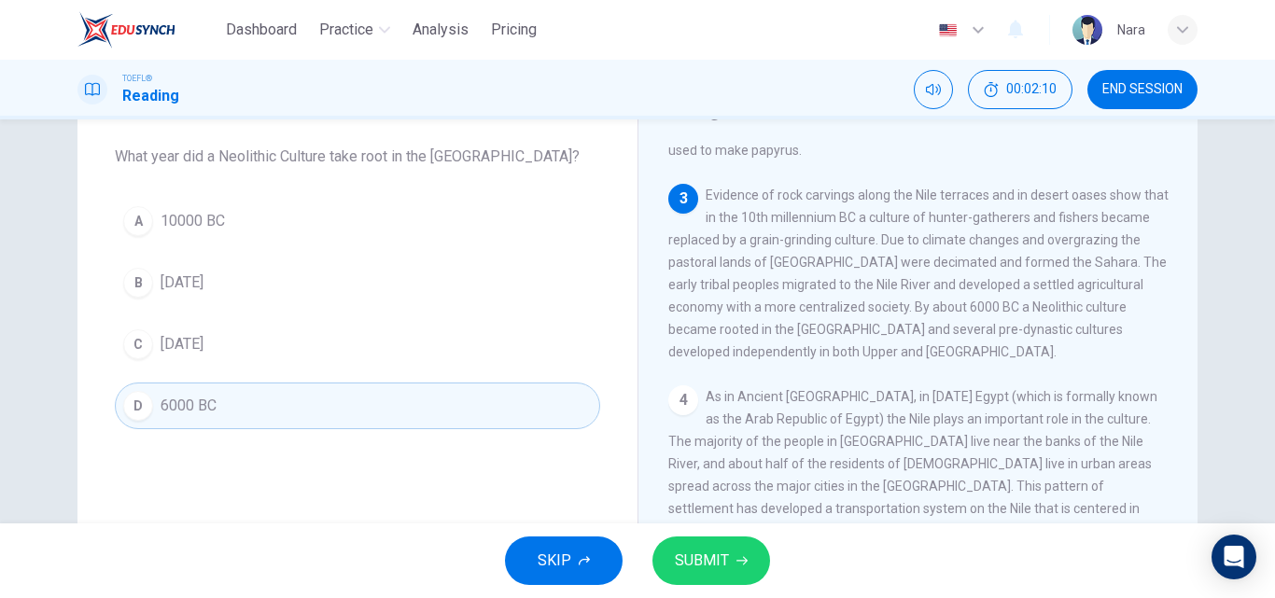
click at [741, 553] on button "SUBMIT" at bounding box center [711, 561] width 118 height 49
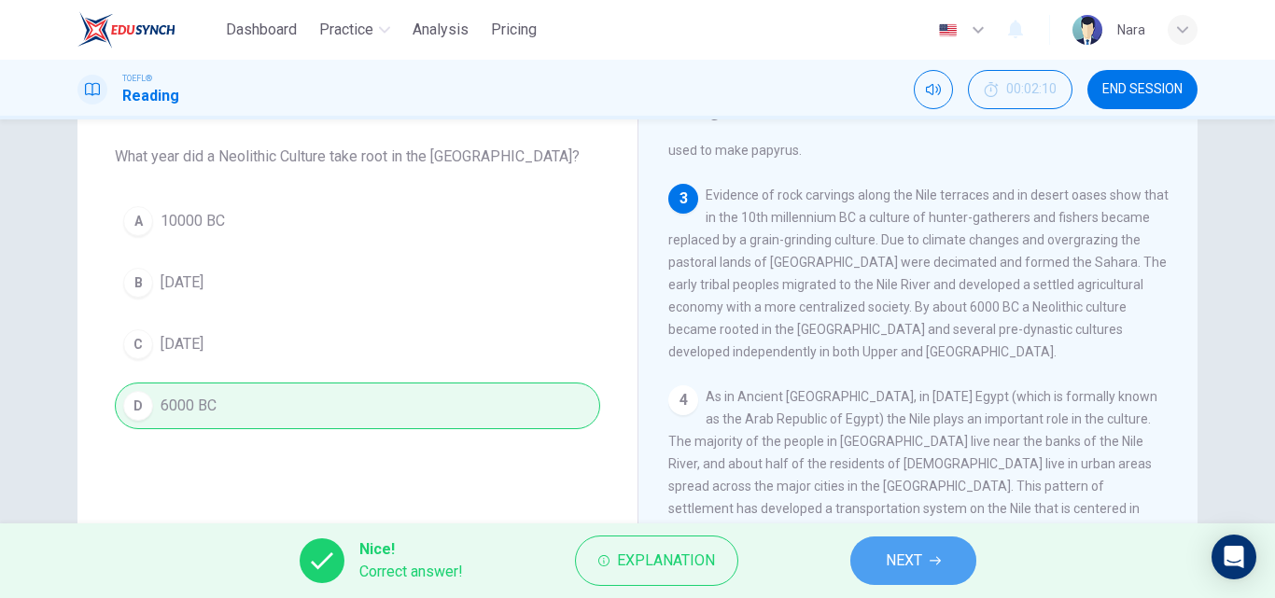
click at [898, 559] on span "NEXT" at bounding box center [904, 561] width 36 height 26
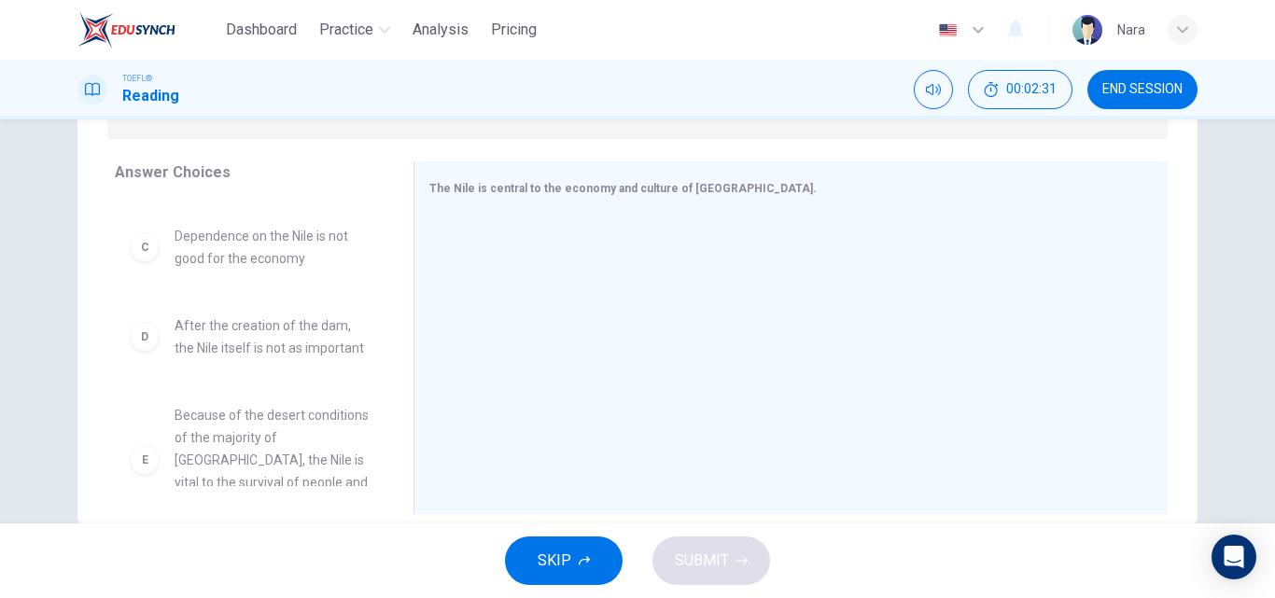
scroll to position [373, 0]
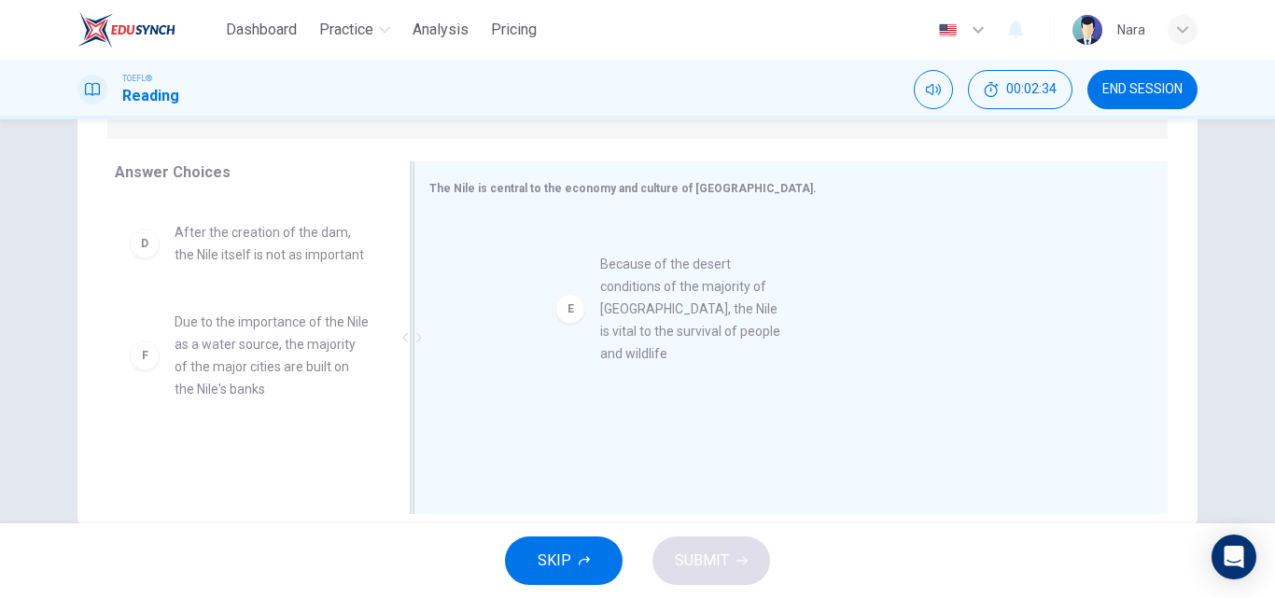
drag, startPoint x: 225, startPoint y: 361, endPoint x: 662, endPoint y: 302, distance: 440.8
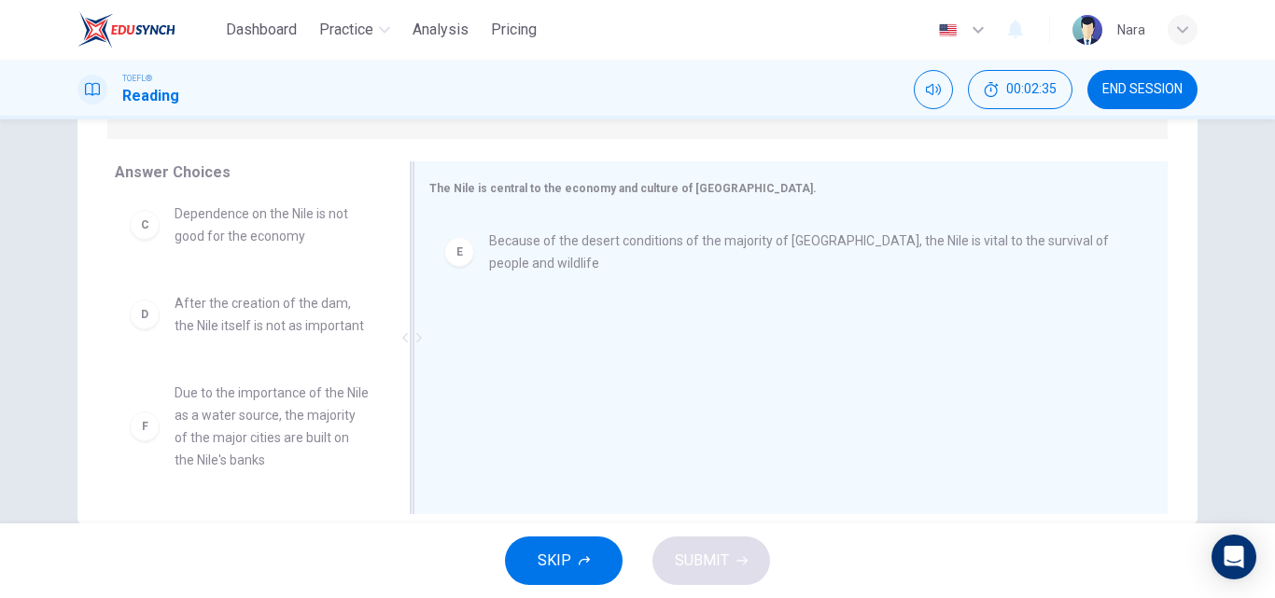
scroll to position [302, 0]
drag, startPoint x: 397, startPoint y: 385, endPoint x: 398, endPoint y: 400, distance: 15.0
click at [401, 400] on div at bounding box center [412, 337] width 23 height 353
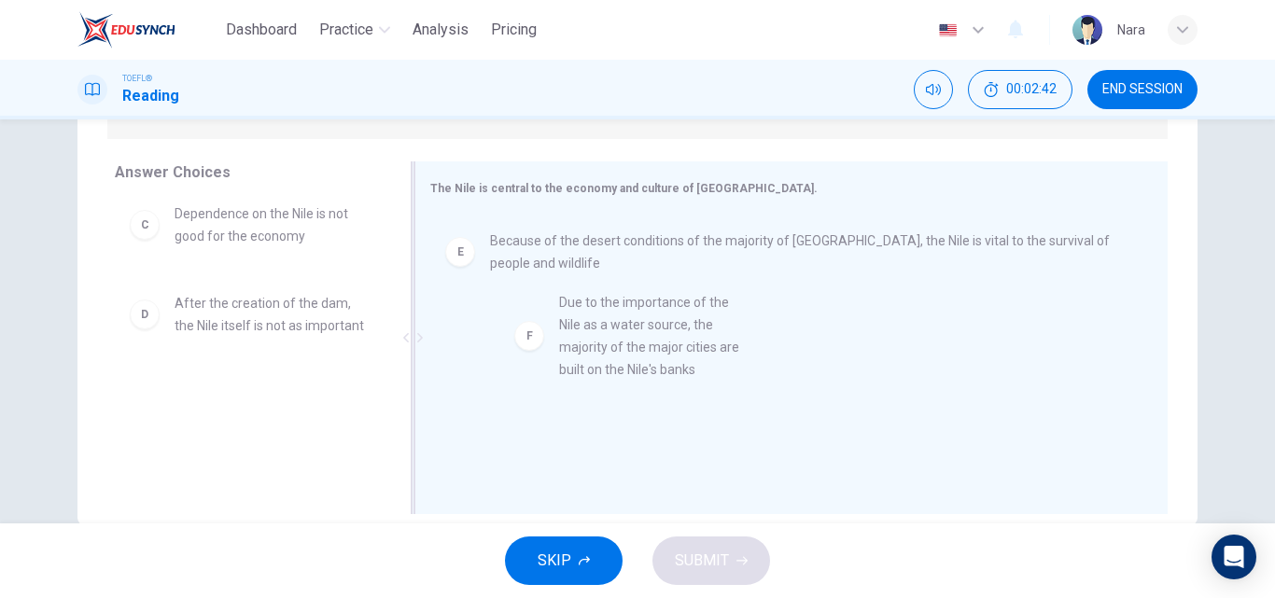
drag, startPoint x: 306, startPoint y: 467, endPoint x: 687, endPoint y: 384, distance: 389.8
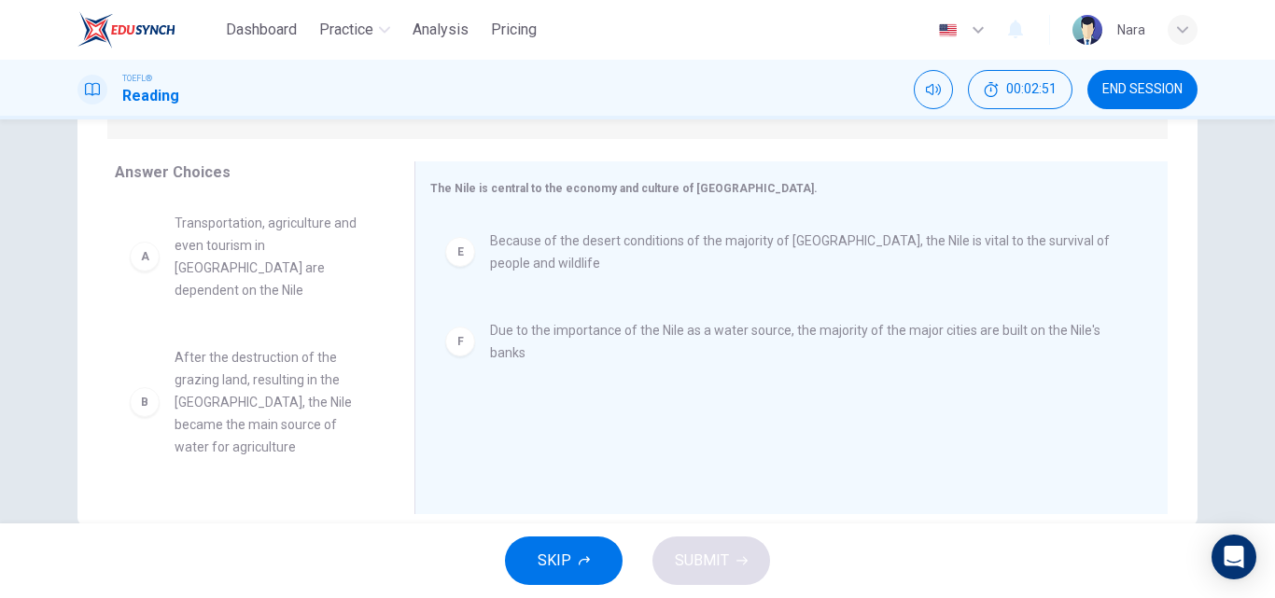
scroll to position [0, 0]
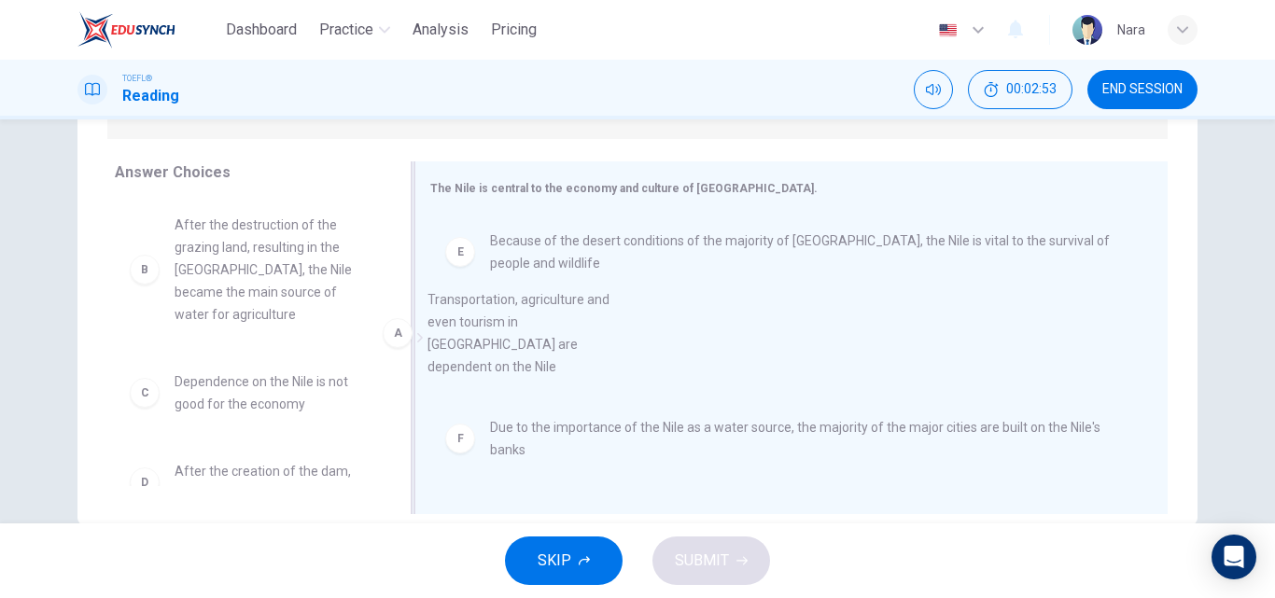
drag, startPoint x: 317, startPoint y: 250, endPoint x: 602, endPoint y: 329, distance: 295.3
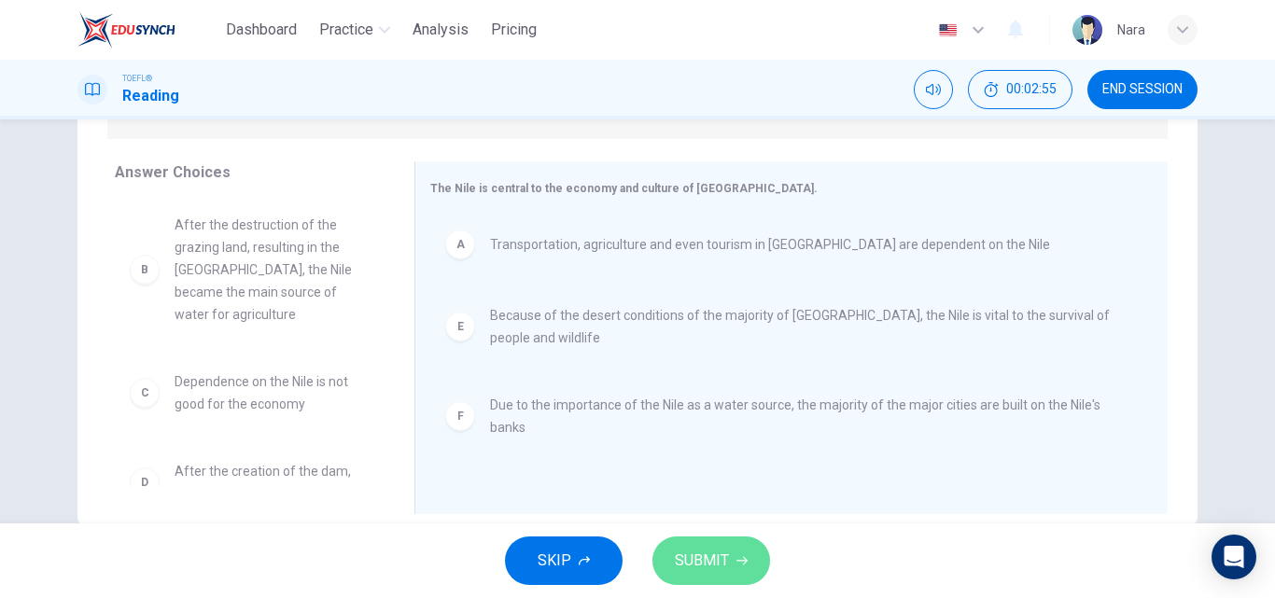
click at [710, 559] on span "SUBMIT" at bounding box center [702, 561] width 54 height 26
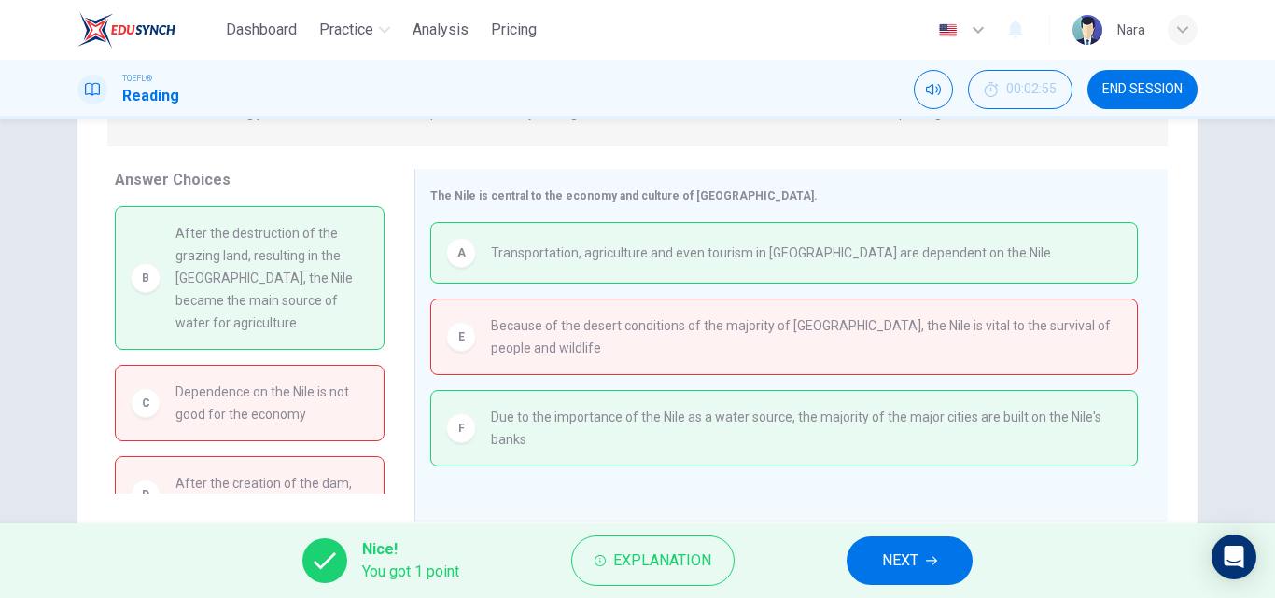
scroll to position [280, 0]
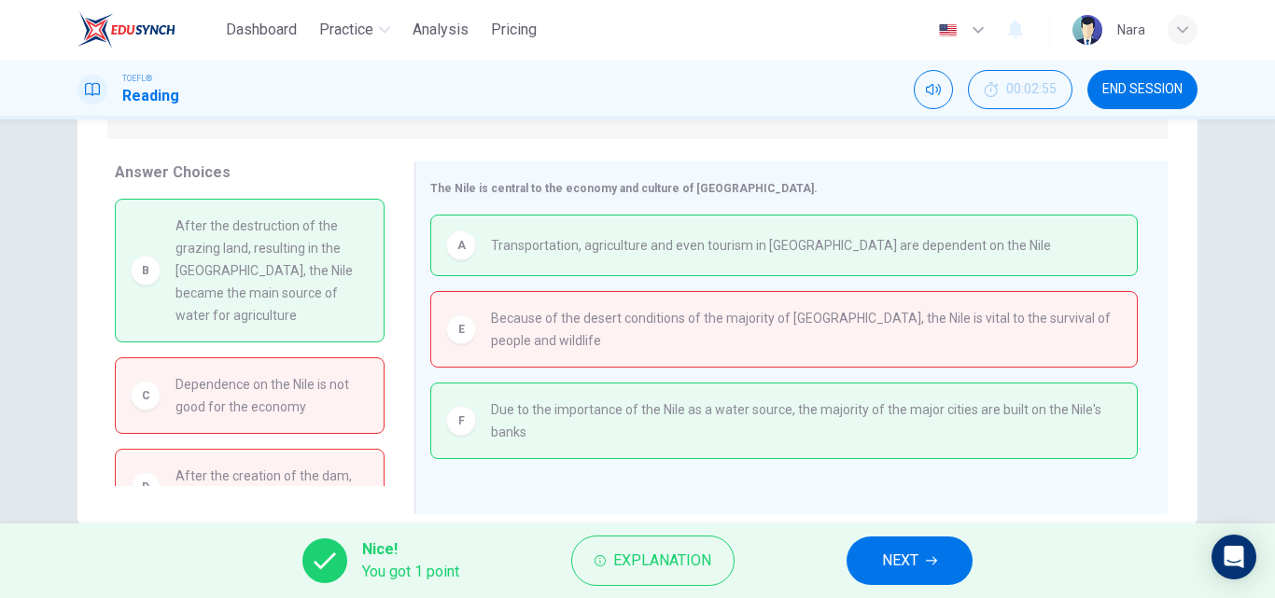
click at [917, 561] on span "NEXT" at bounding box center [900, 561] width 36 height 26
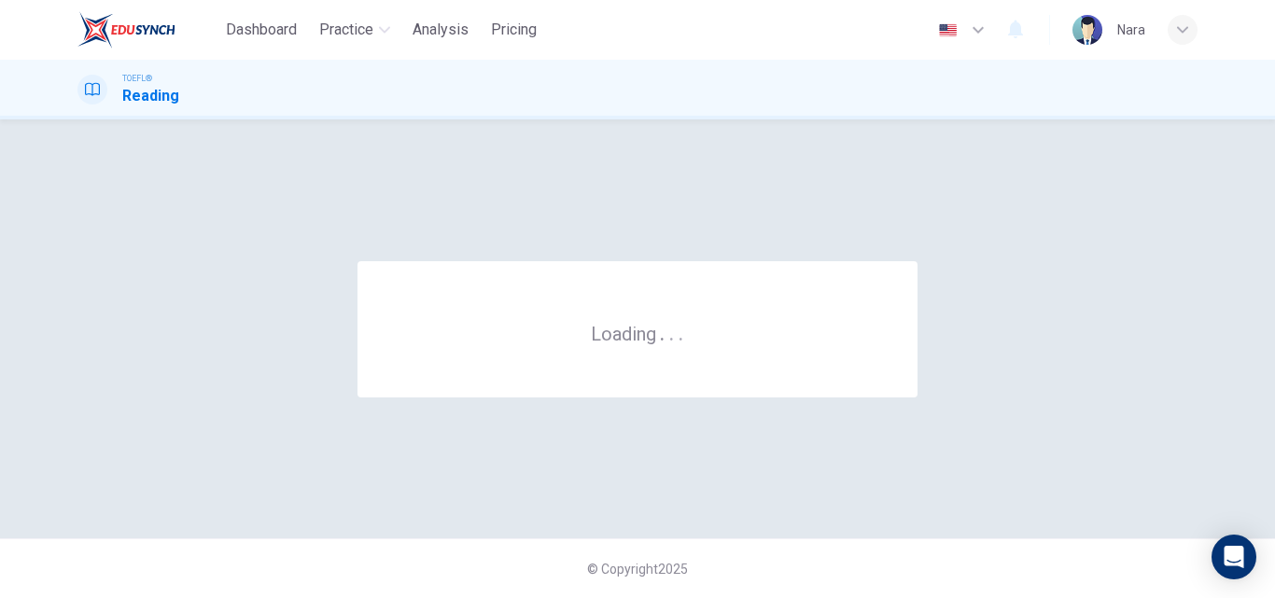
scroll to position [0, 0]
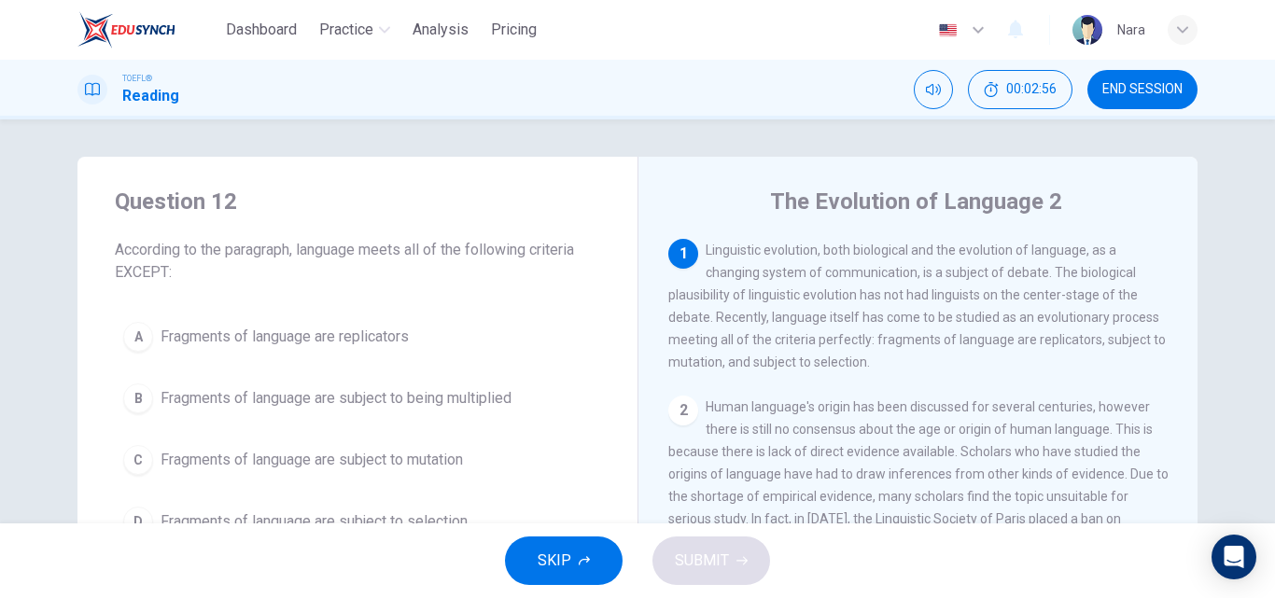
click at [1142, 82] on span "END SESSION" at bounding box center [1142, 89] width 80 height 15
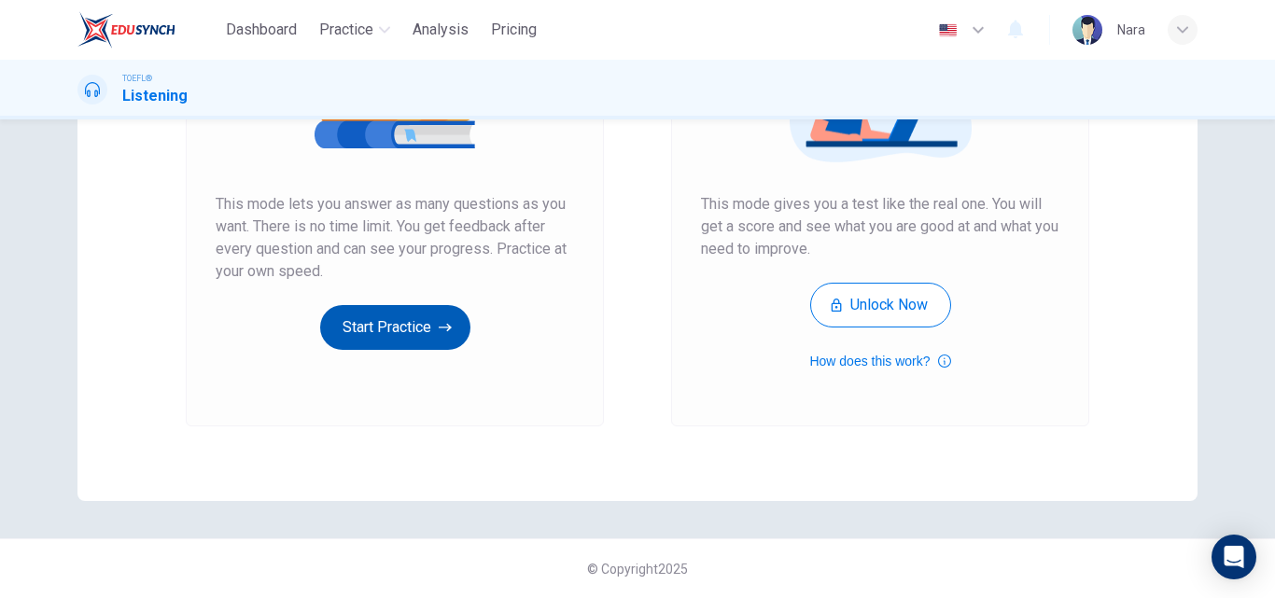
click at [413, 322] on button "Start Practice" at bounding box center [395, 327] width 150 height 45
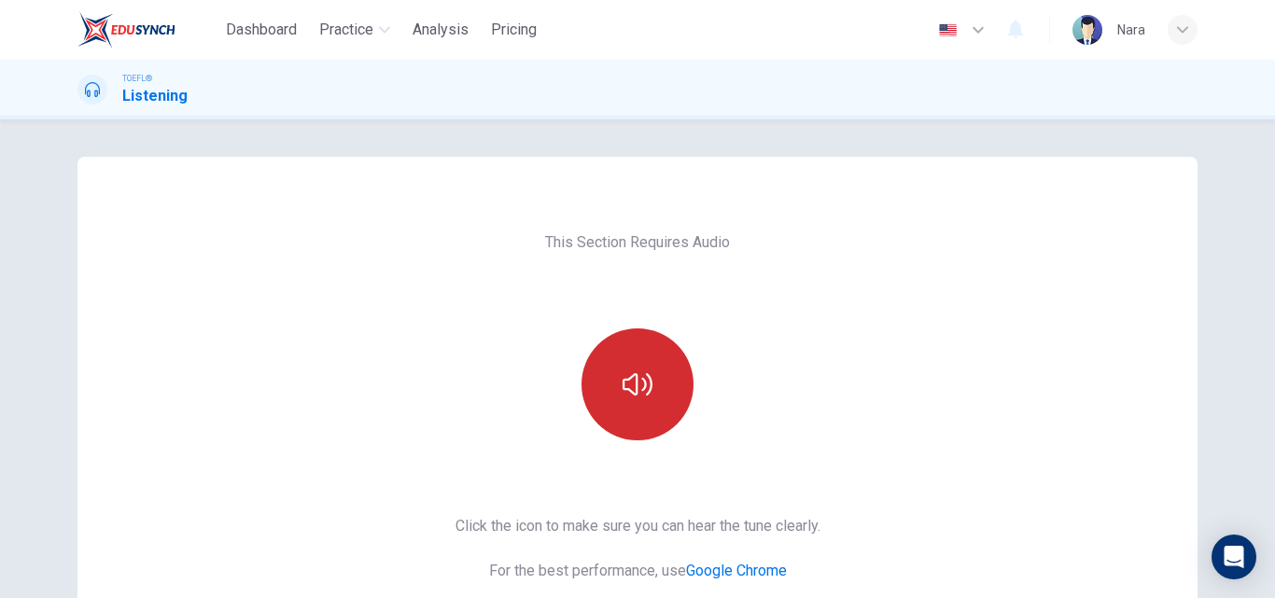
click at [643, 416] on button "button" at bounding box center [637, 385] width 112 height 112
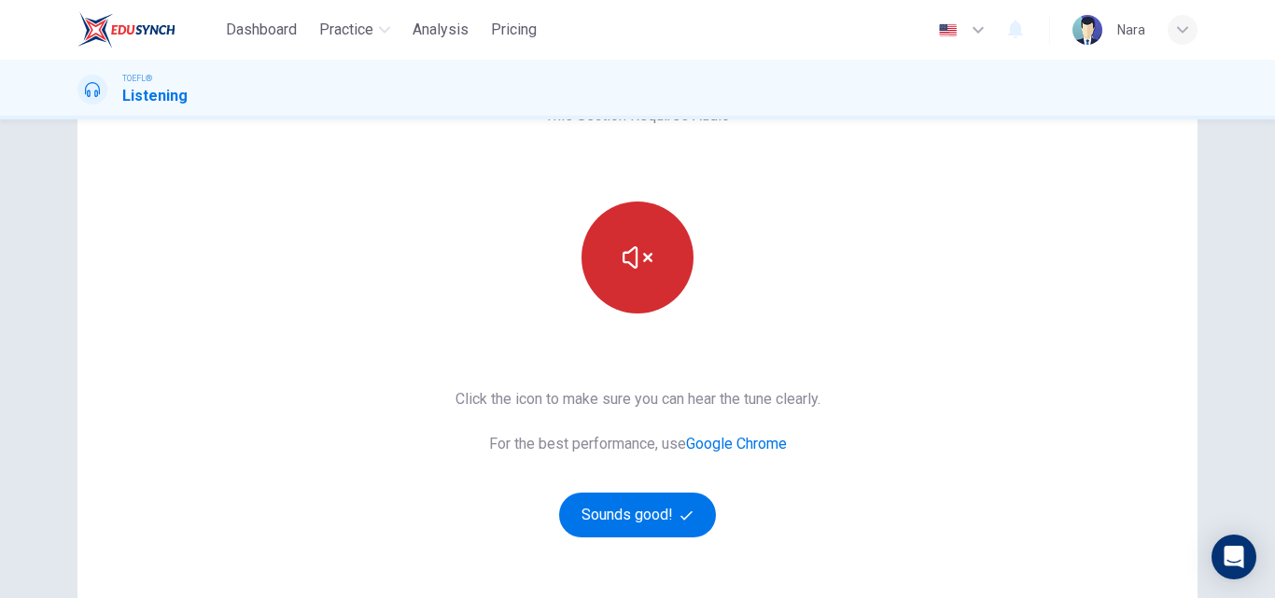
scroll to position [304, 0]
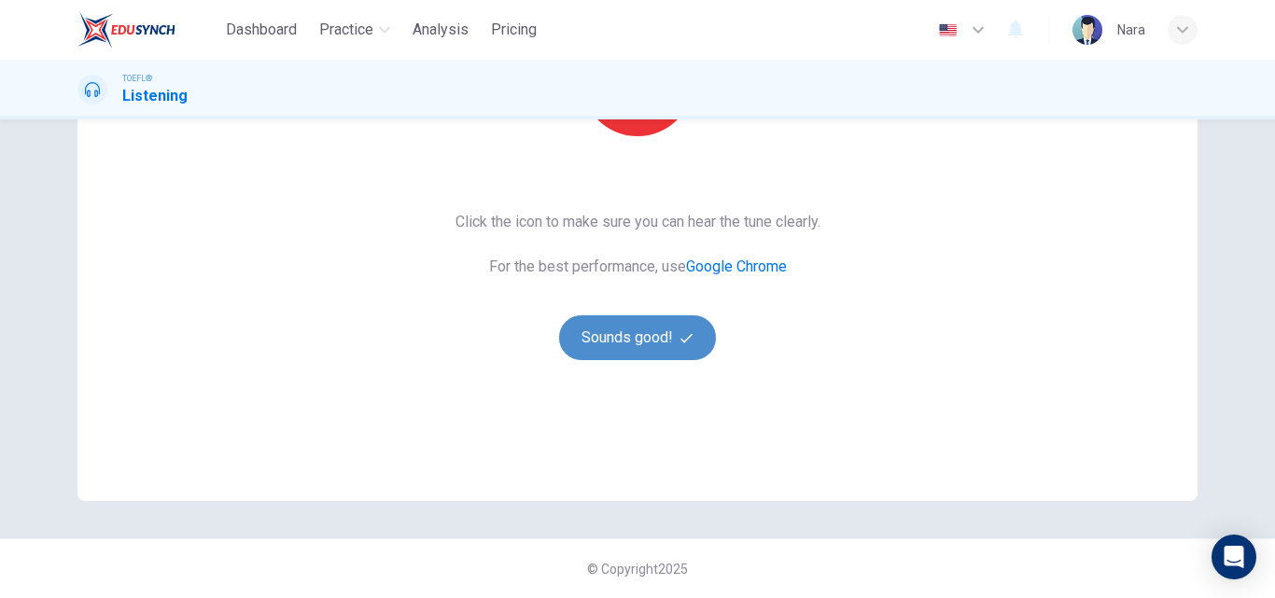
click at [642, 356] on button "Sounds good!" at bounding box center [637, 337] width 157 height 45
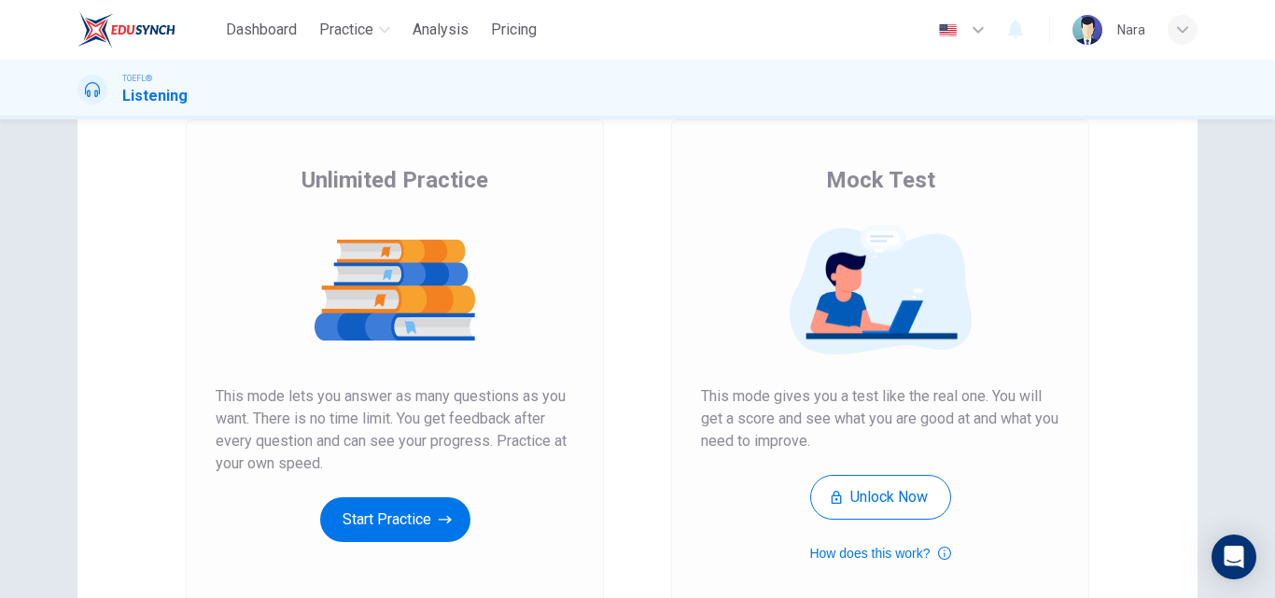
scroll to position [304, 0]
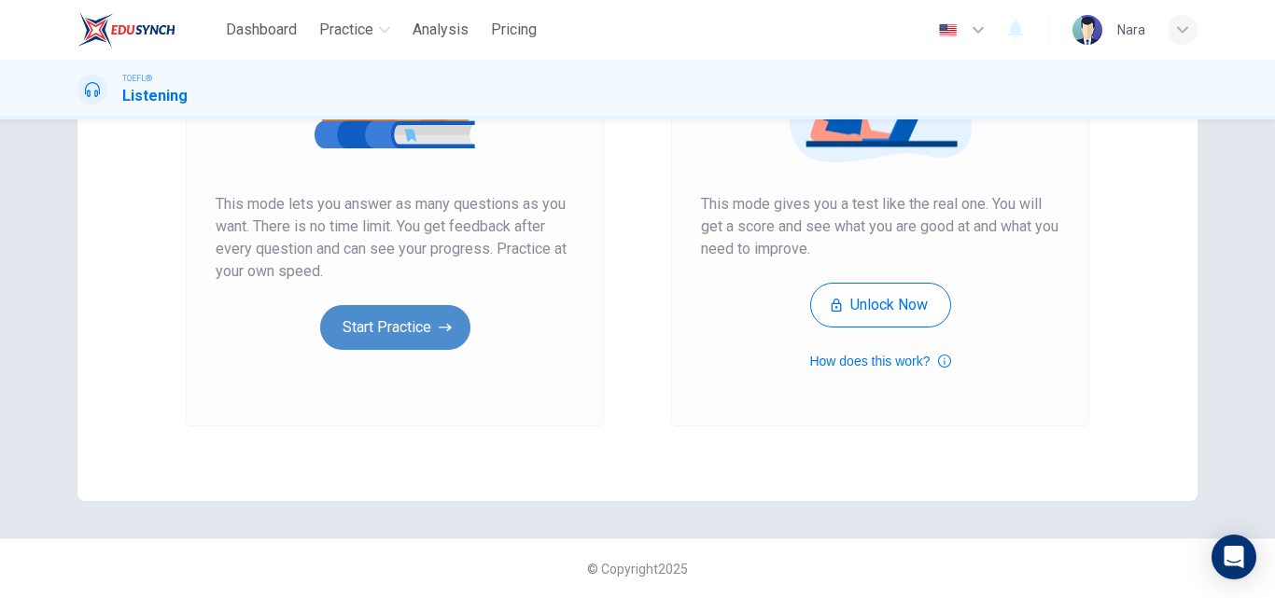
click at [442, 338] on button "Start Practice" at bounding box center [395, 327] width 150 height 45
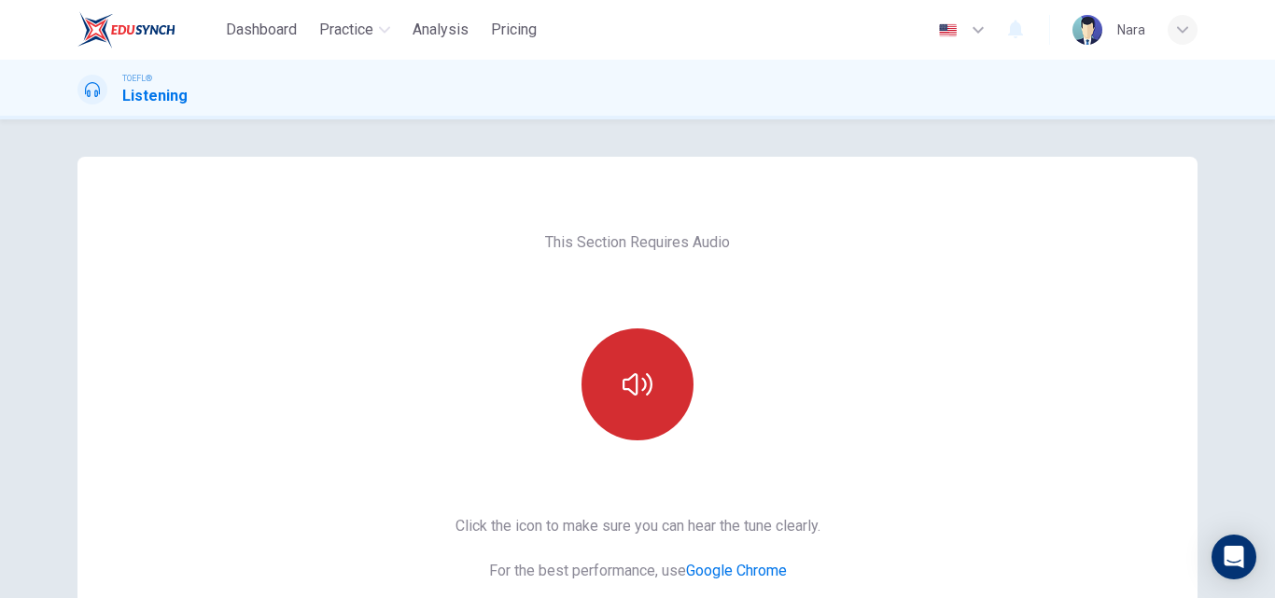
click at [628, 401] on button "button" at bounding box center [637, 385] width 112 height 112
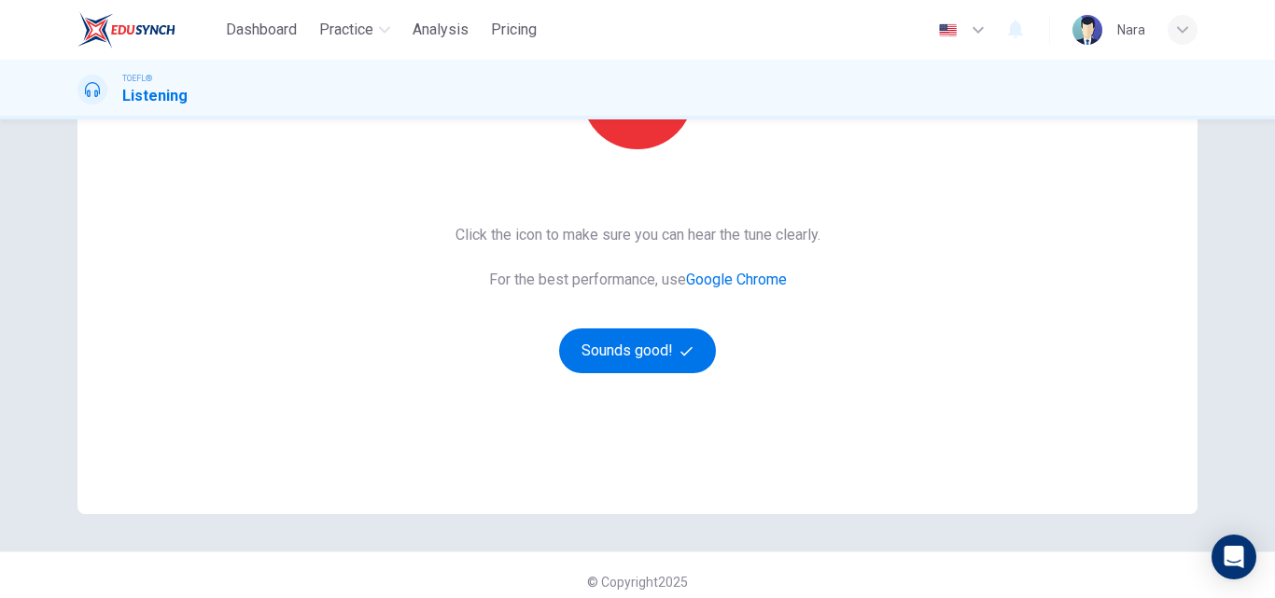
scroll to position [304, 0]
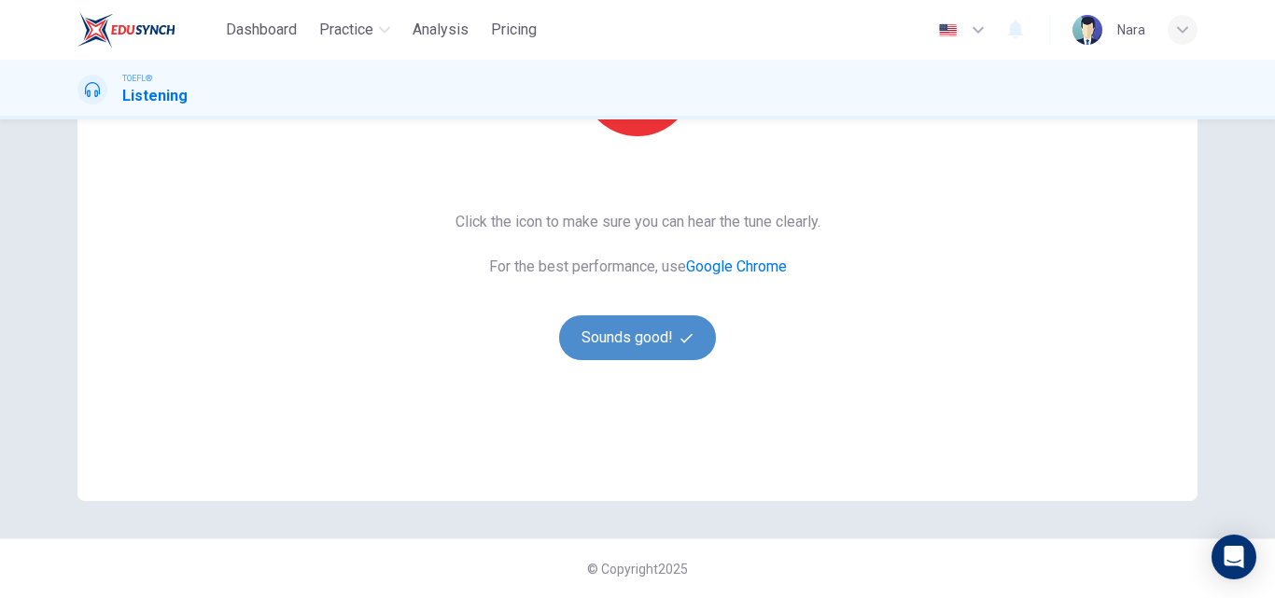
click at [619, 343] on button "Sounds good!" at bounding box center [637, 337] width 157 height 45
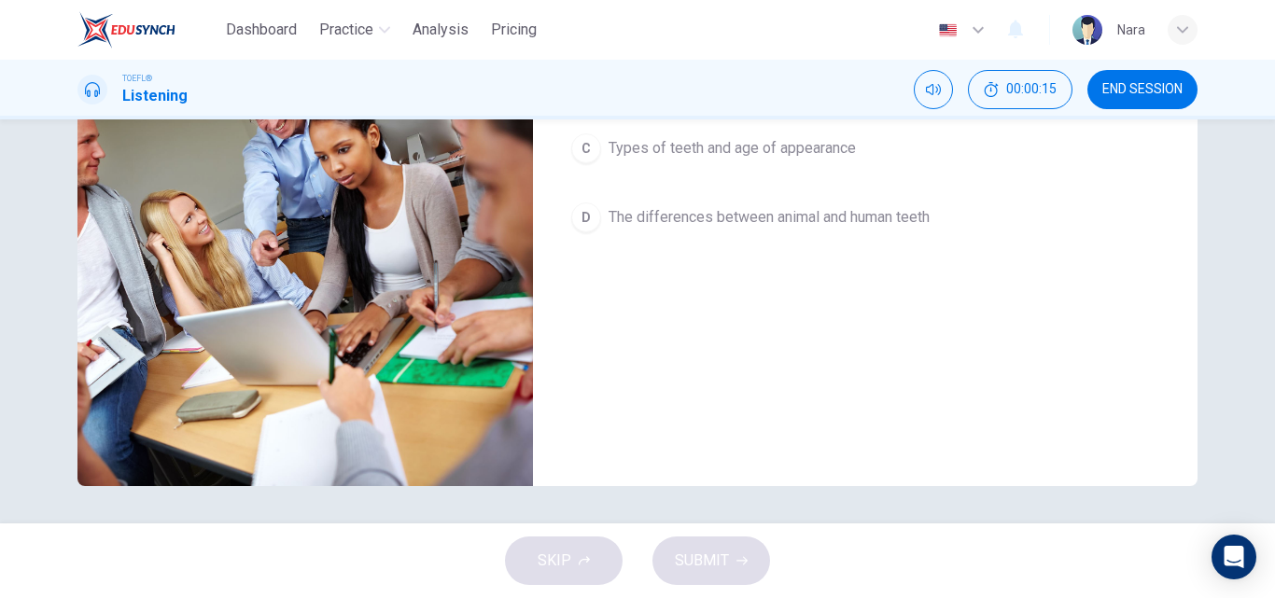
scroll to position [0, 0]
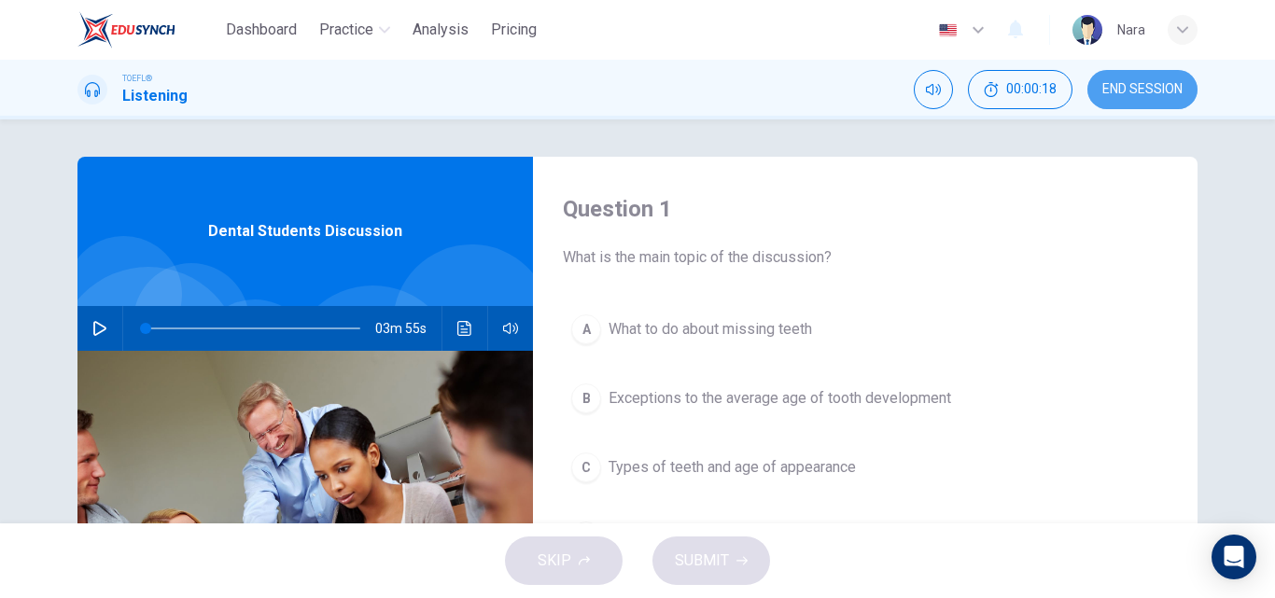
click at [1141, 82] on span "END SESSION" at bounding box center [1142, 89] width 80 height 15
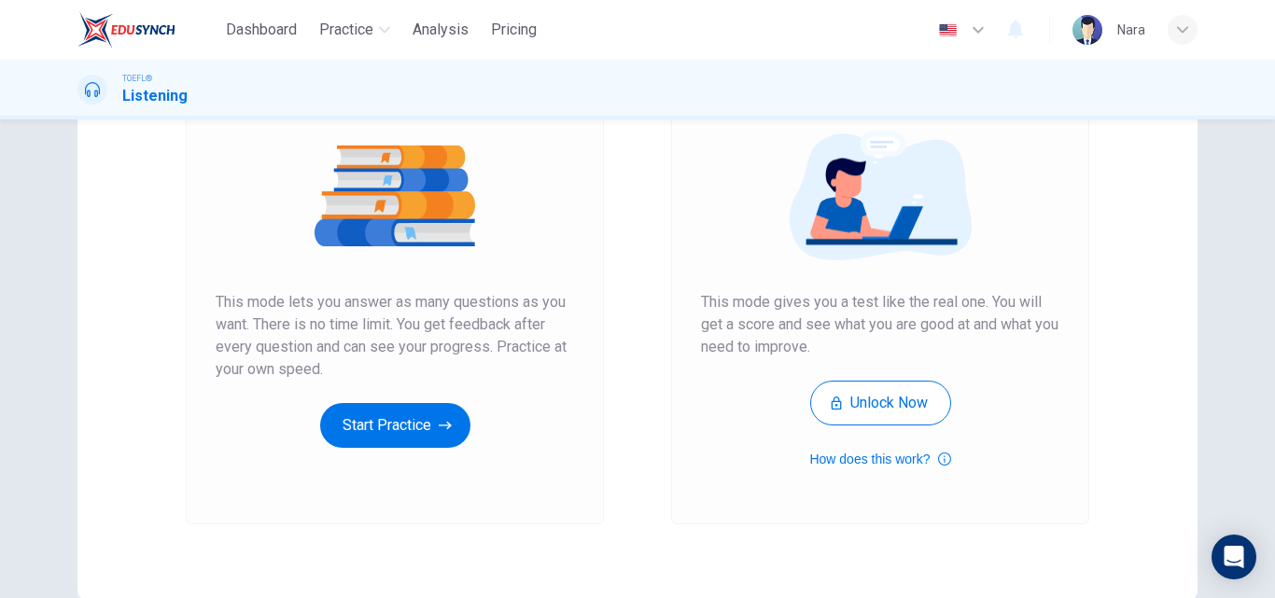
scroll to position [304, 0]
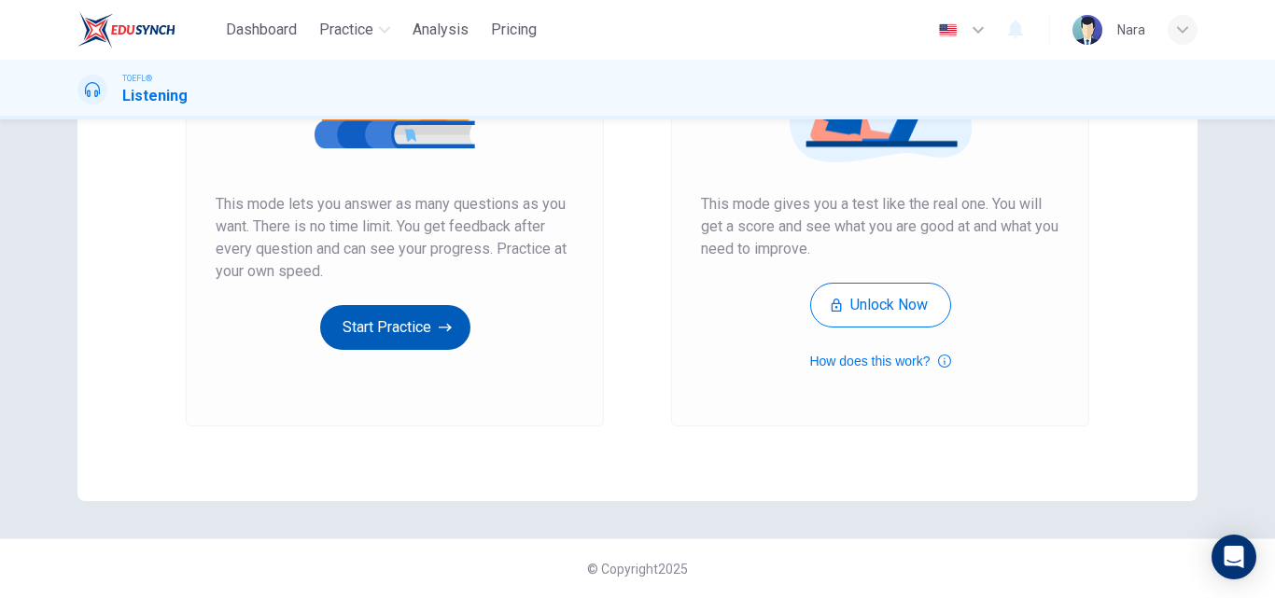
click at [413, 321] on button "Start Practice" at bounding box center [395, 327] width 150 height 45
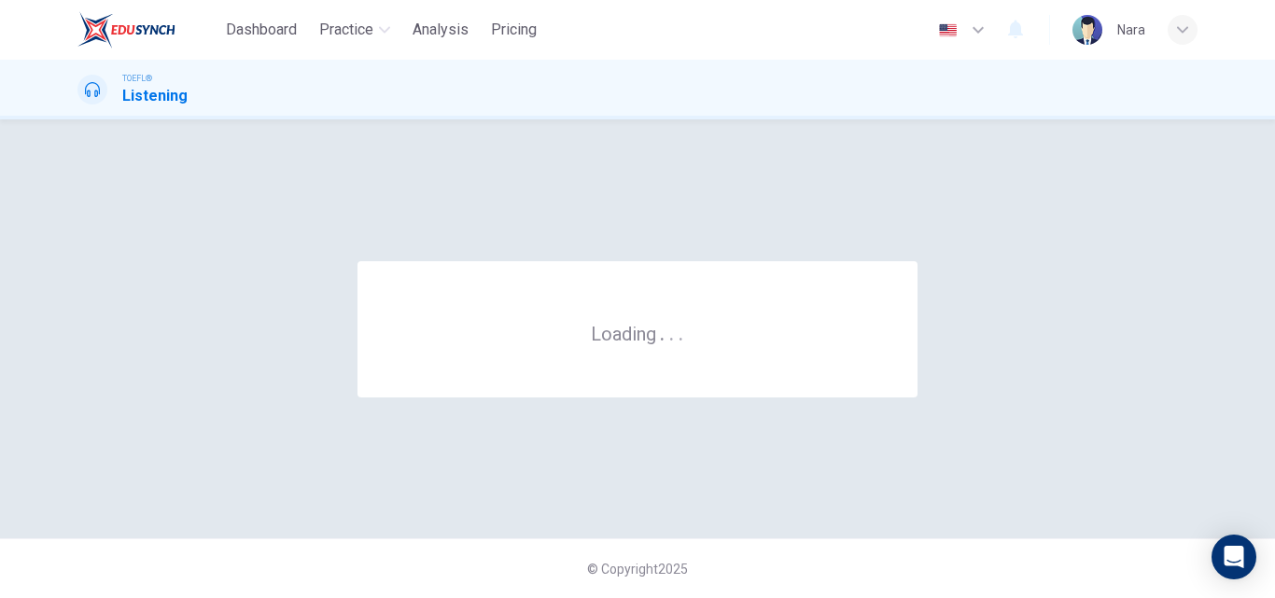
scroll to position [0, 0]
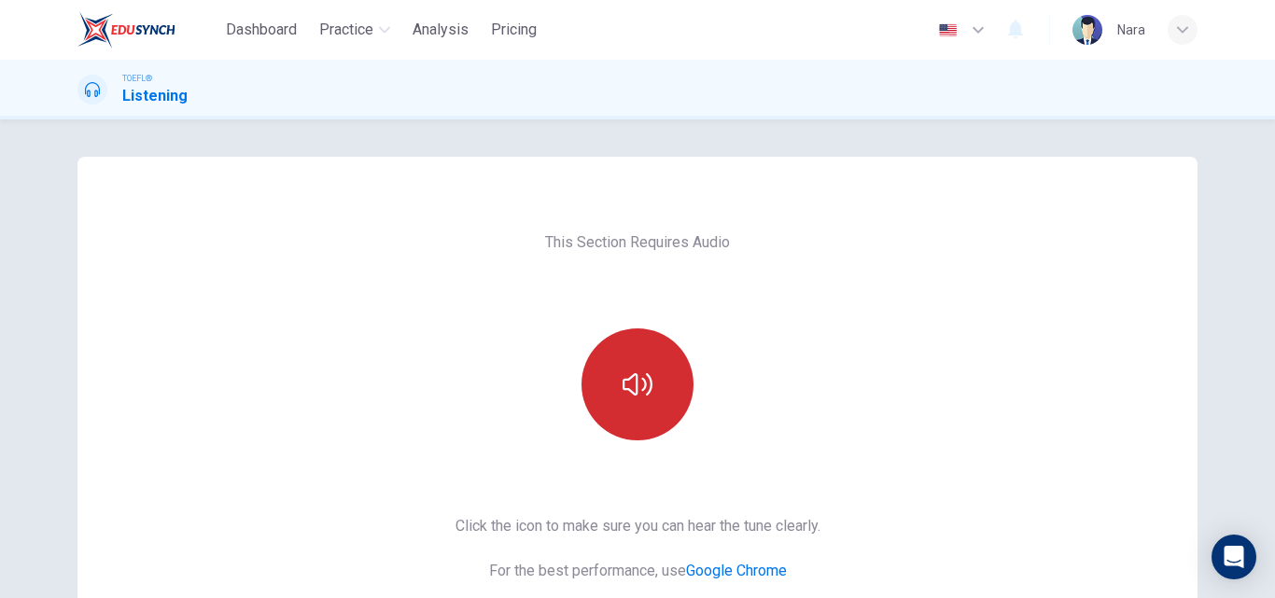
click at [671, 396] on button "button" at bounding box center [637, 385] width 112 height 112
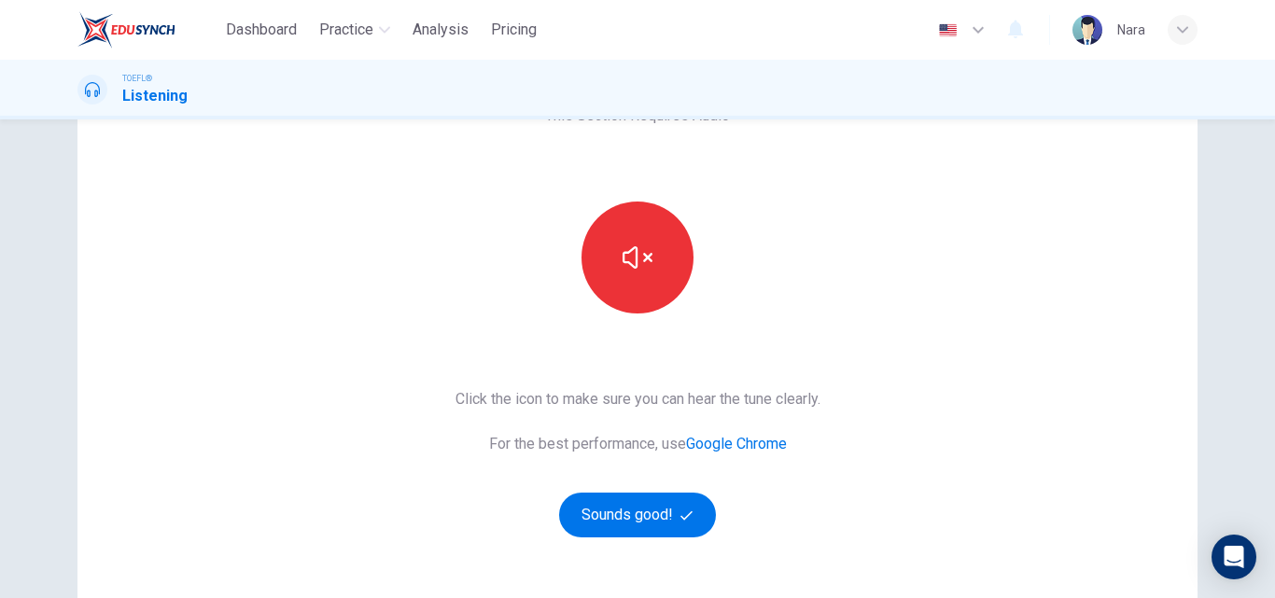
scroll to position [280, 0]
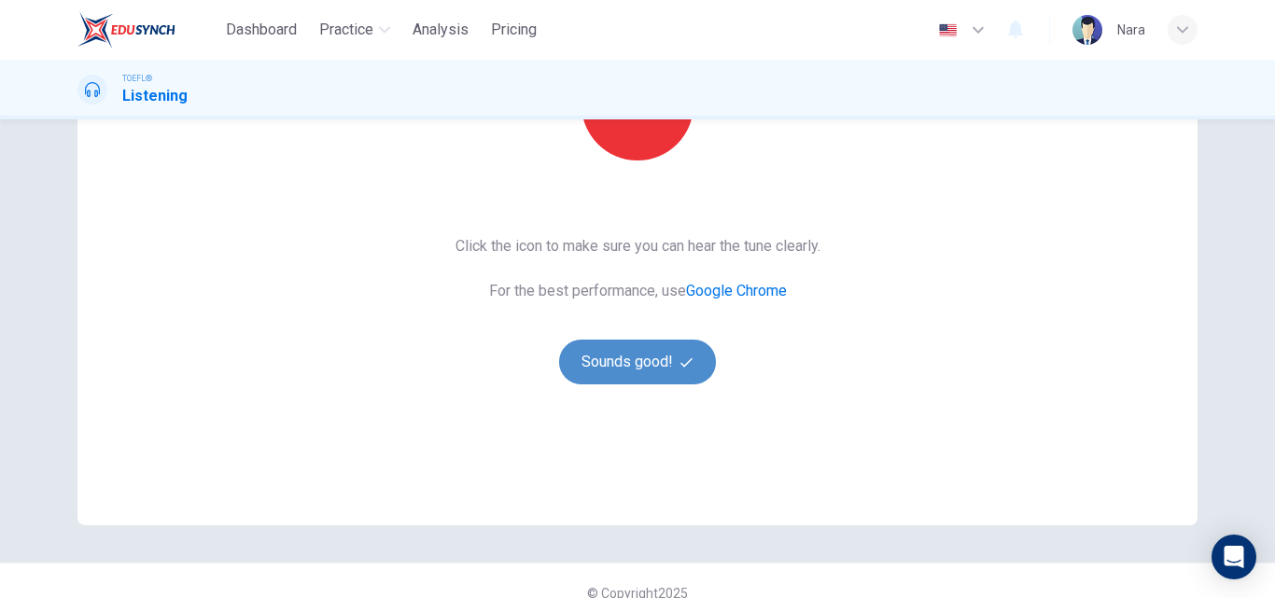
click at [636, 372] on button "Sounds good!" at bounding box center [637, 362] width 157 height 45
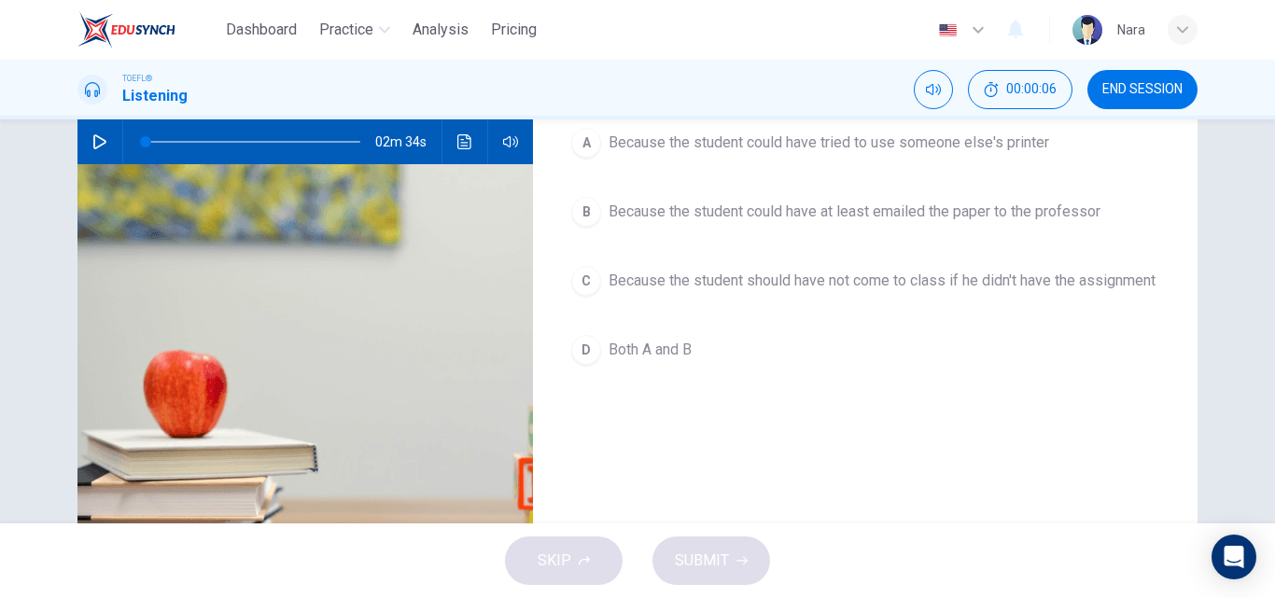
scroll to position [0, 0]
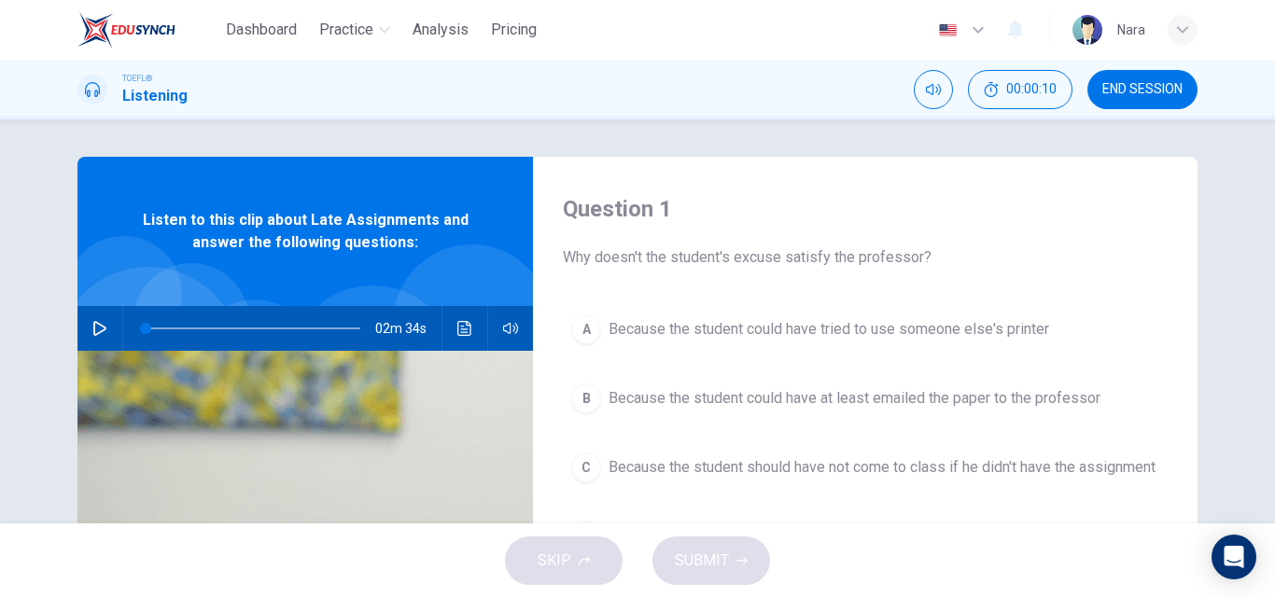
click at [94, 336] on button "button" at bounding box center [100, 328] width 30 height 45
type input "0"
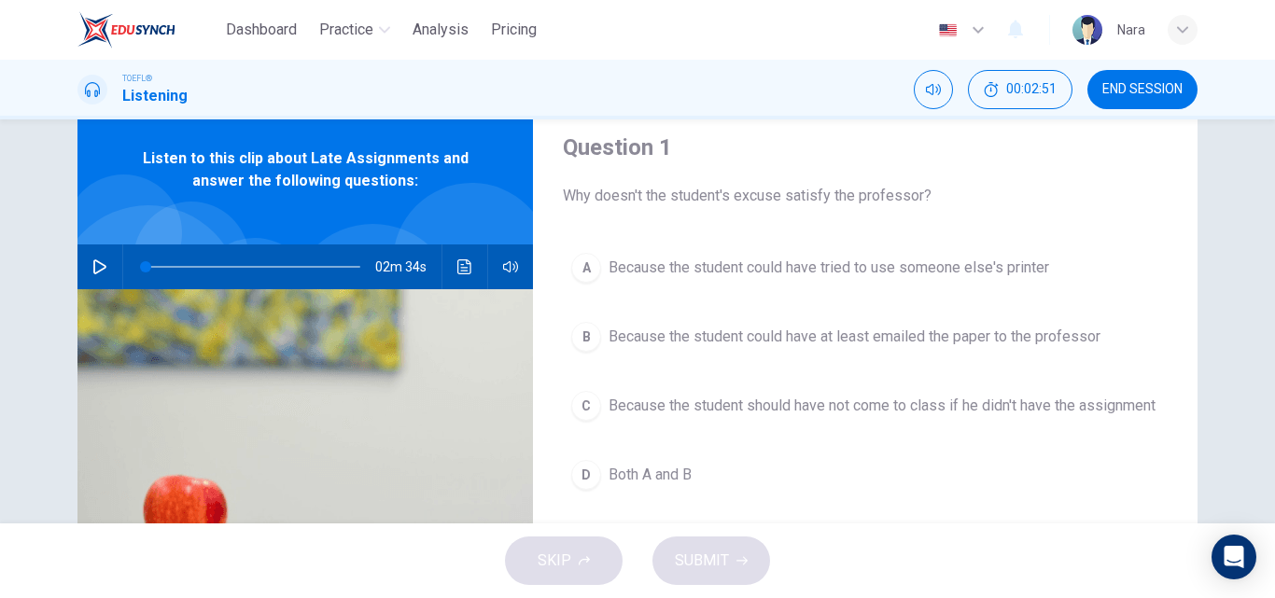
scroll to position [93, 0]
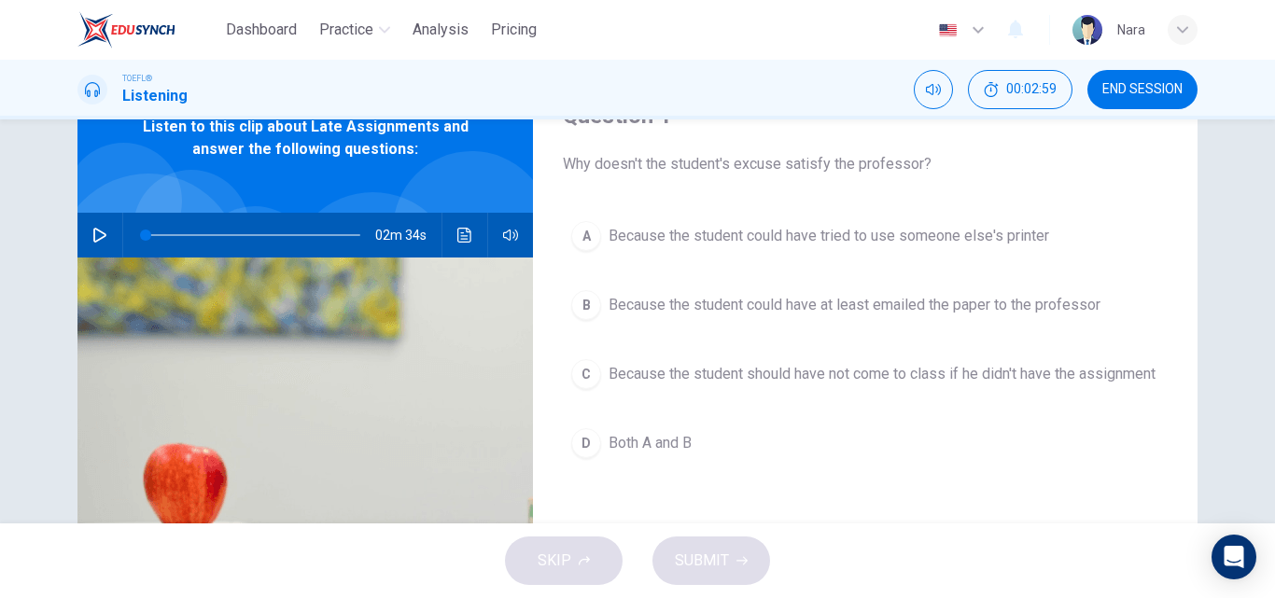
click at [696, 451] on button "D Both A and B" at bounding box center [865, 443] width 605 height 47
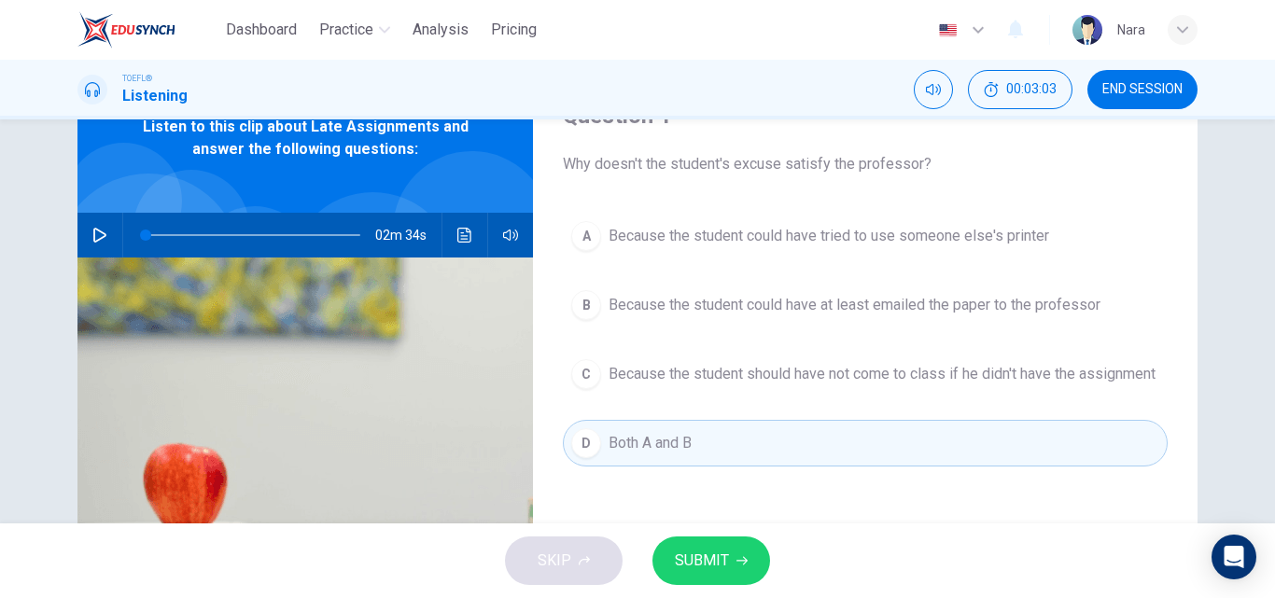
click at [680, 553] on span "SUBMIT" at bounding box center [702, 561] width 54 height 26
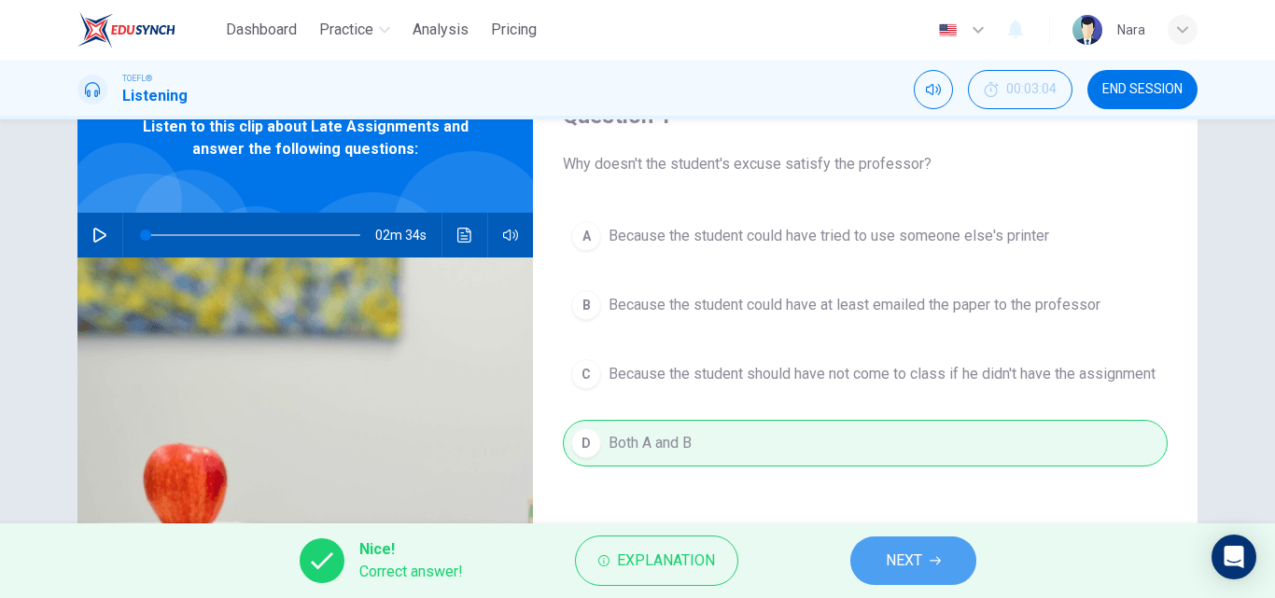
click at [882, 552] on button "NEXT" at bounding box center [913, 561] width 126 height 49
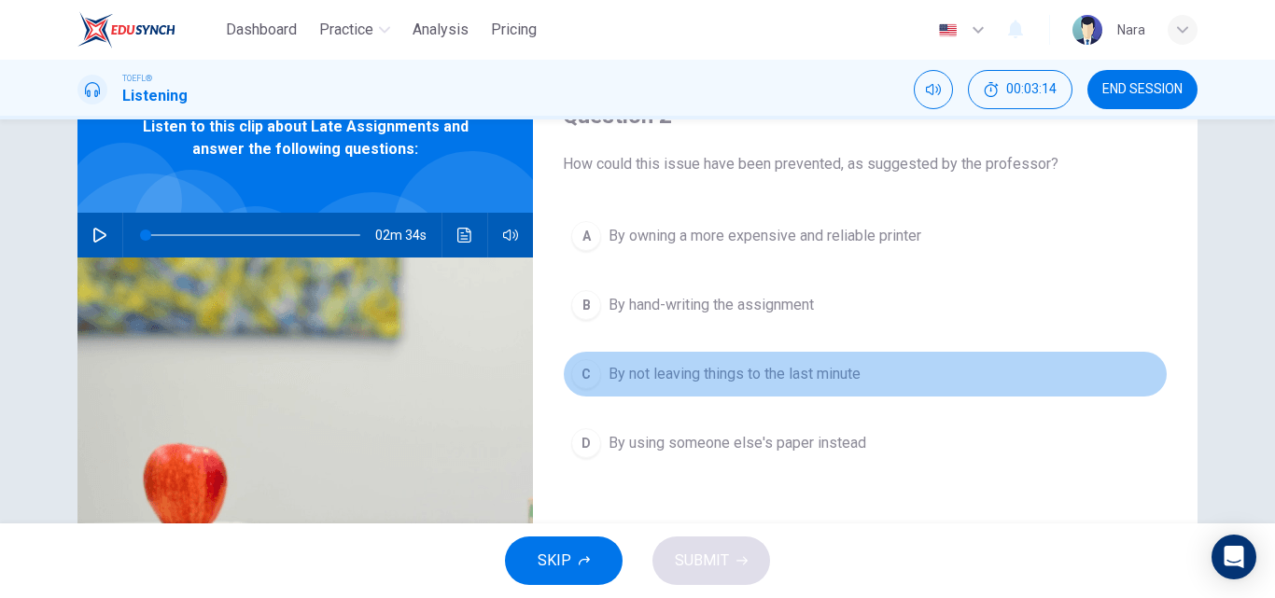
click at [772, 370] on span "By not leaving things to the last minute" at bounding box center [735, 374] width 252 height 22
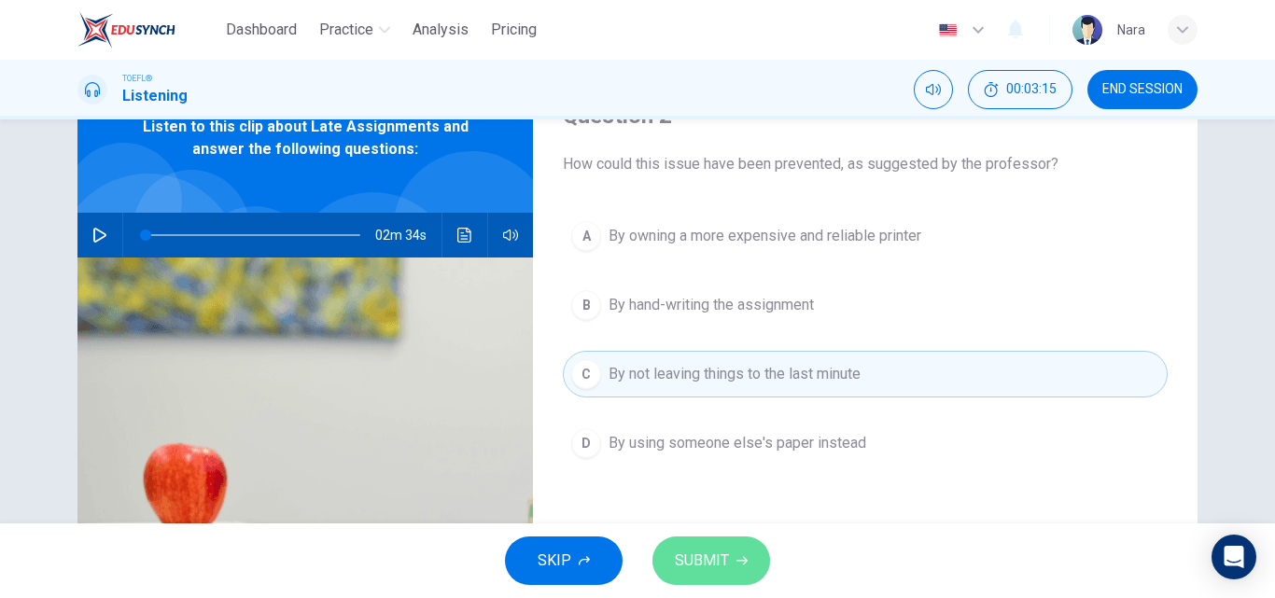
click at [709, 565] on span "SUBMIT" at bounding box center [702, 561] width 54 height 26
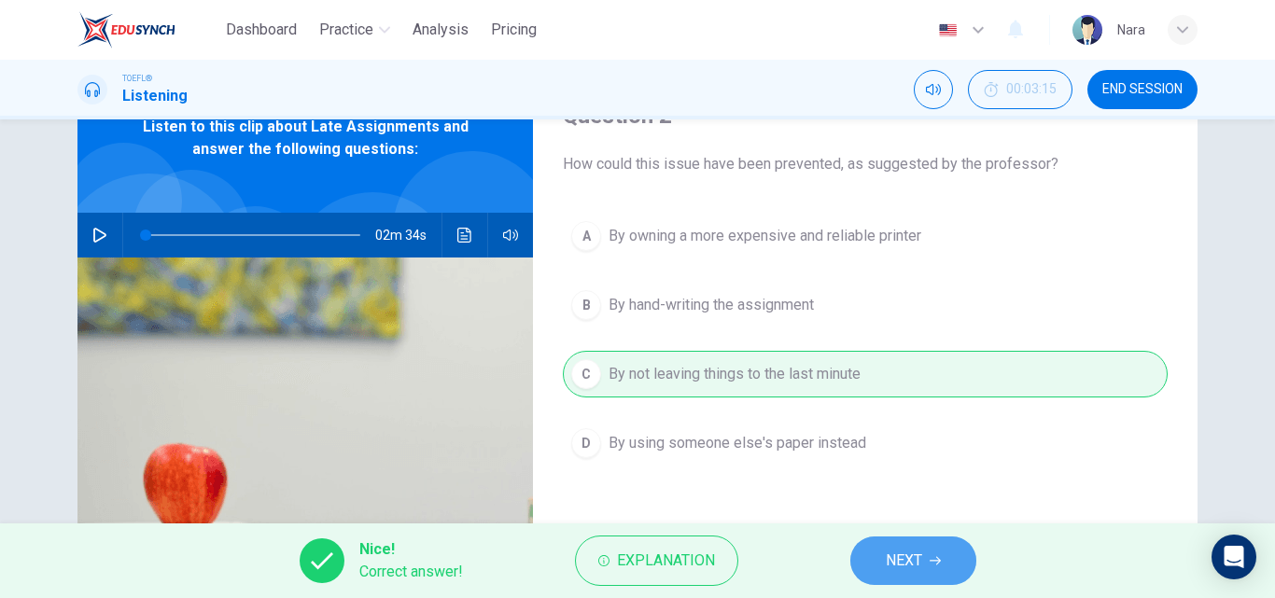
click at [903, 551] on span "NEXT" at bounding box center [904, 561] width 36 height 26
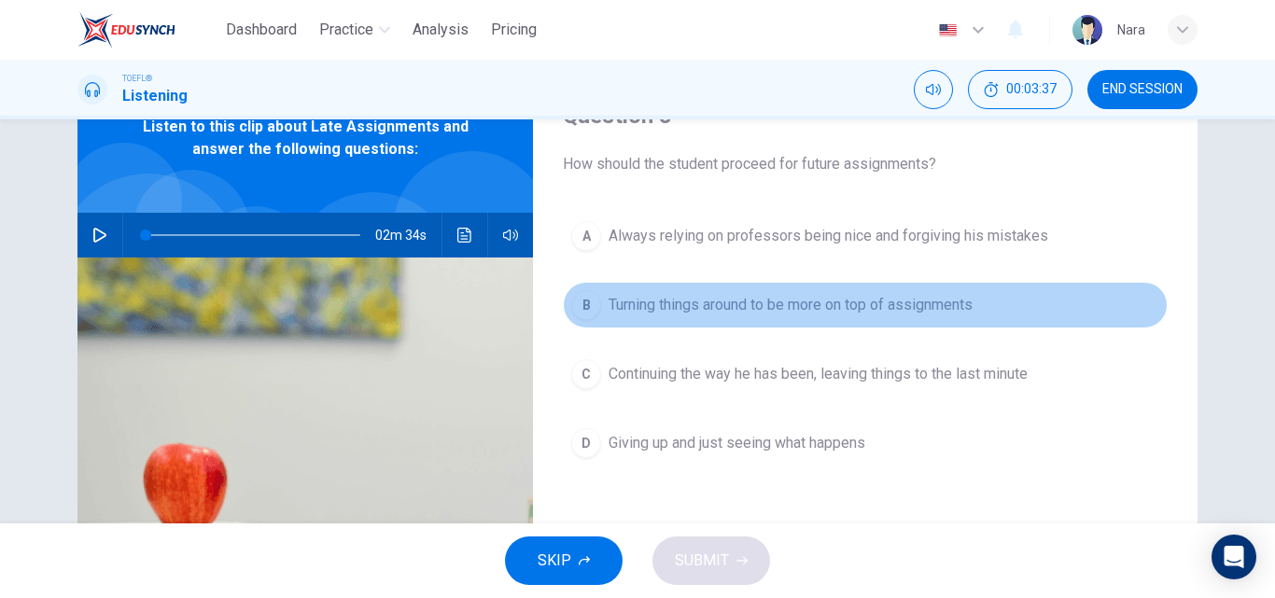
click at [721, 309] on span "Turning things around to be more on top of assignments" at bounding box center [791, 305] width 364 height 22
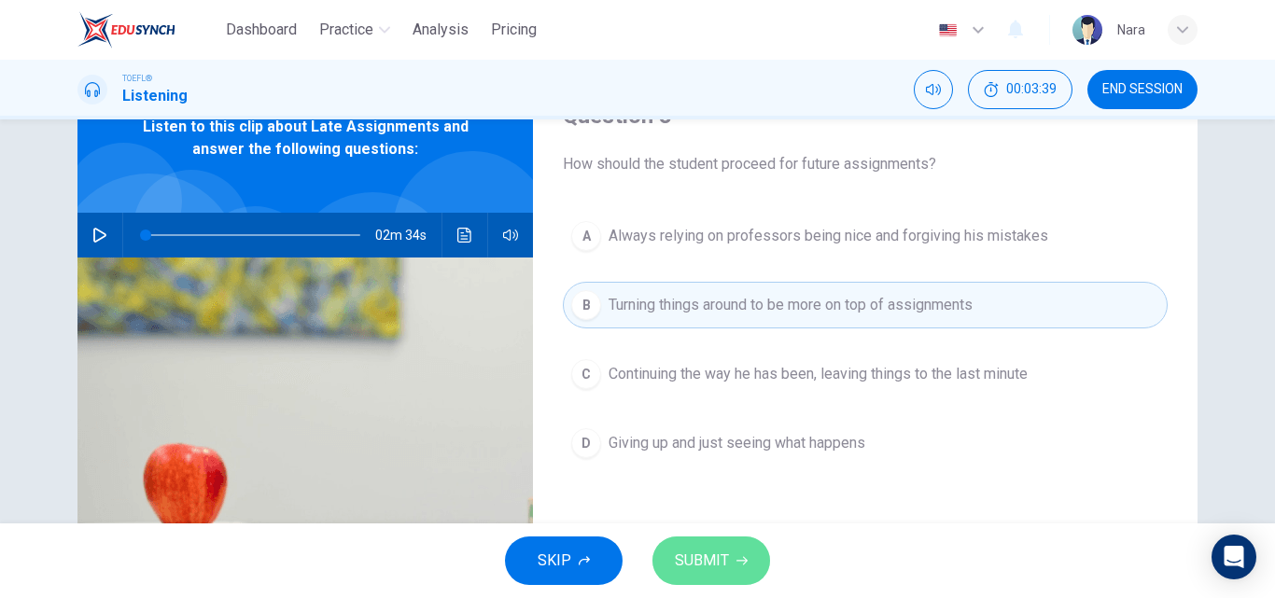
click at [694, 553] on span "SUBMIT" at bounding box center [702, 561] width 54 height 26
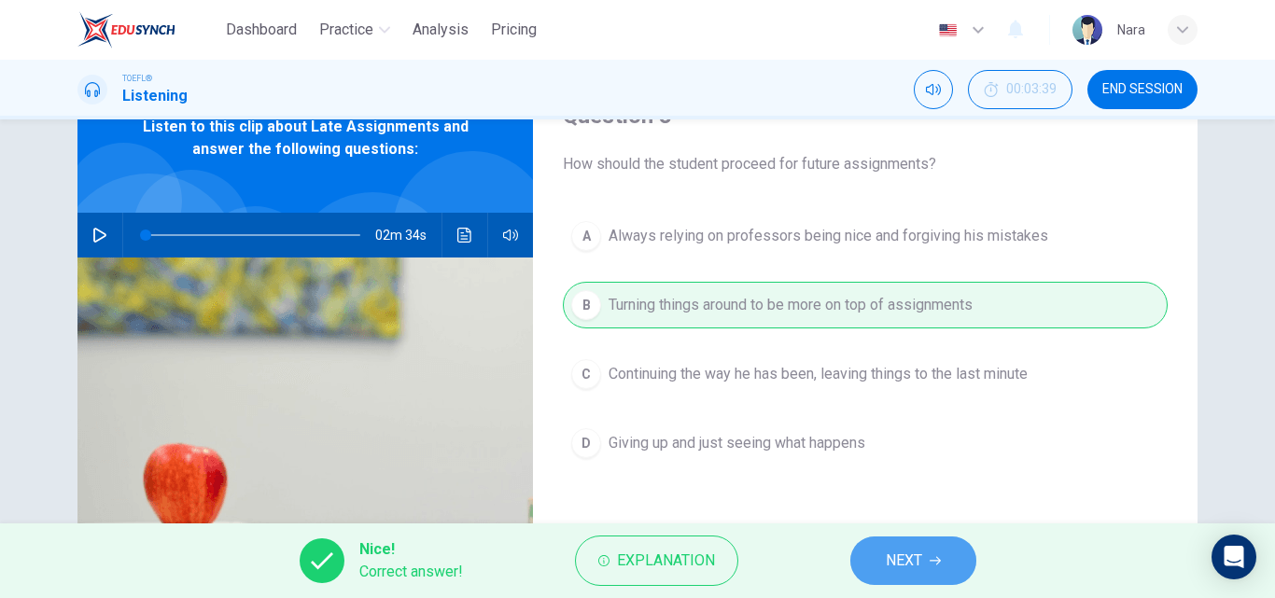
click at [882, 564] on button "NEXT" at bounding box center [913, 561] width 126 height 49
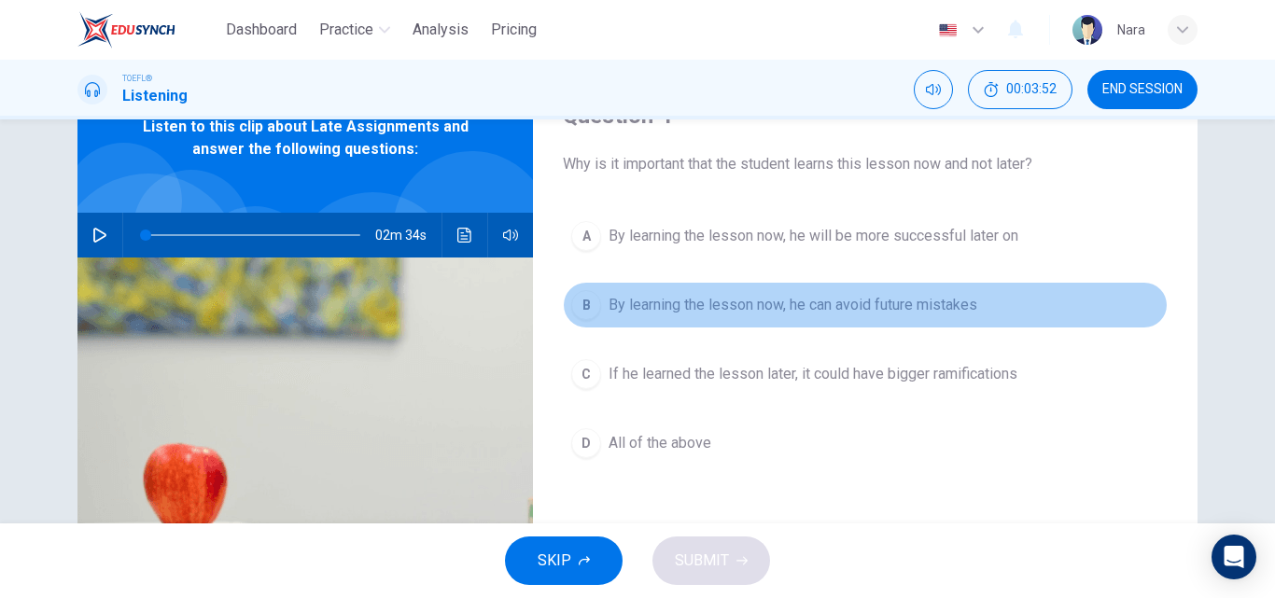
click at [680, 322] on button "B By learning the lesson now, he can avoid future mistakes" at bounding box center [865, 305] width 605 height 47
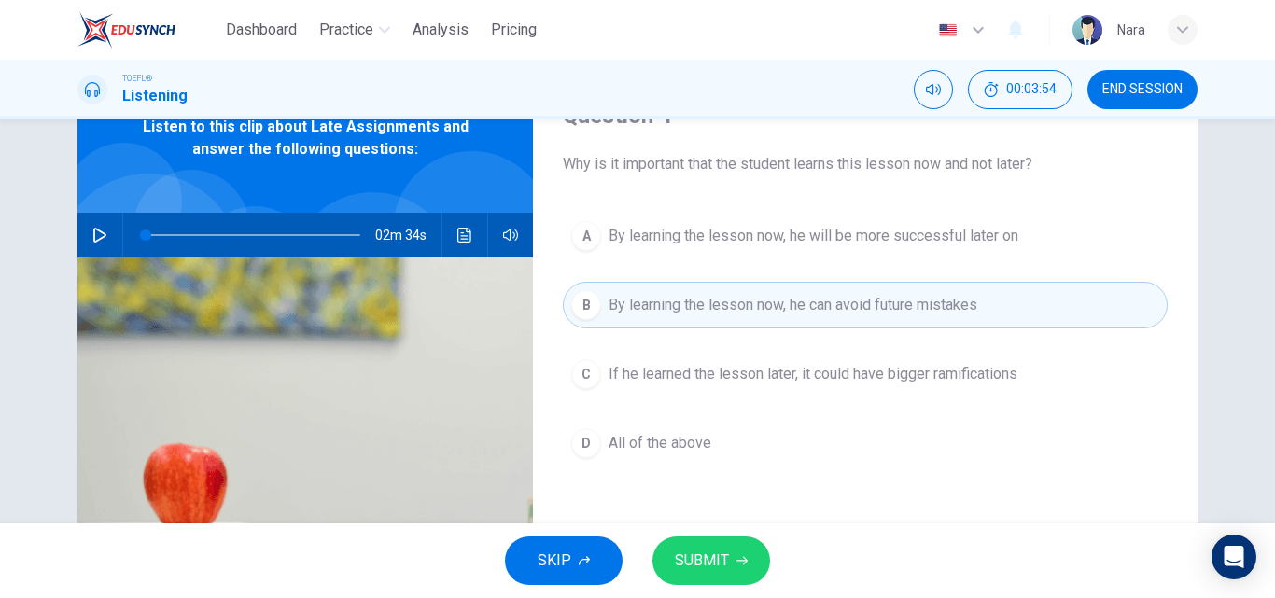
click at [670, 563] on button "SUBMIT" at bounding box center [711, 561] width 118 height 49
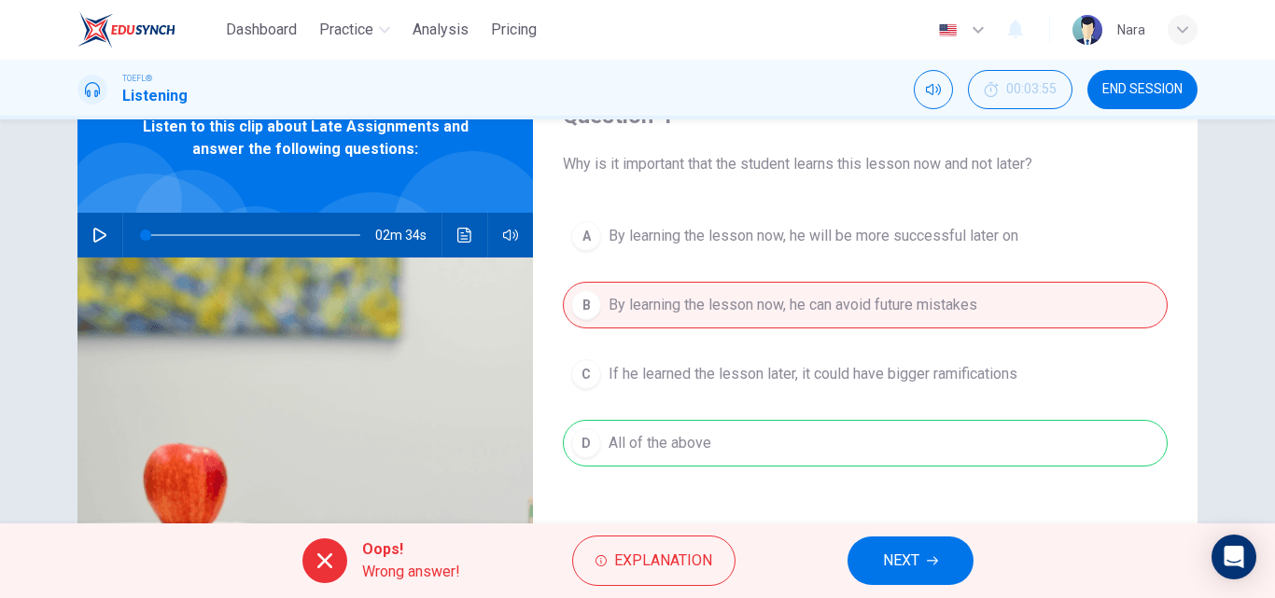
click at [934, 566] on icon "button" at bounding box center [932, 560] width 11 height 11
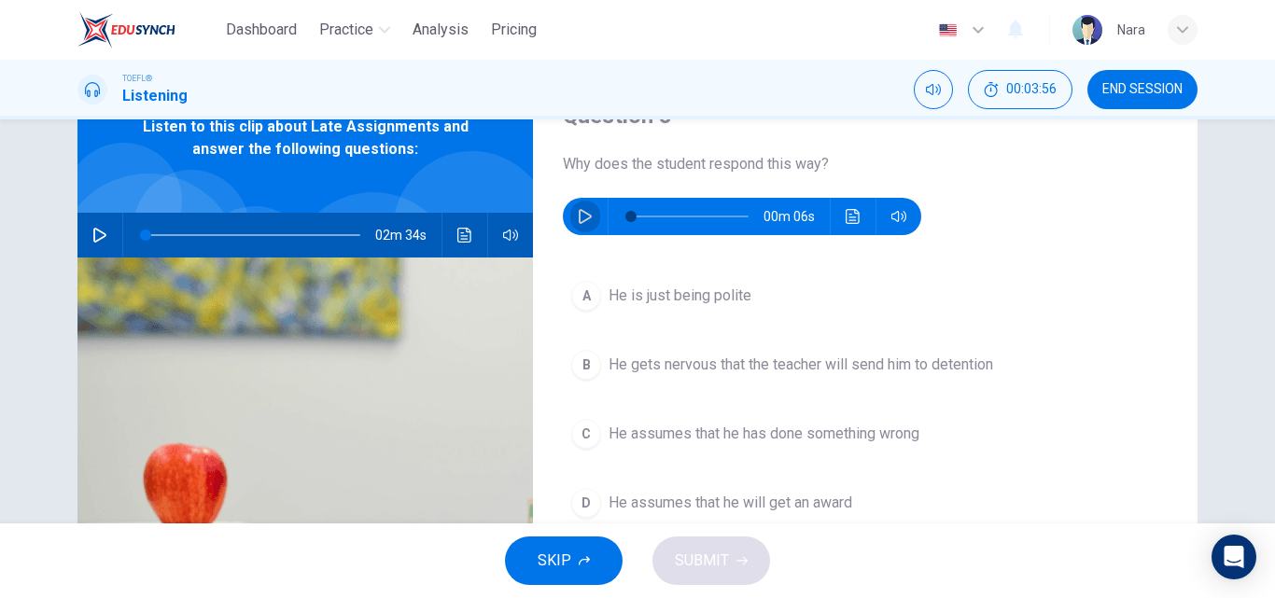
click at [580, 214] on icon "button" at bounding box center [585, 216] width 15 height 15
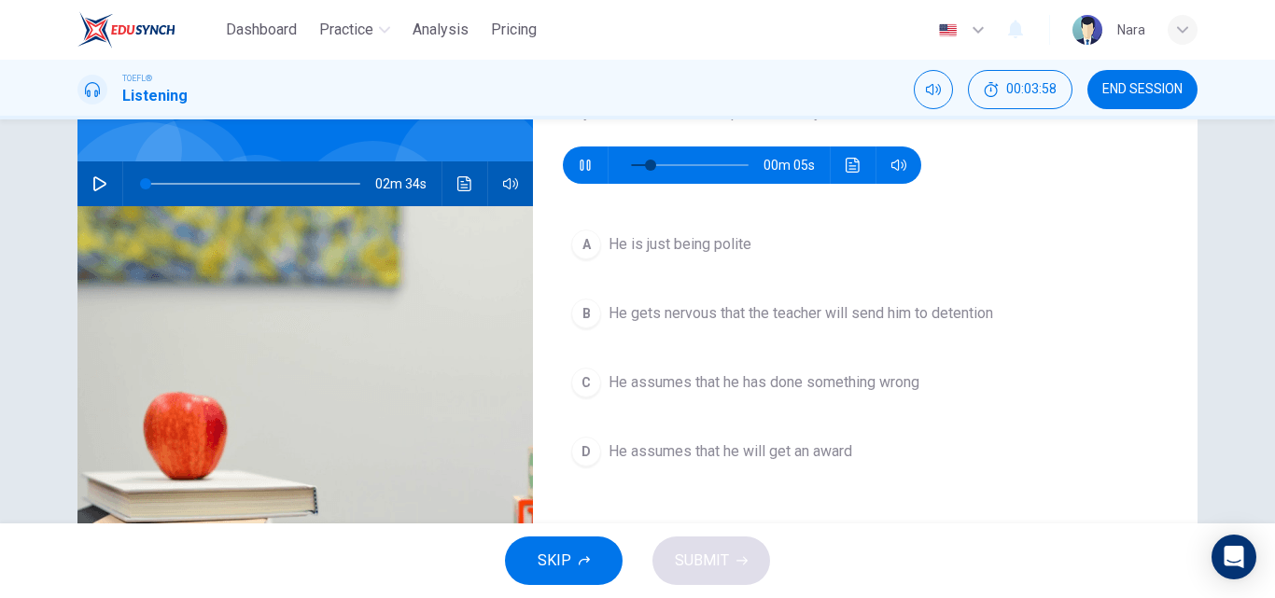
scroll to position [187, 0]
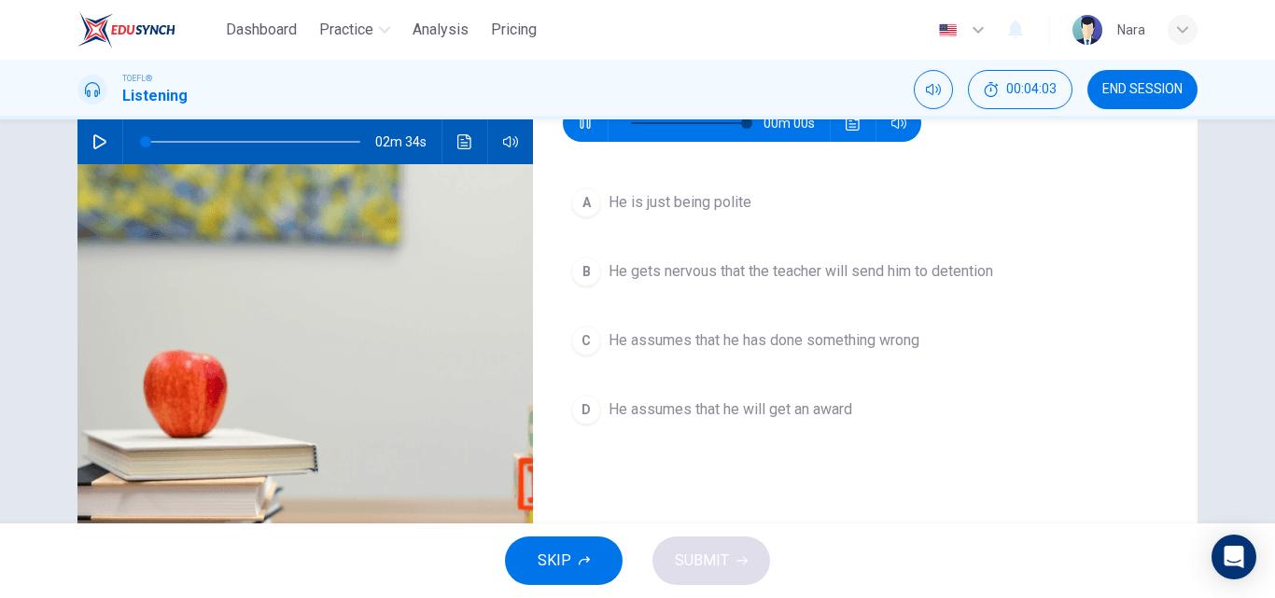
type input "0"
click at [663, 298] on div "A He is just being polite B He gets nervous that the teacher will send him to d…" at bounding box center [865, 324] width 605 height 291
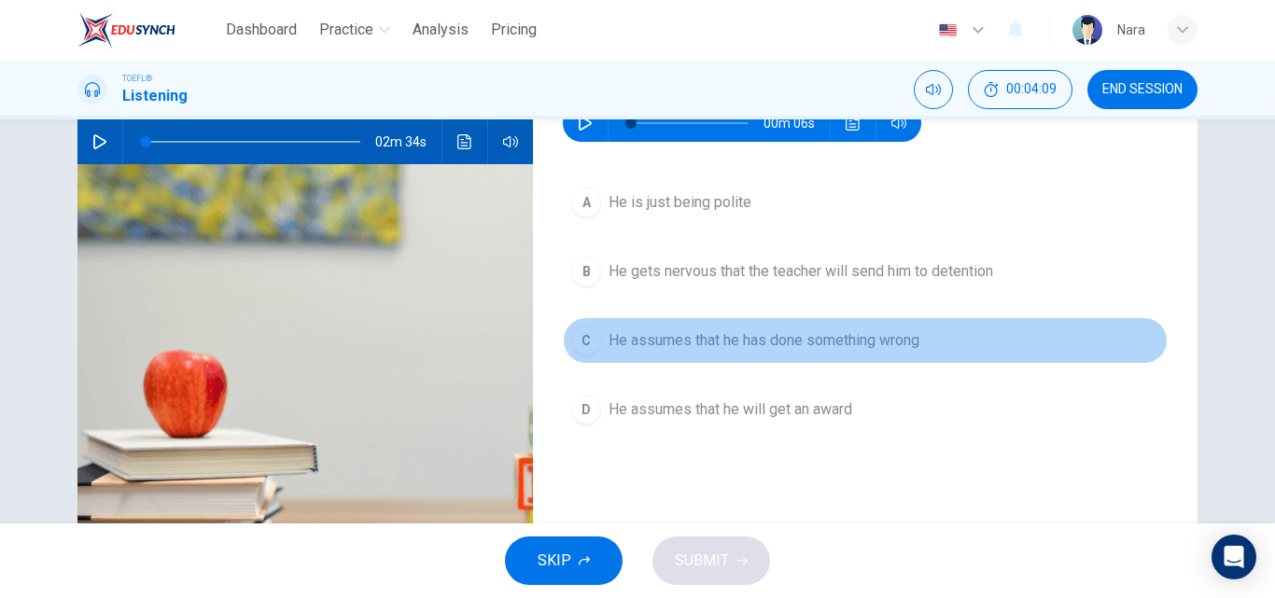
click at [661, 341] on span "He assumes that he has done something wrong" at bounding box center [764, 340] width 311 height 22
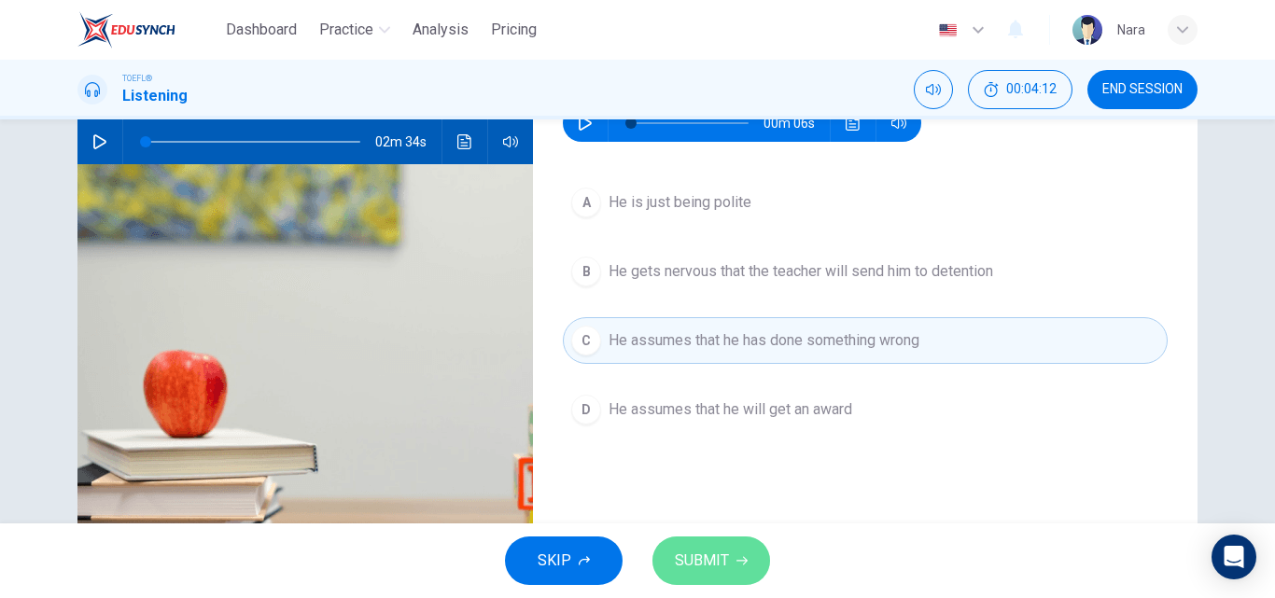
click at [680, 554] on span "SUBMIT" at bounding box center [702, 561] width 54 height 26
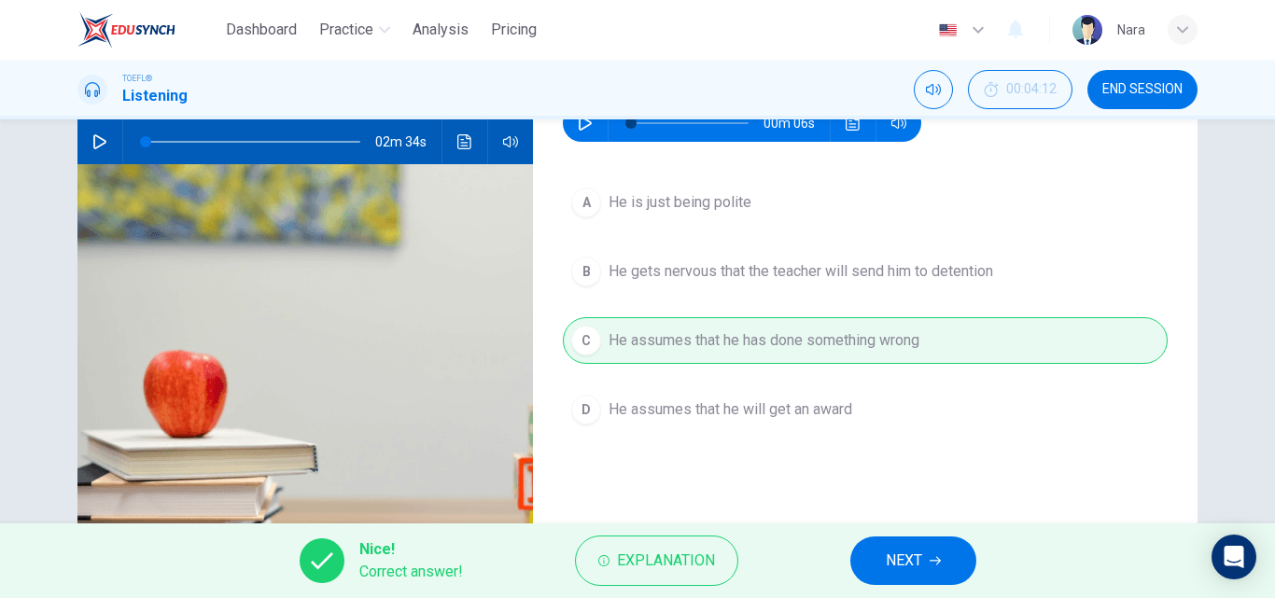
click at [895, 561] on span "NEXT" at bounding box center [904, 561] width 36 height 26
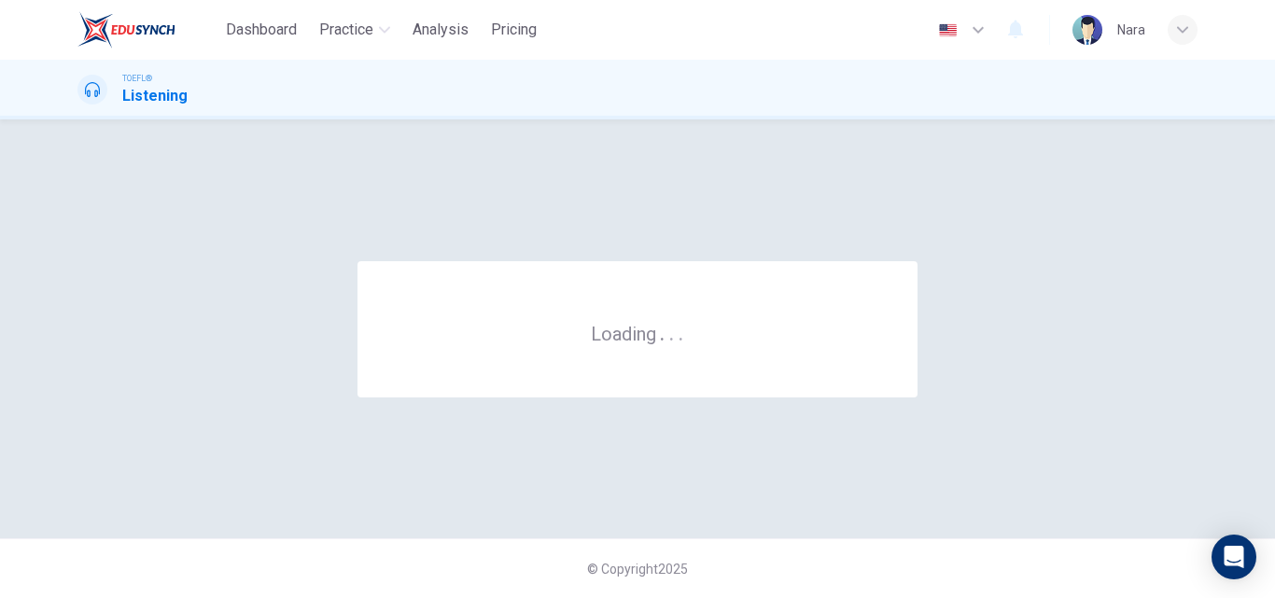
scroll to position [0, 0]
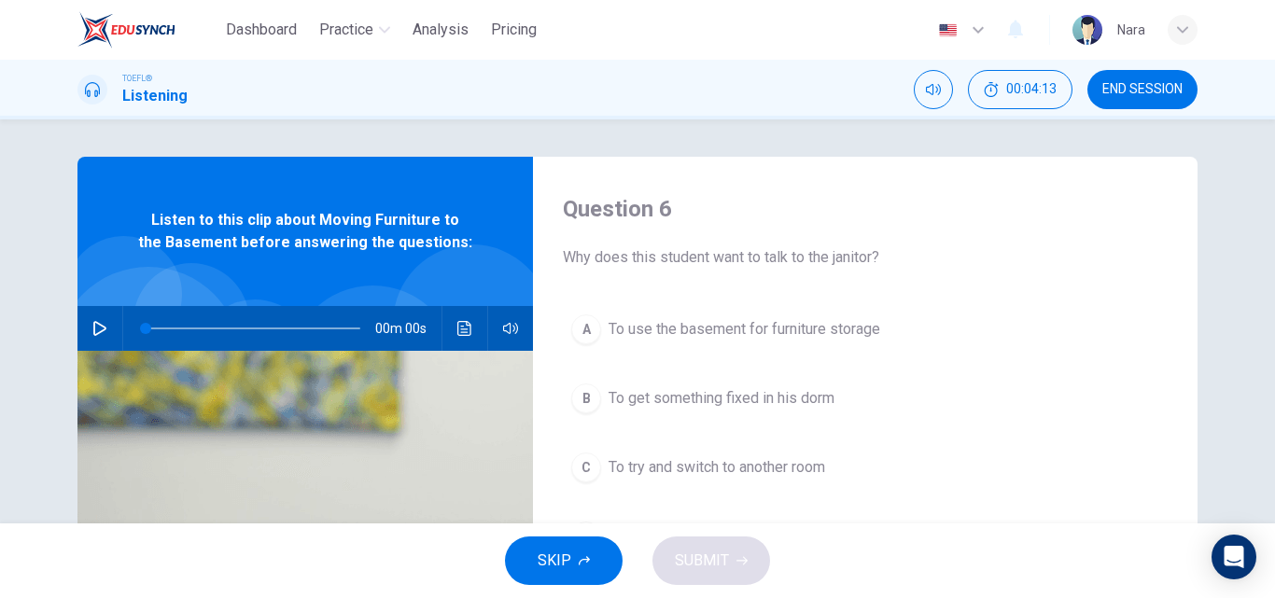
click at [1140, 111] on div "TOEFL® Listening 00:04:13 END SESSION" at bounding box center [637, 90] width 1275 height 60
click at [1139, 106] on button "END SESSION" at bounding box center [1142, 89] width 110 height 39
